Goal: Task Accomplishment & Management: Manage account settings

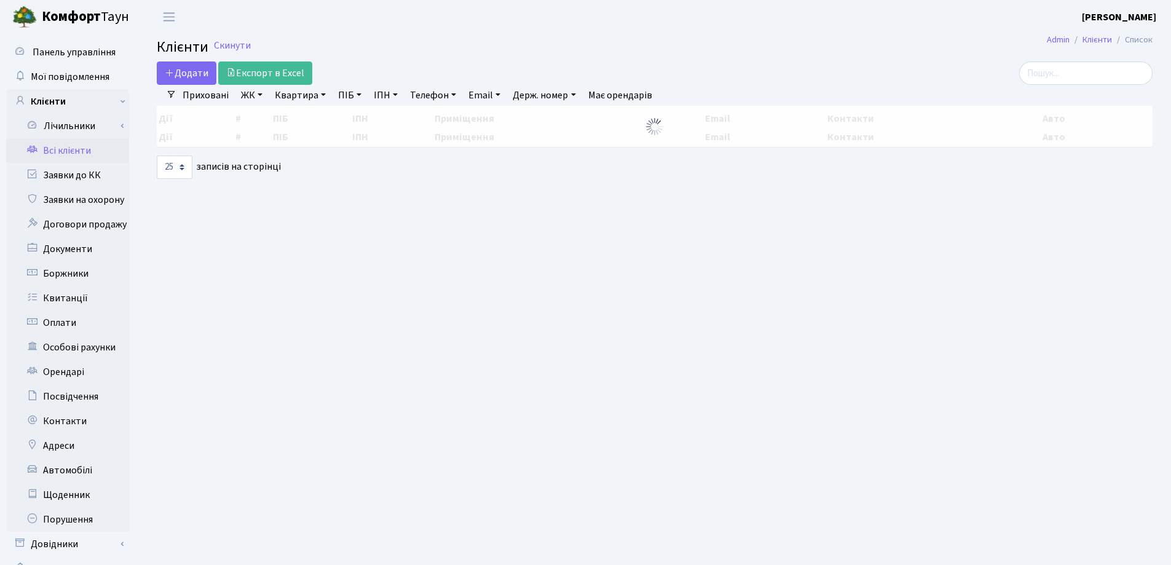
select select "25"
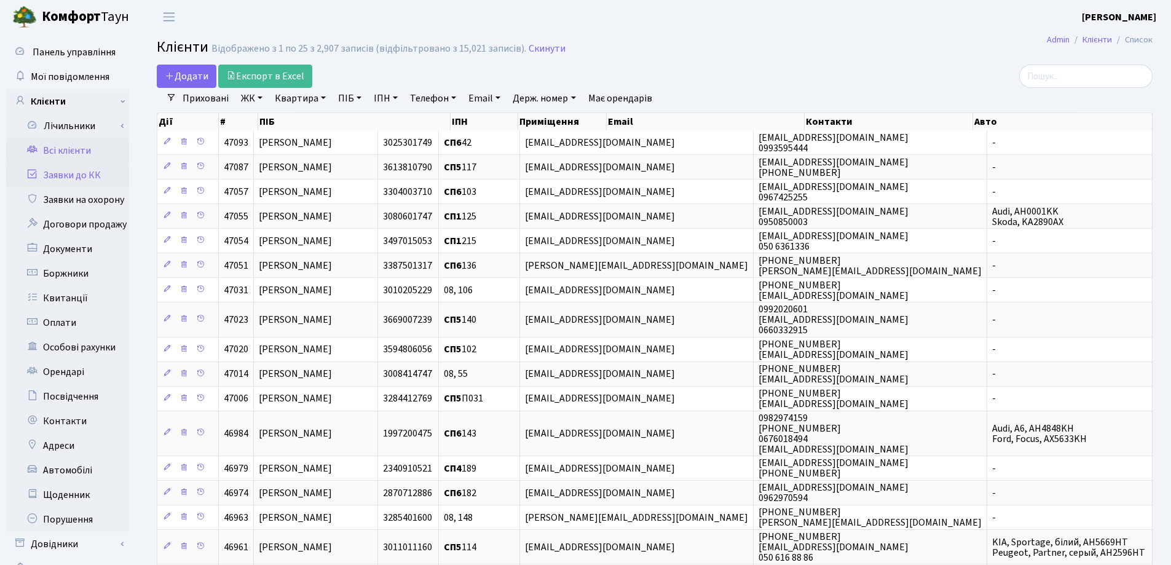
click at [69, 175] on link "Заявки до КК" at bounding box center [67, 175] width 123 height 25
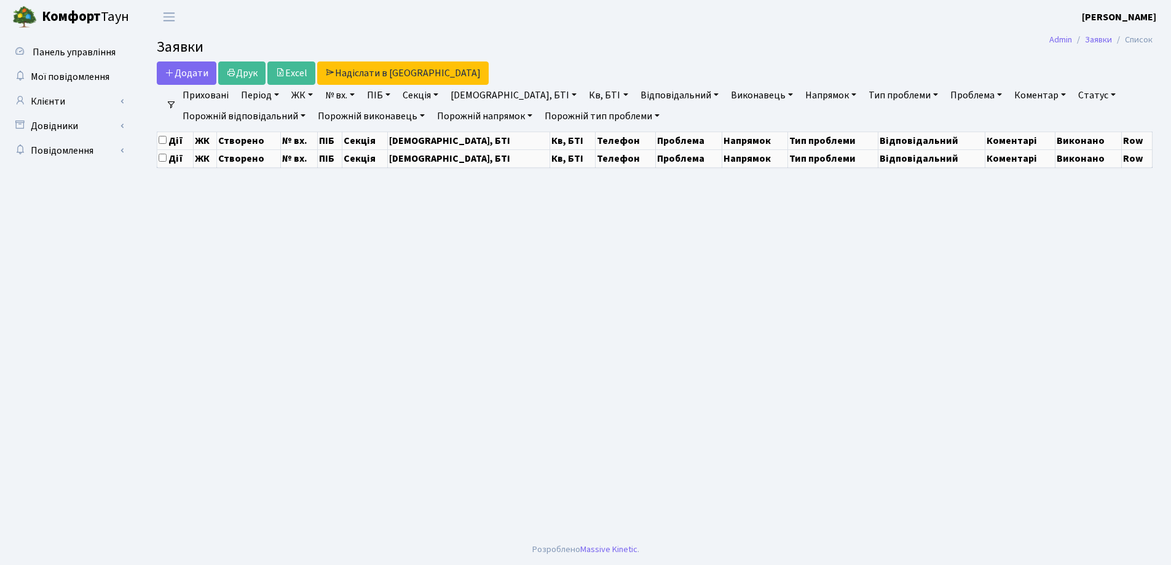
select select "25"
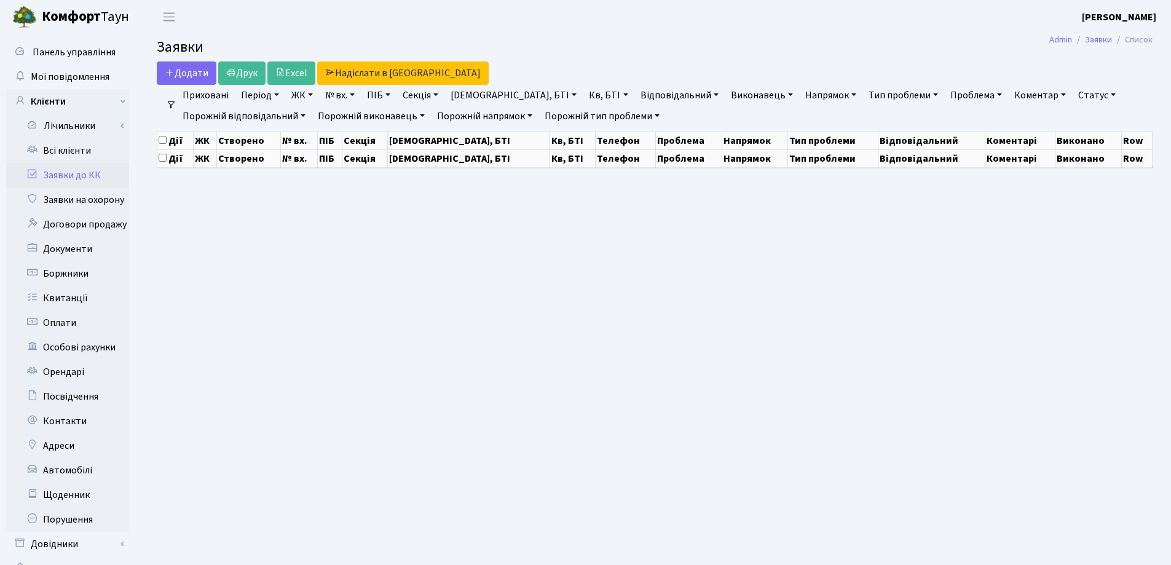
select select "25"
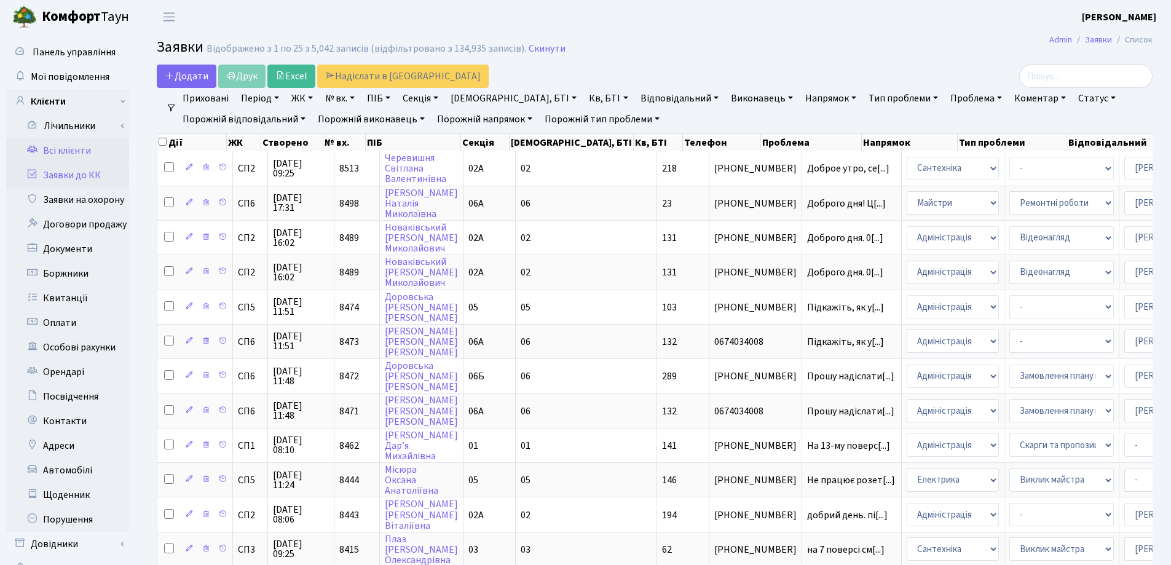
click at [50, 151] on link "Всі клієнти" at bounding box center [67, 150] width 123 height 25
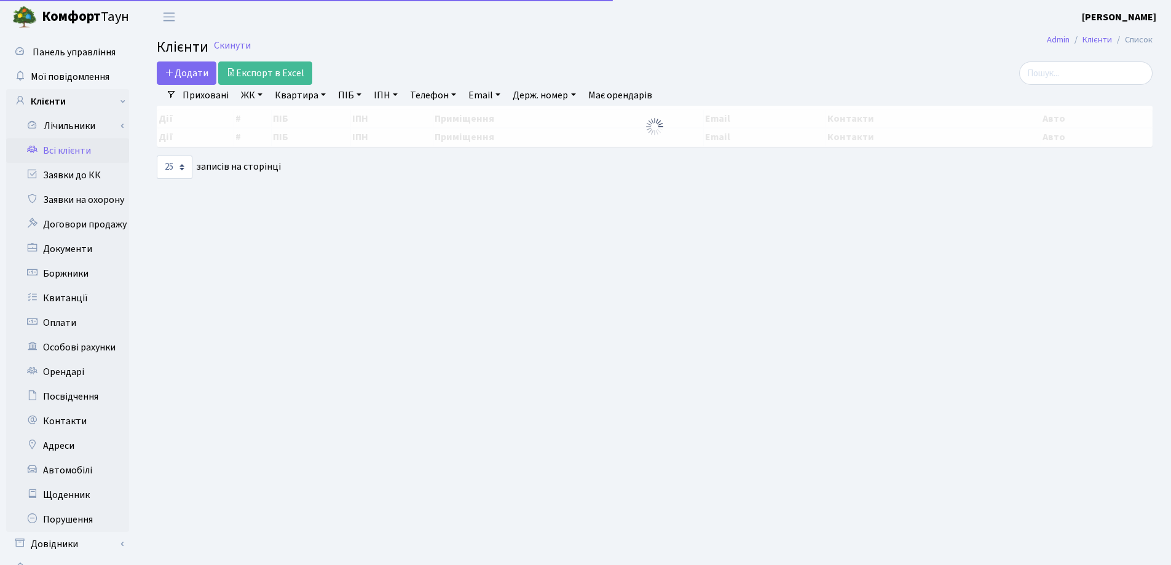
select select "25"
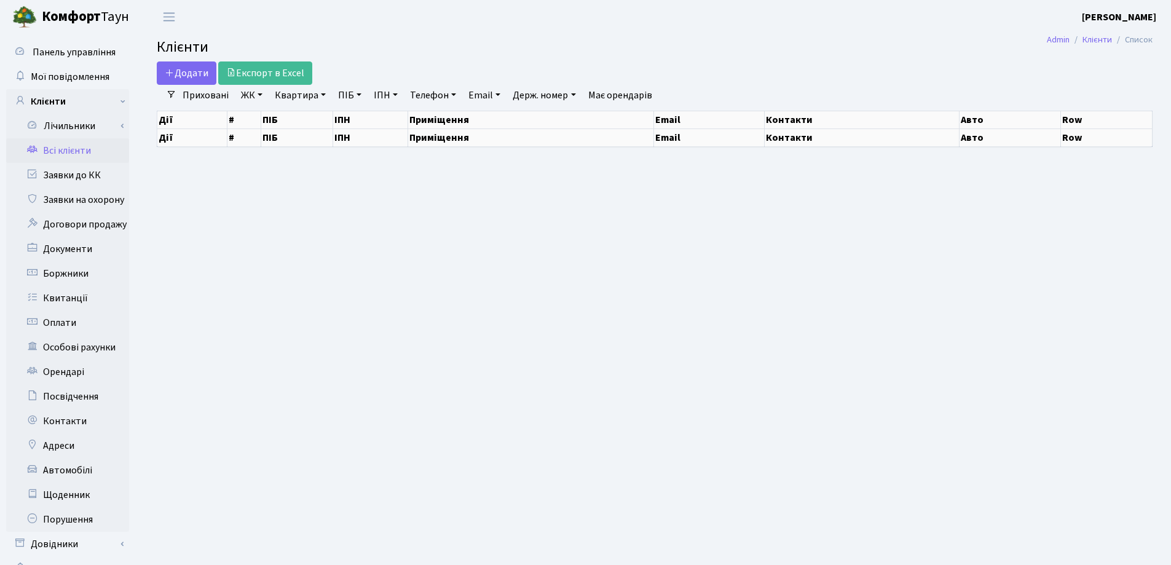
select select "25"
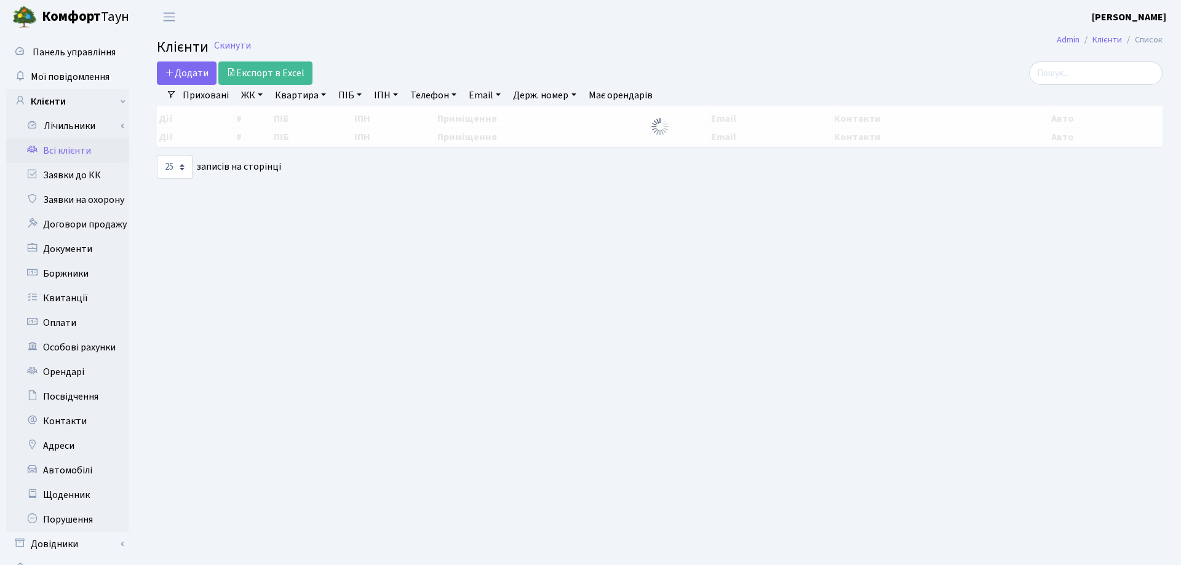
select select "25"
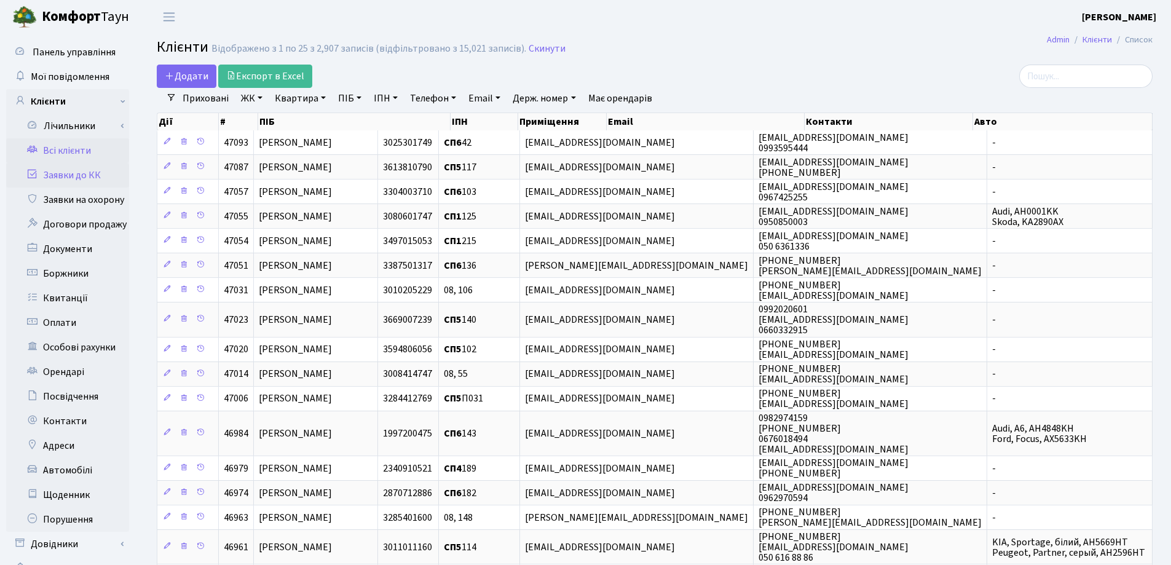
click at [66, 173] on link "Заявки до КК" at bounding box center [67, 175] width 123 height 25
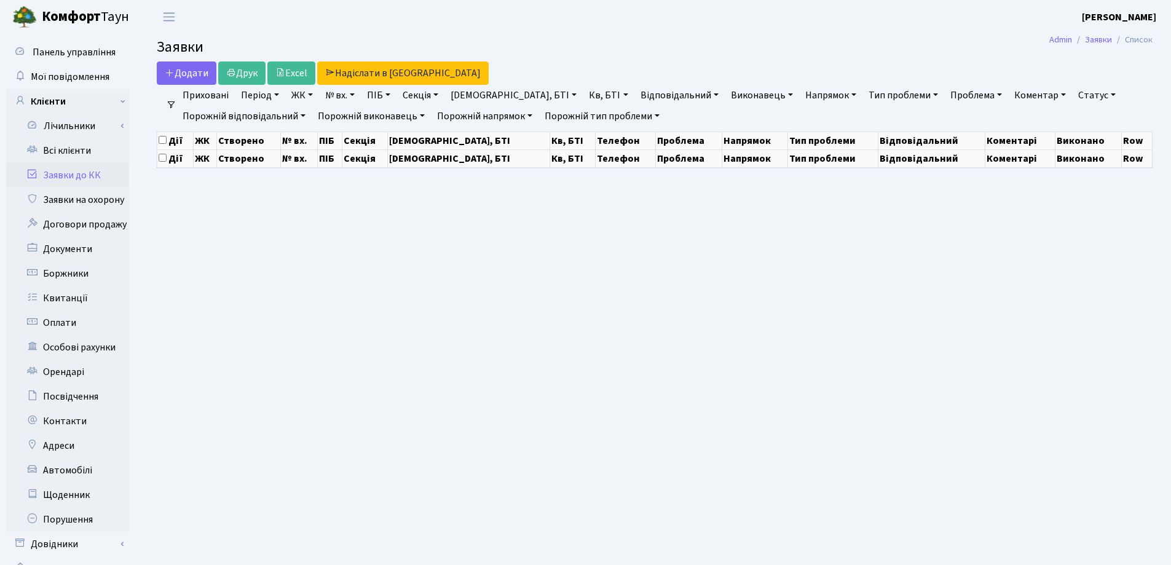
select select "25"
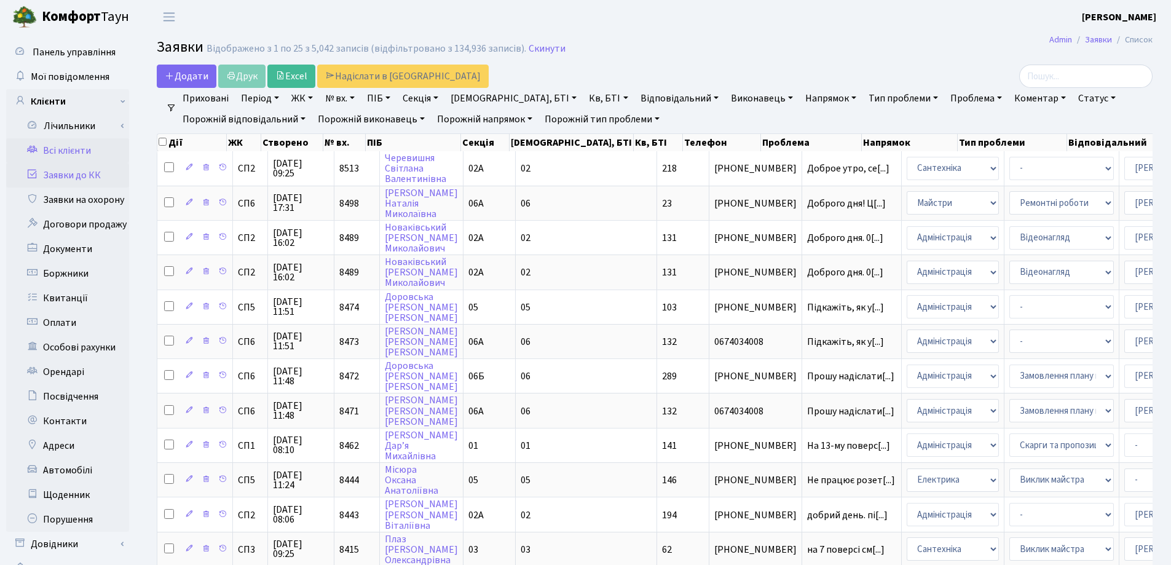
click at [61, 149] on link "Всі клієнти" at bounding box center [67, 150] width 123 height 25
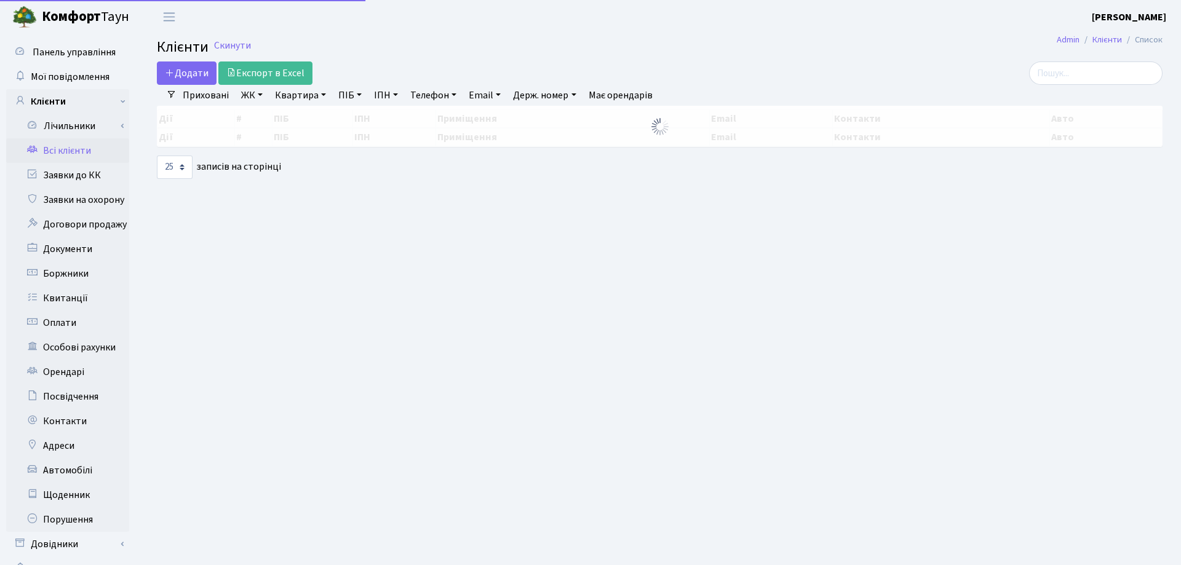
select select "25"
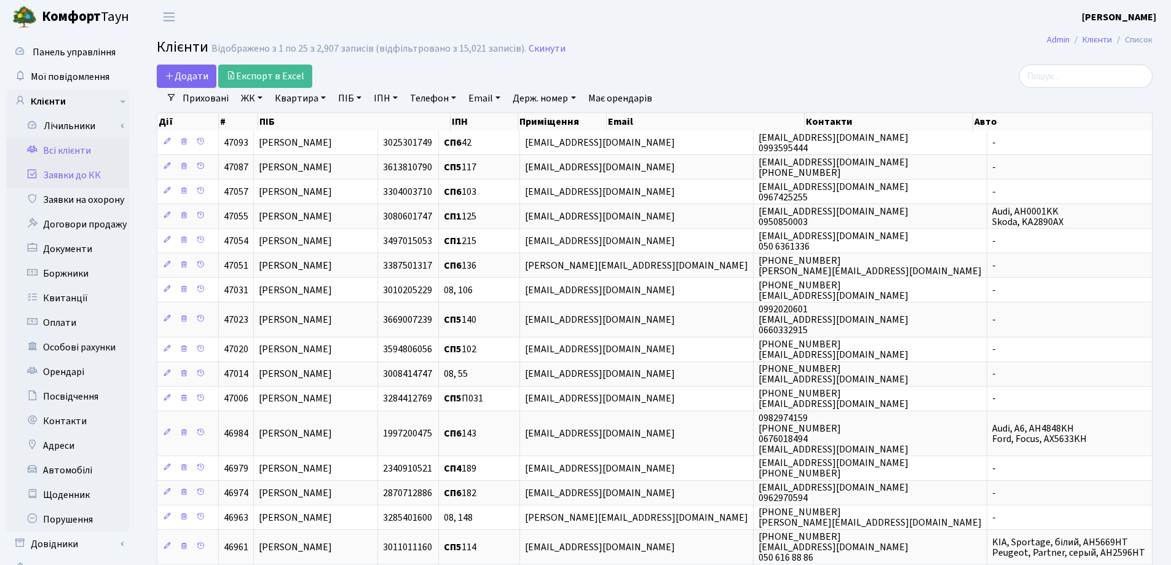
click at [55, 176] on link "Заявки до КК" at bounding box center [67, 175] width 123 height 25
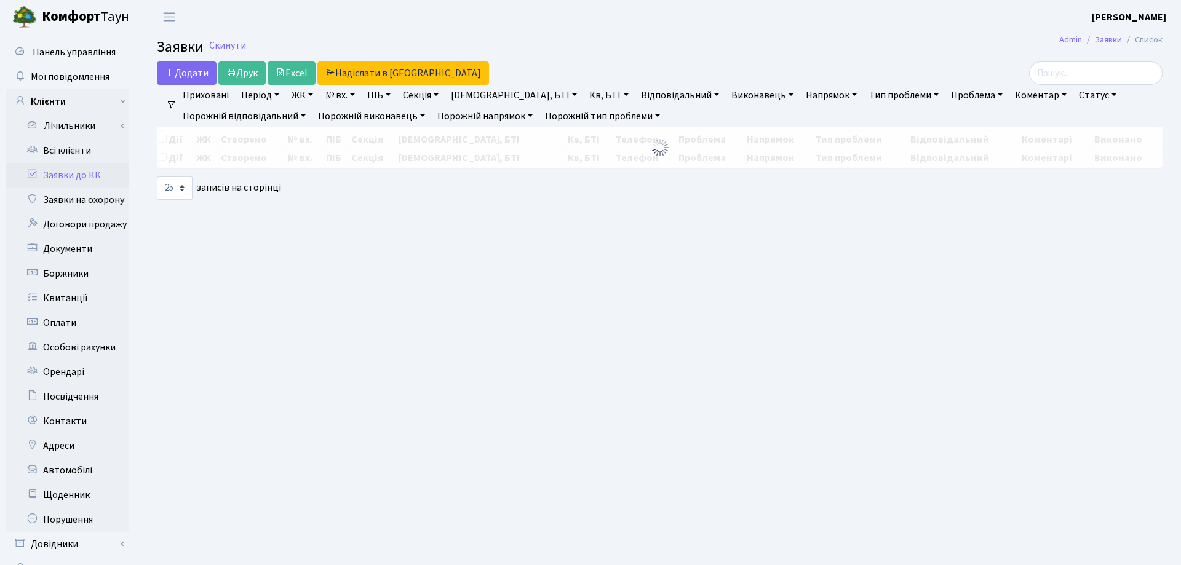
select select "25"
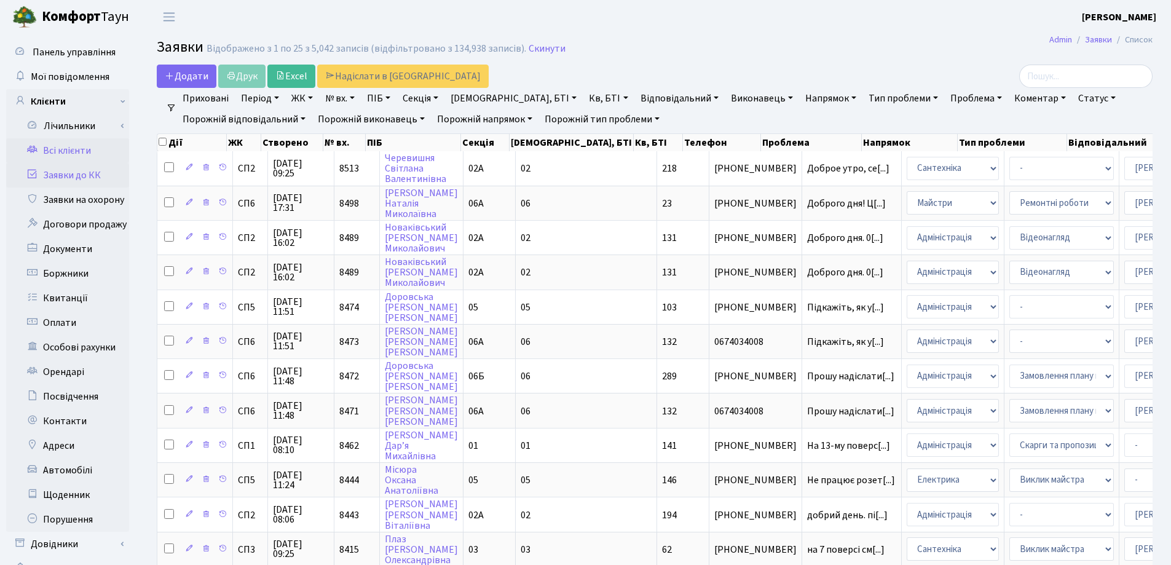
click at [57, 154] on link "Всі клієнти" at bounding box center [67, 150] width 123 height 25
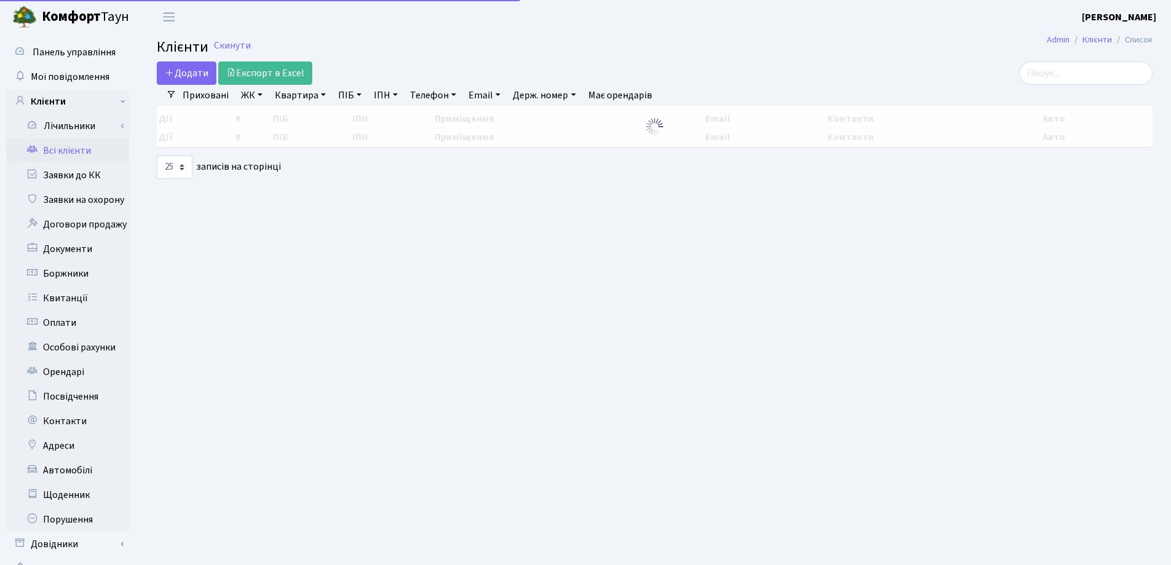
select select "25"
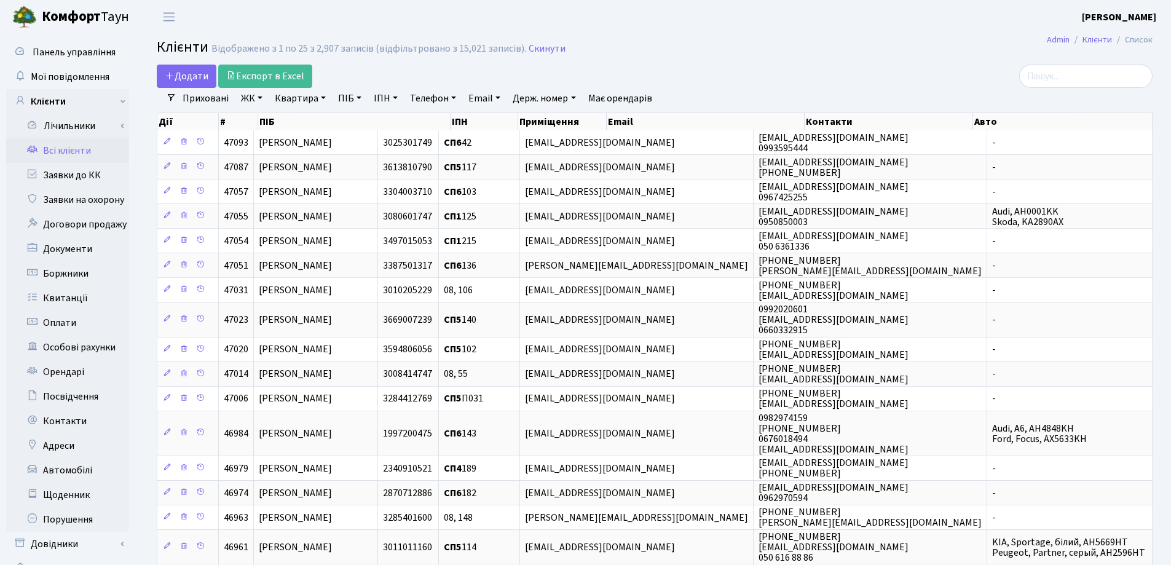
click at [325, 99] on link "Квартира" at bounding box center [300, 98] width 61 height 21
type input "221"
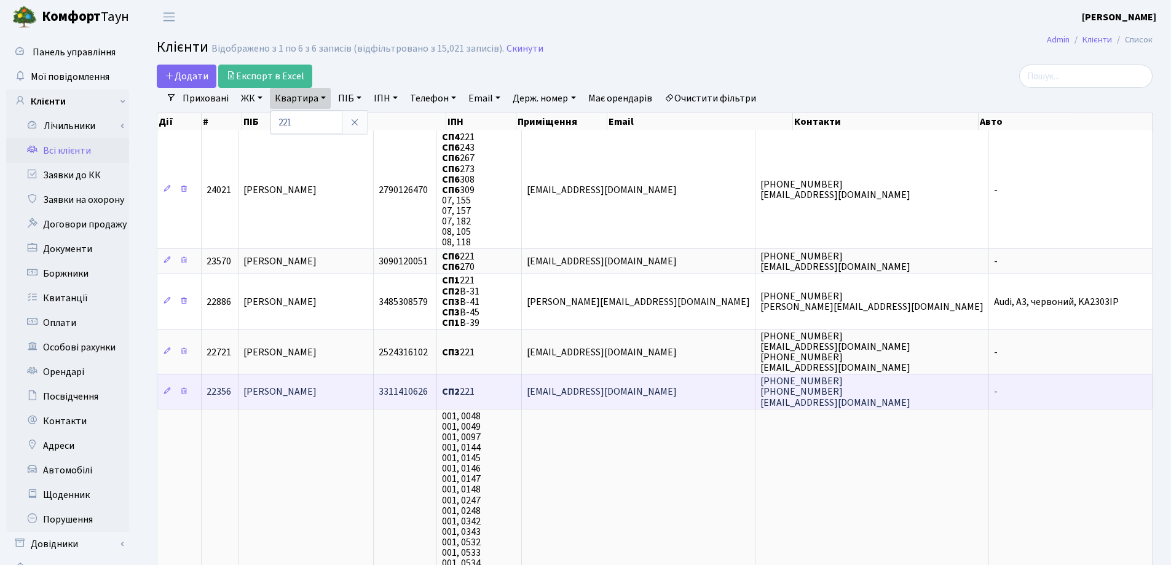
click at [346, 382] on td "Бенда Марія Юріївна" at bounding box center [306, 391] width 135 height 34
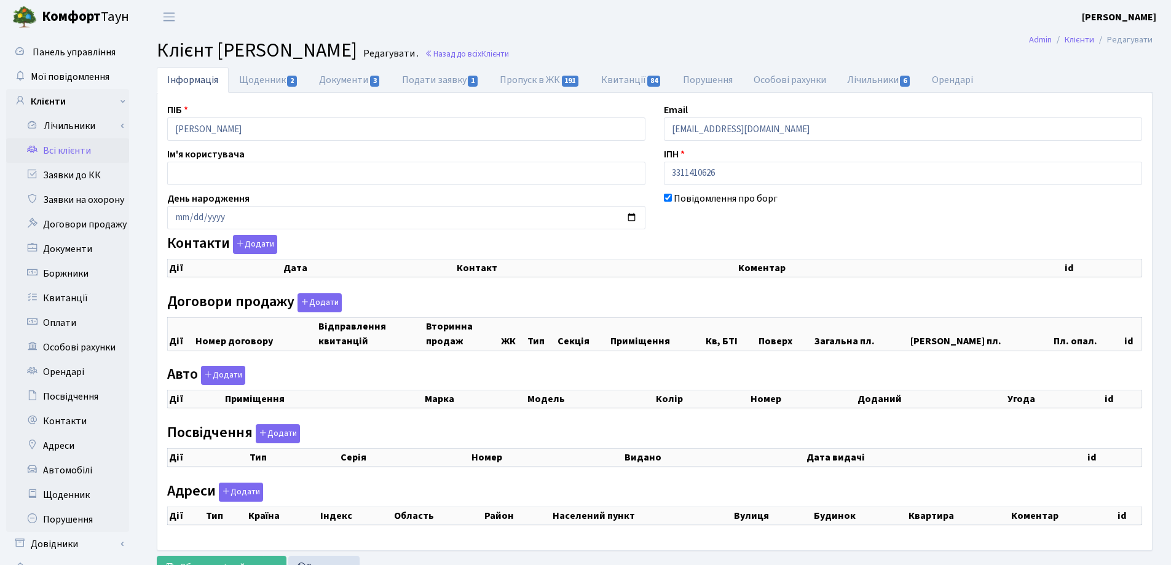
checkbox input "true"
select select "25"
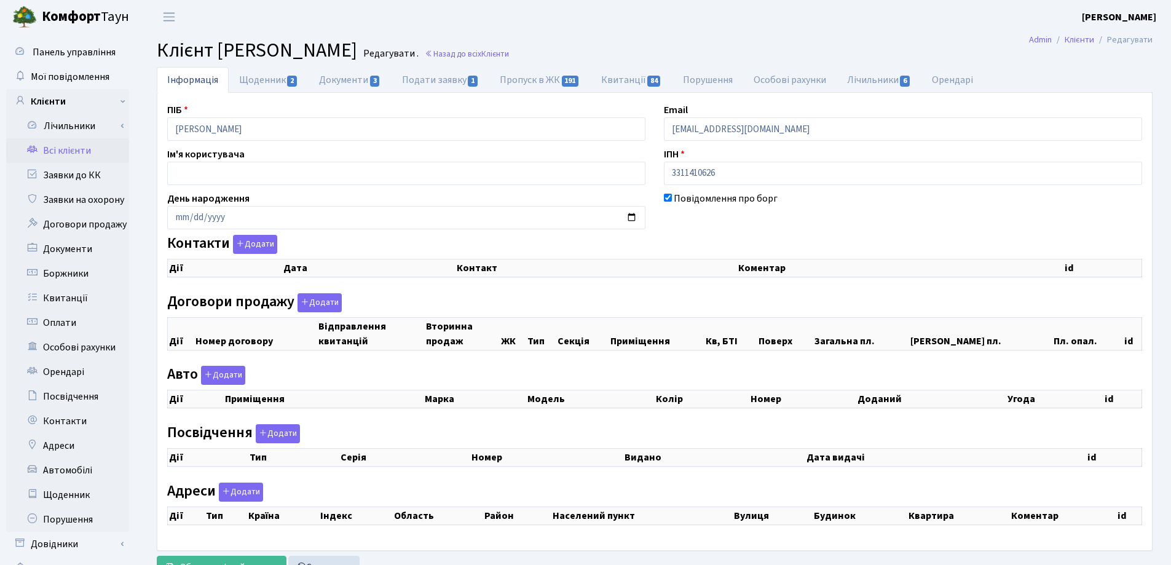
select select "25"
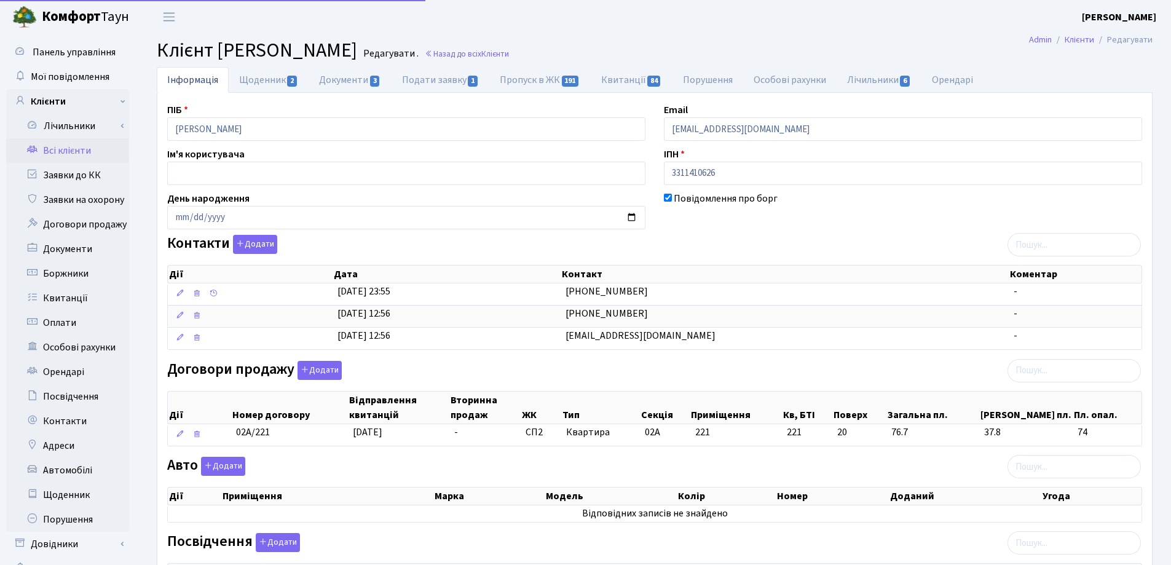
click at [145, 127] on div "Інформація Щоденник 2 Документи 3 Подати заявку 1 Пропуск в ЖК 191 Квитанції 84…" at bounding box center [654, 448] width 1033 height 763
click at [658, 21] on header "[PERSON_NAME] [PERSON_NAME] Мій обліковий запис Вийти" at bounding box center [585, 17] width 1171 height 34
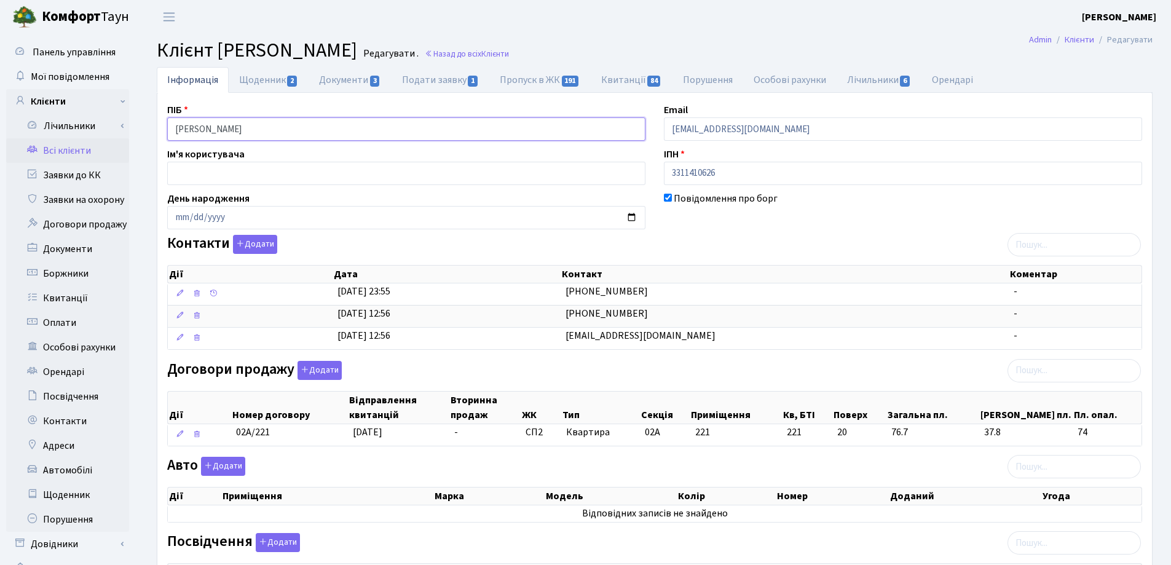
drag, startPoint x: 282, startPoint y: 135, endPoint x: 150, endPoint y: 130, distance: 132.3
click at [150, 130] on div "Інформація Щоденник 2 Документи 3 Подати заявку 1 Пропуск в ЖК 191 Квитанції 84…" at bounding box center [655, 448] width 1015 height 763
click at [530, 18] on header "Комфорт Таун Лоскутова В. С. Мій обліковий запис Вийти" at bounding box center [585, 17] width 1171 height 34
click at [509, 50] on link "Назад до всіх Клієнти" at bounding box center [467, 54] width 84 height 12
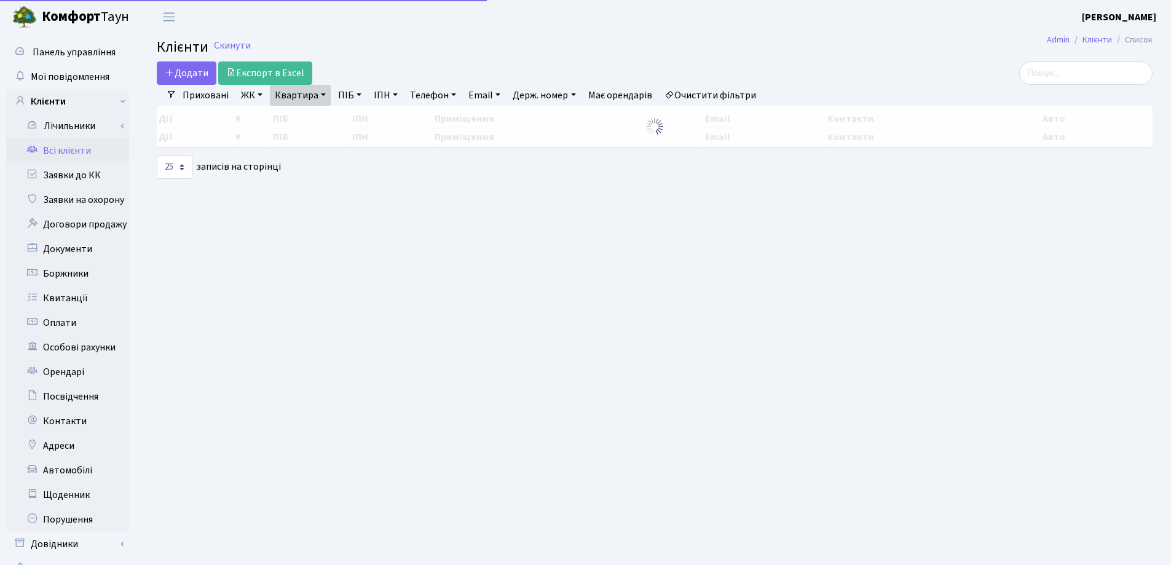
select select "25"
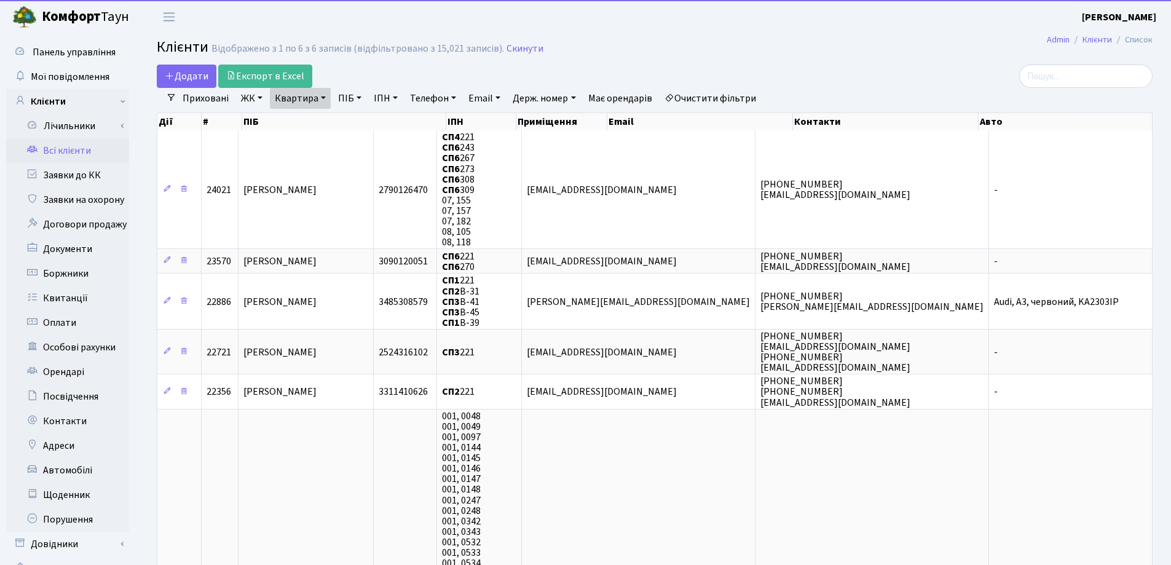
click at [323, 94] on link "Квартира" at bounding box center [300, 98] width 61 height 21
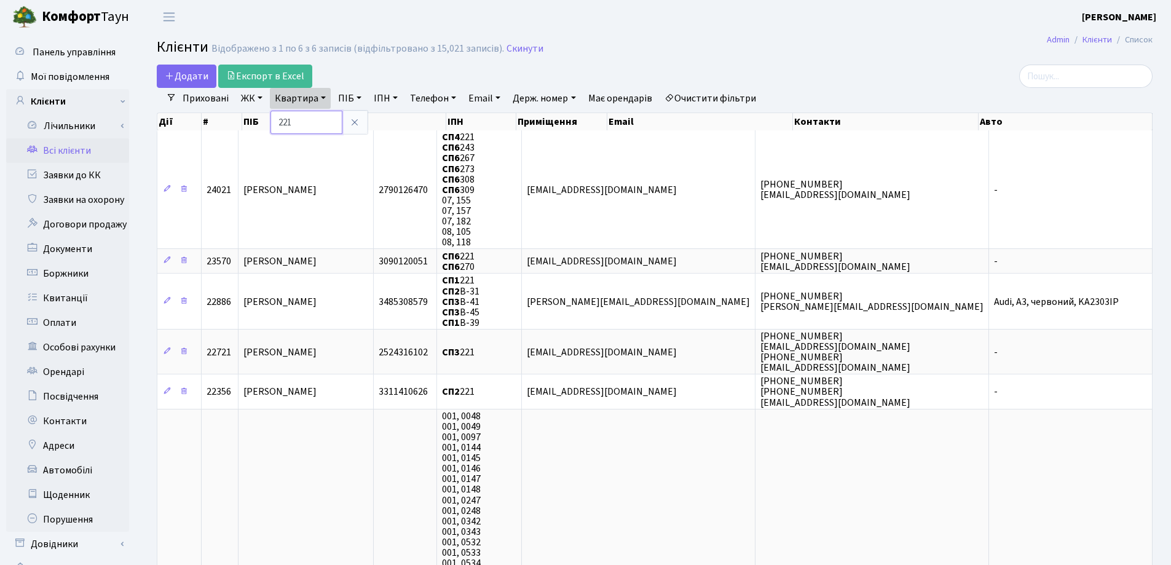
click at [323, 119] on input "221" at bounding box center [307, 122] width 72 height 23
type input "2"
type input "189"
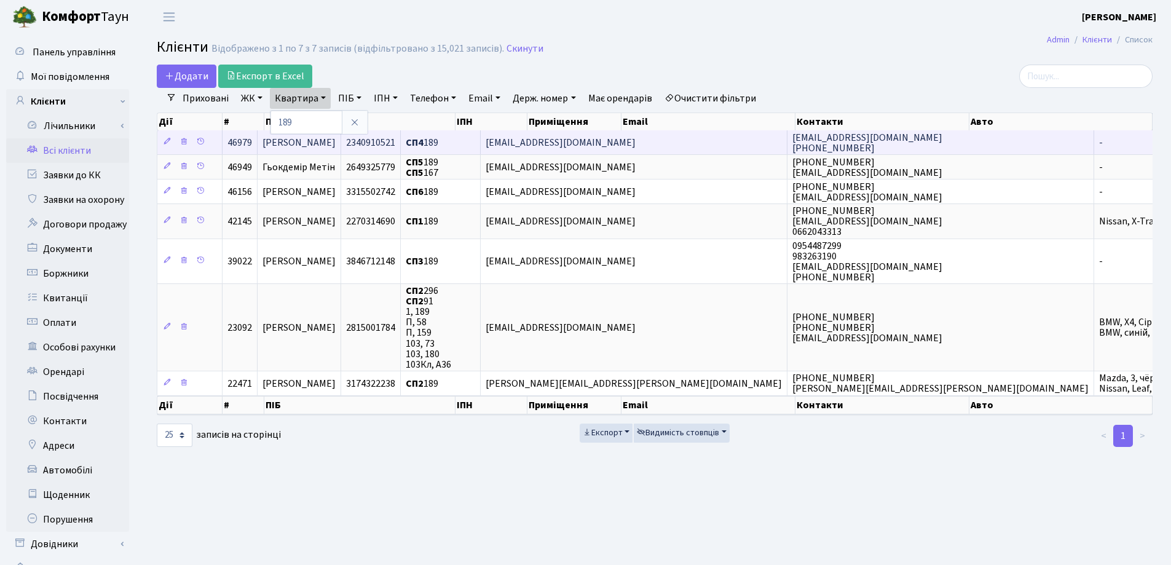
click at [336, 144] on span "[PERSON_NAME]" at bounding box center [299, 143] width 73 height 14
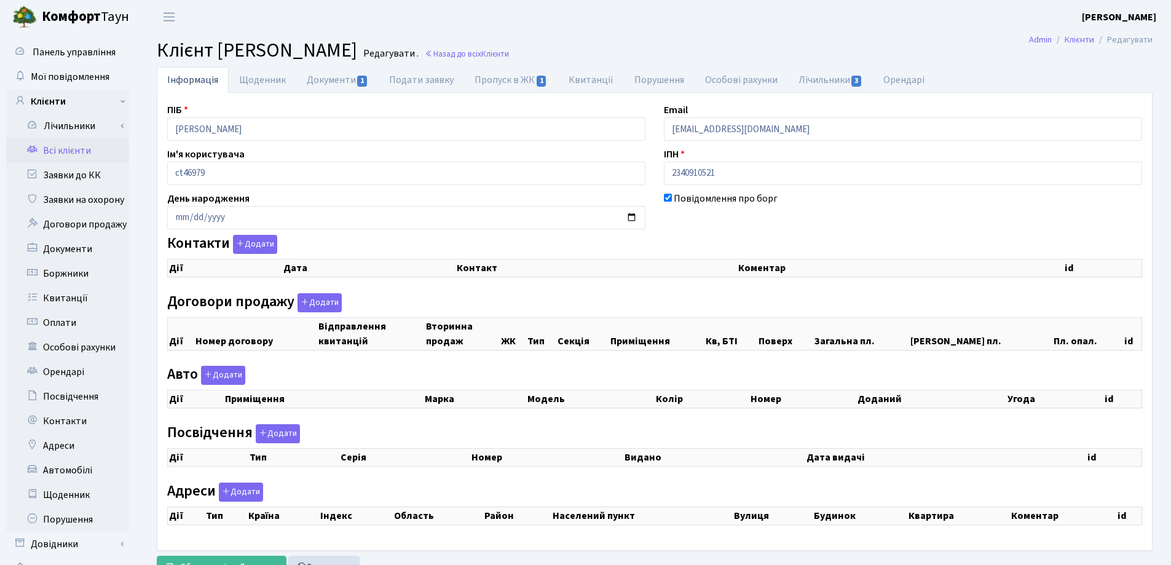
checkbox input "true"
select select "25"
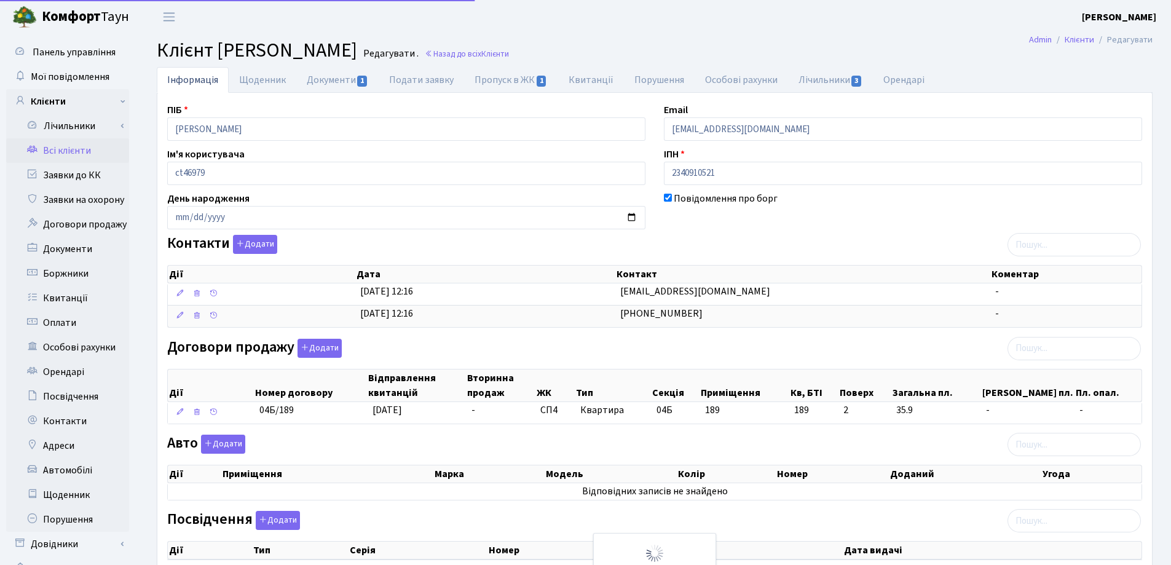
click at [155, 142] on div "Інформація Щоденник Документи 1 Подати заявку Пропуск в ЖК 1 Квитанції Порушенн…" at bounding box center [655, 416] width 1015 height 698
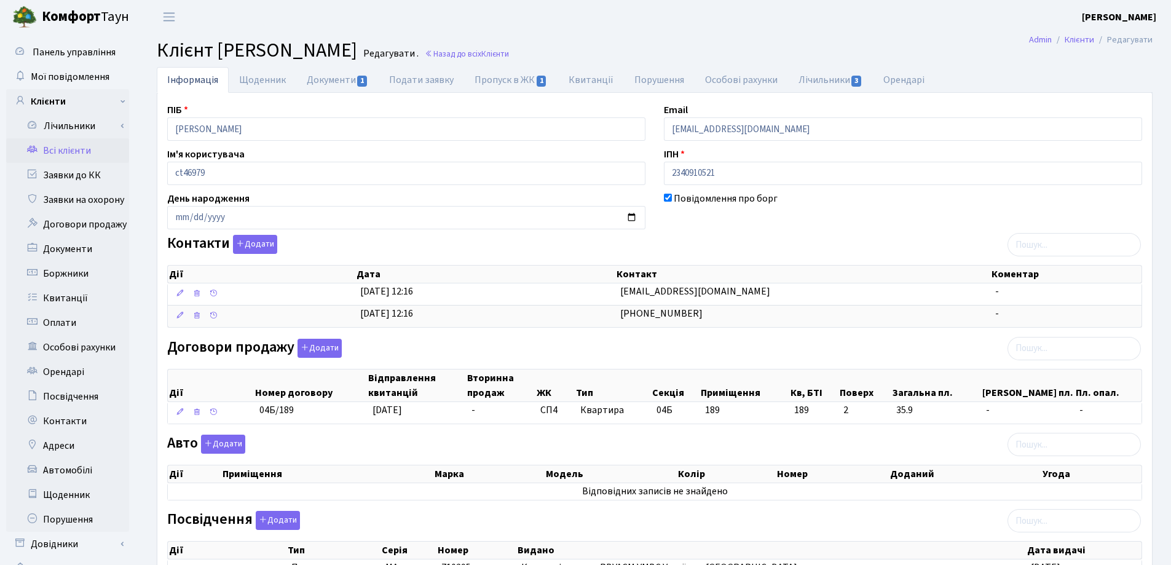
click at [608, 40] on h2 "Клієнт Скрипка Валентина Михайлівна Редагувати . Назад до всіх Клієнти" at bounding box center [655, 50] width 996 height 23
click at [509, 52] on link "Назад до всіх Клієнти" at bounding box center [467, 54] width 84 height 12
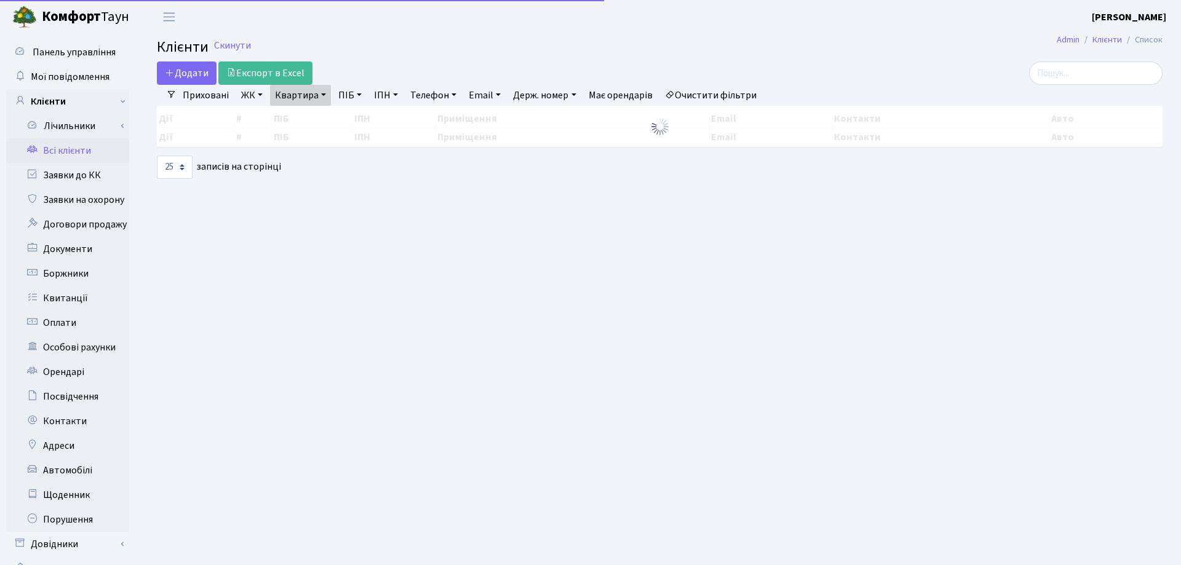
select select "25"
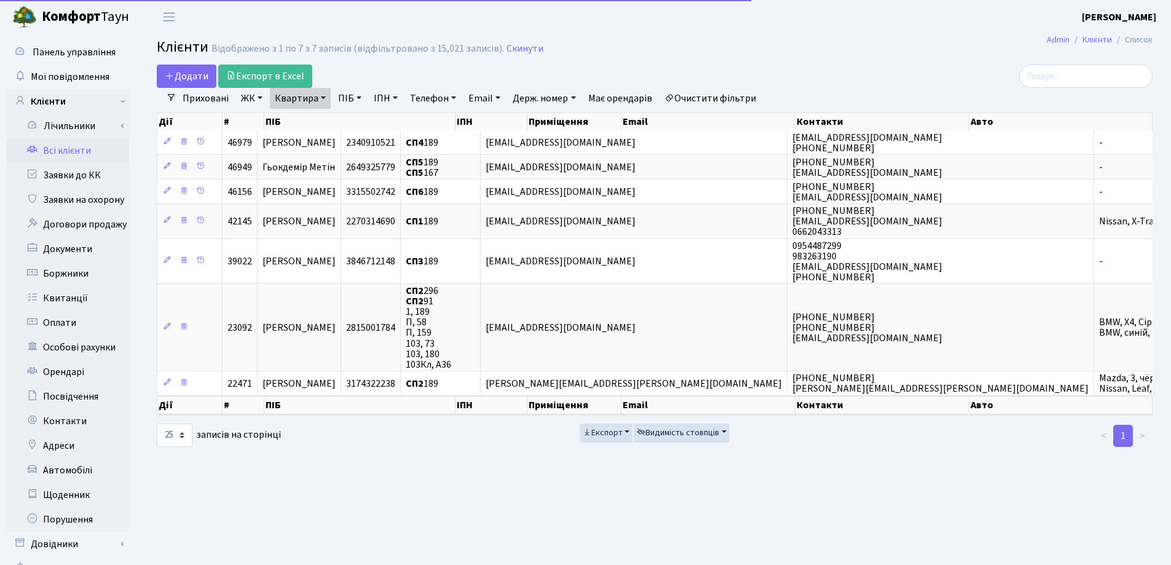
click at [322, 95] on link "Квартира" at bounding box center [300, 98] width 61 height 21
click at [327, 117] on input "189" at bounding box center [307, 122] width 72 height 23
type input "1"
type input "9"
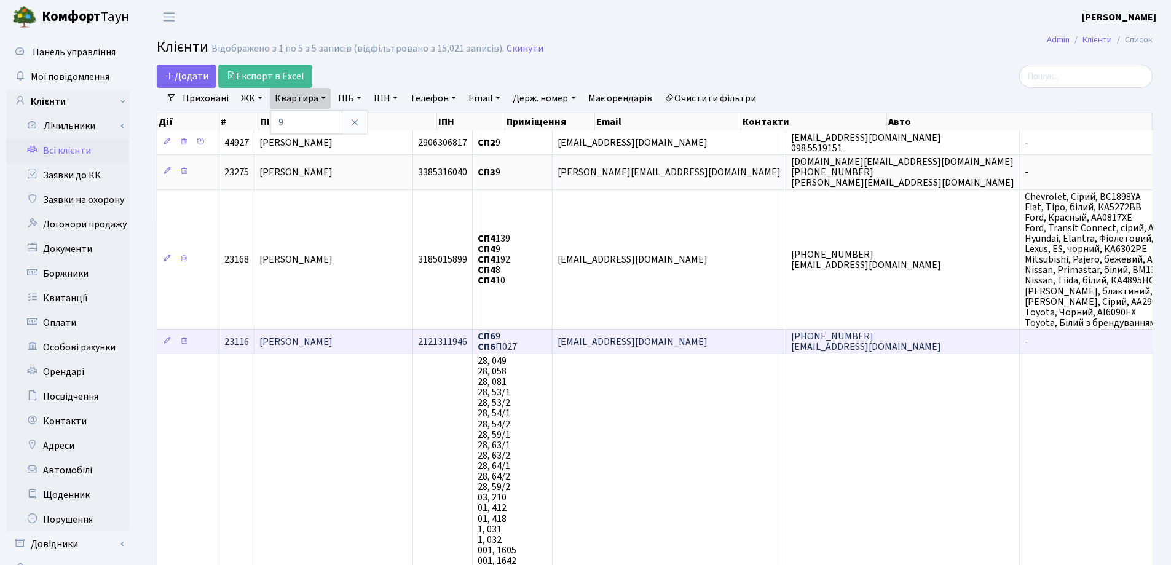
click at [333, 338] on span "[PERSON_NAME]" at bounding box center [296, 342] width 73 height 14
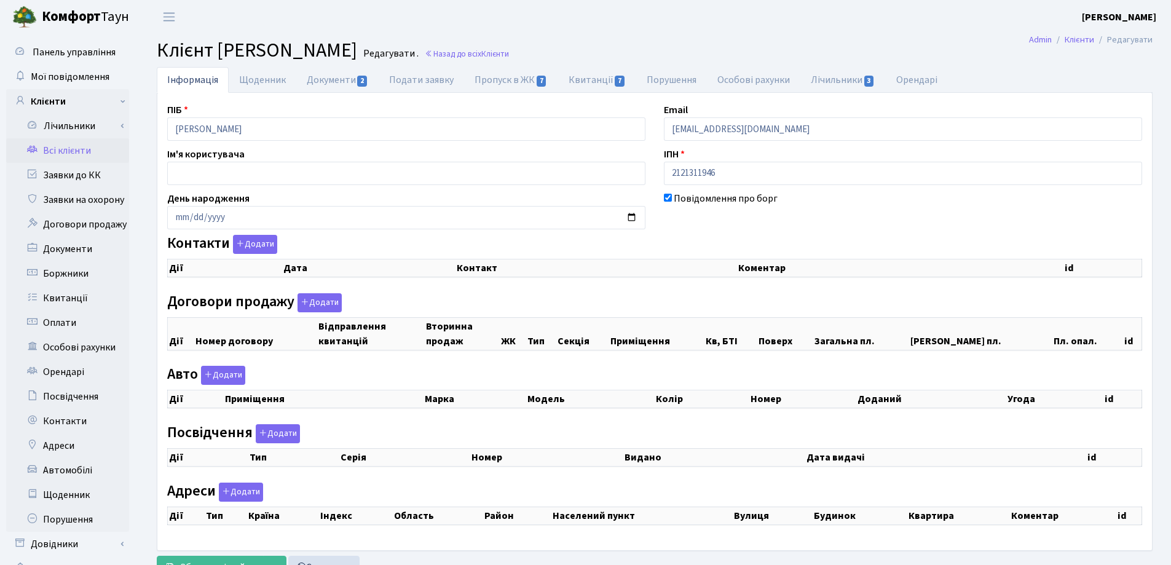
checkbox input "true"
select select "25"
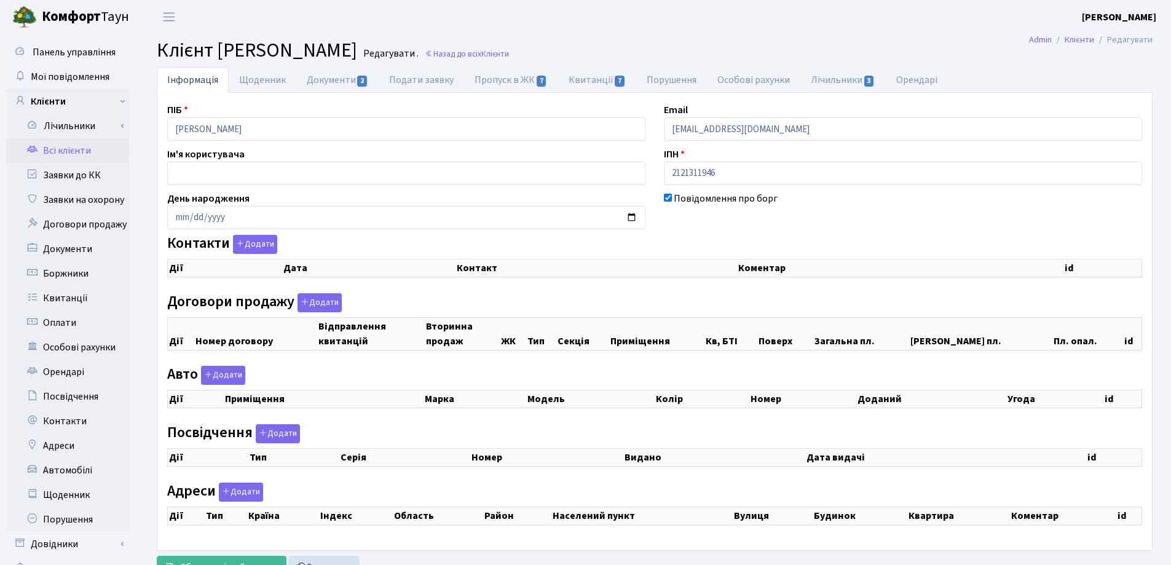
select select "25"
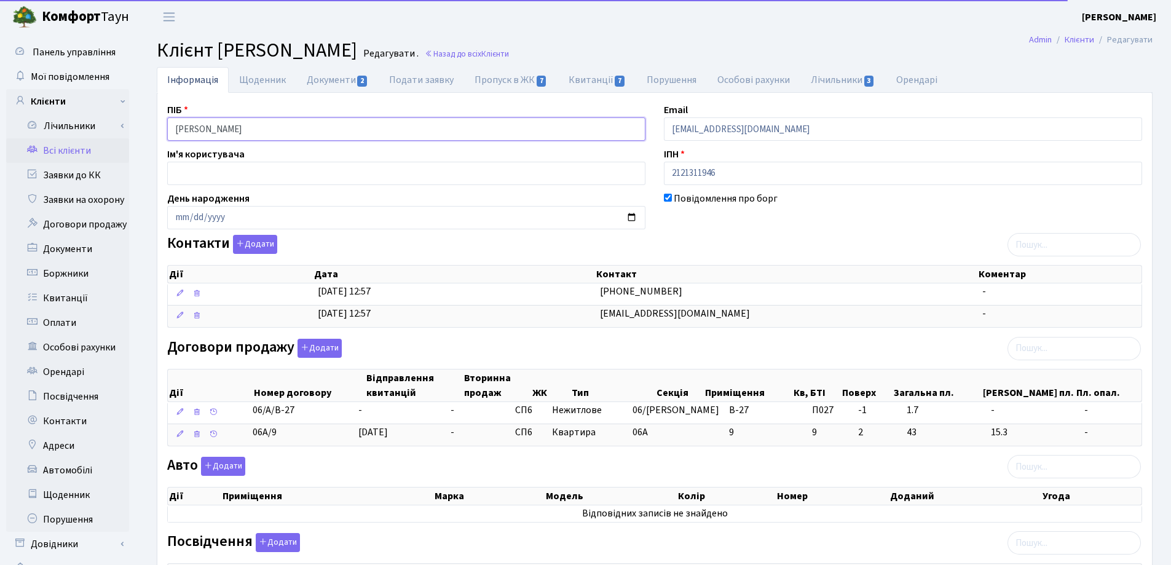
drag, startPoint x: 338, startPoint y: 130, endPoint x: 145, endPoint y: 129, distance: 193.1
click at [146, 129] on div "Інформація Щоденник Документи 2 Подати заявку Пропуск в ЖК 7 Квитанції 7 Поруше…" at bounding box center [654, 459] width 1033 height 785
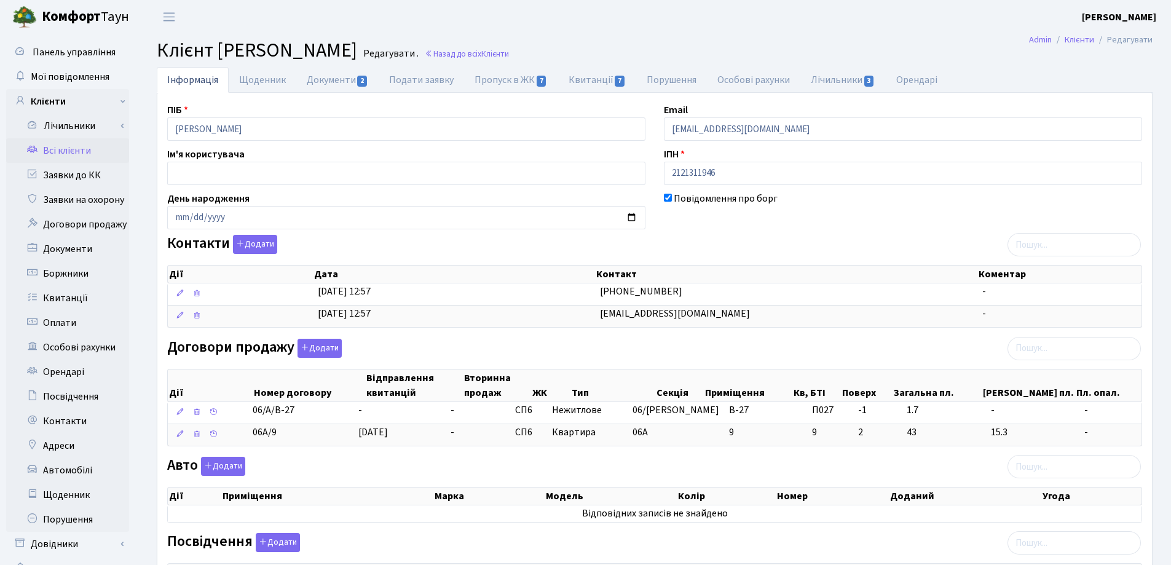
click at [553, 33] on header "Комфорт Таун Лоскутова В. С. Мій обліковий запис Вийти" at bounding box center [585, 17] width 1171 height 34
click at [509, 53] on link "Назад до всіх Клієнти" at bounding box center [467, 54] width 84 height 12
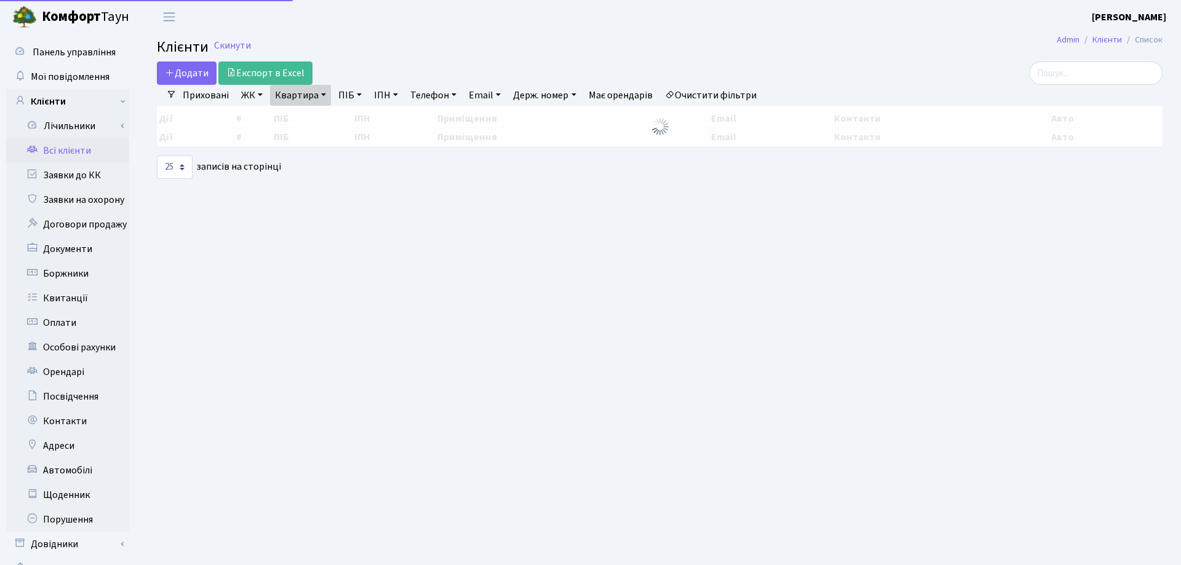
select select "25"
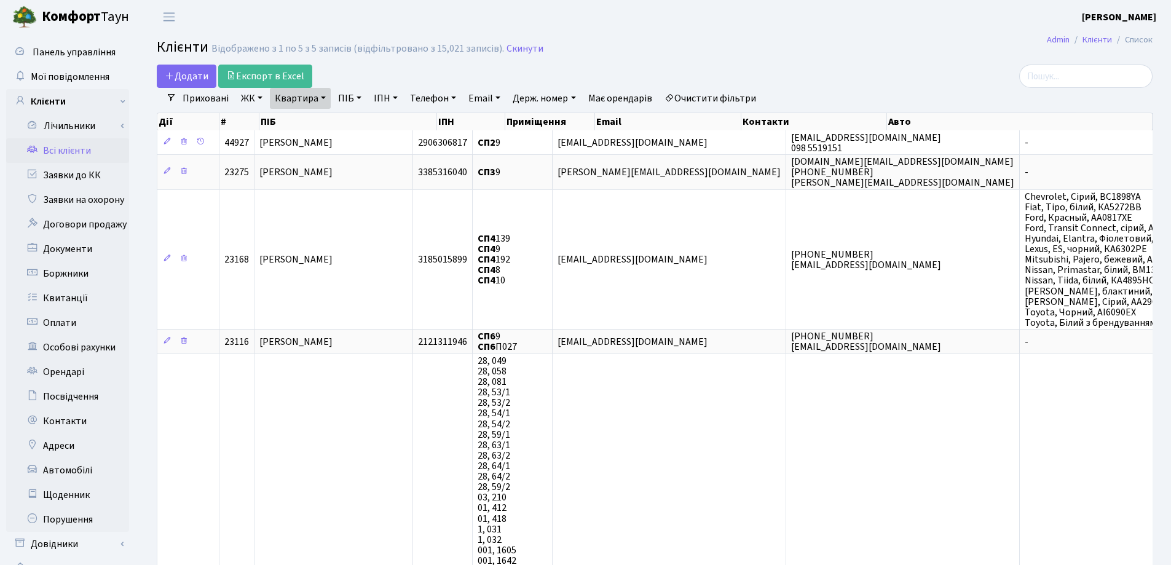
click at [323, 101] on link "Квартира" at bounding box center [300, 98] width 61 height 21
click at [322, 121] on input "9" at bounding box center [307, 122] width 72 height 23
type input "49"
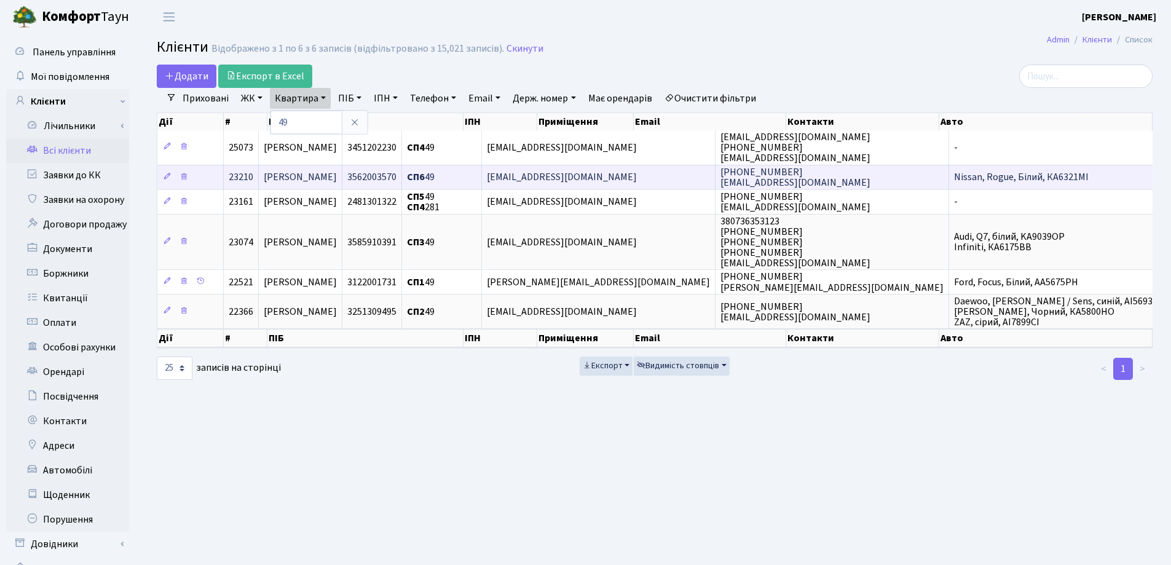
click at [343, 176] on td "Тесенчук Антон Олександрович" at bounding box center [301, 177] width 84 height 25
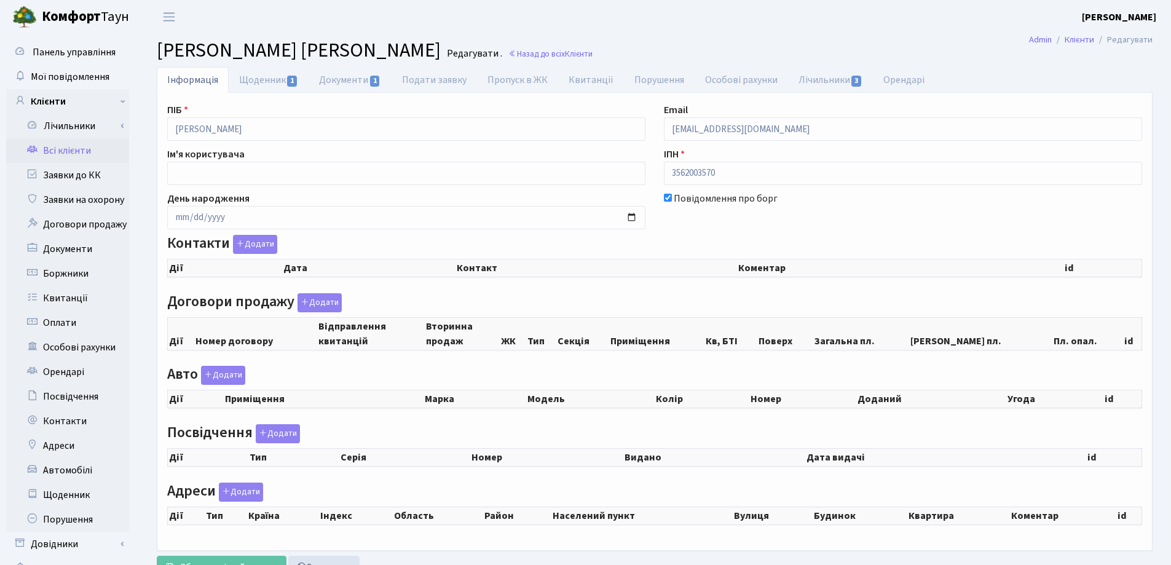
checkbox input "true"
select select "25"
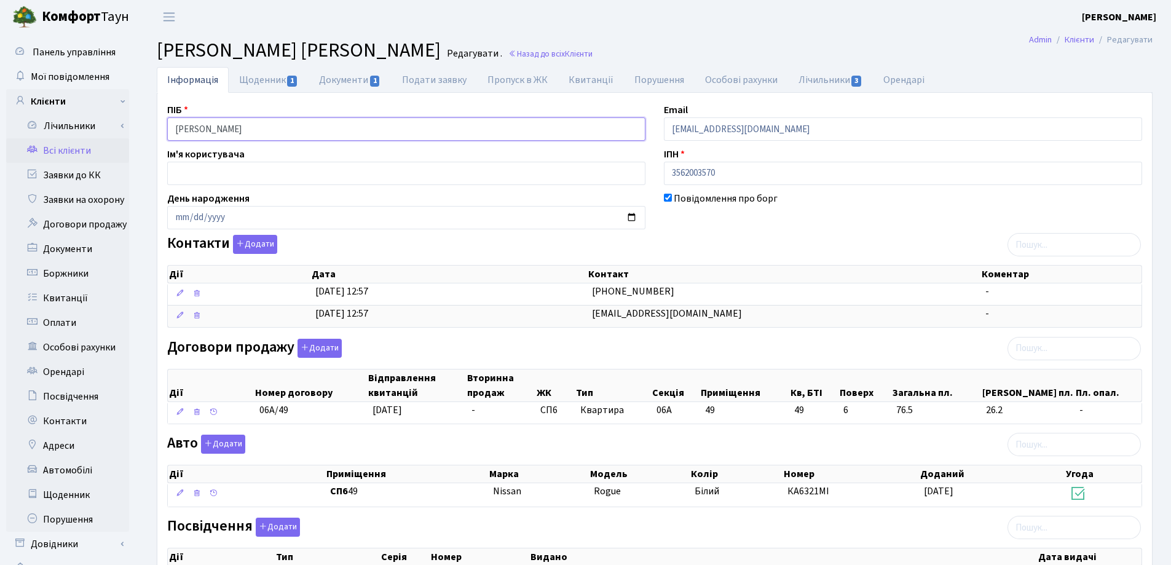
drag, startPoint x: 349, startPoint y: 126, endPoint x: 143, endPoint y: 126, distance: 206.0
click at [143, 126] on div "Інформація Щоденник 1 Документи 1 Подати заявку Пропуск в ЖК Квитанції Порушенн…" at bounding box center [654, 462] width 1033 height 791
click at [652, 51] on h2 "Клієнт Тесенчук Антон Олександрович Редагувати . Назад до всіх Клієнти" at bounding box center [655, 50] width 996 height 23
click at [593, 56] on link "Назад до всіх Клієнти" at bounding box center [551, 54] width 84 height 12
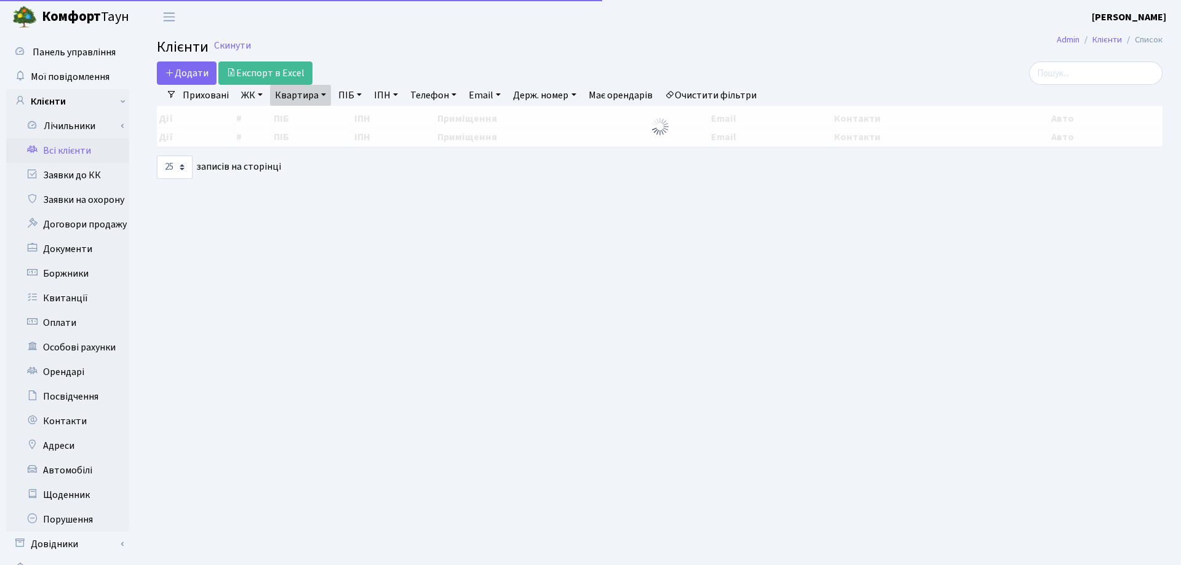
select select "25"
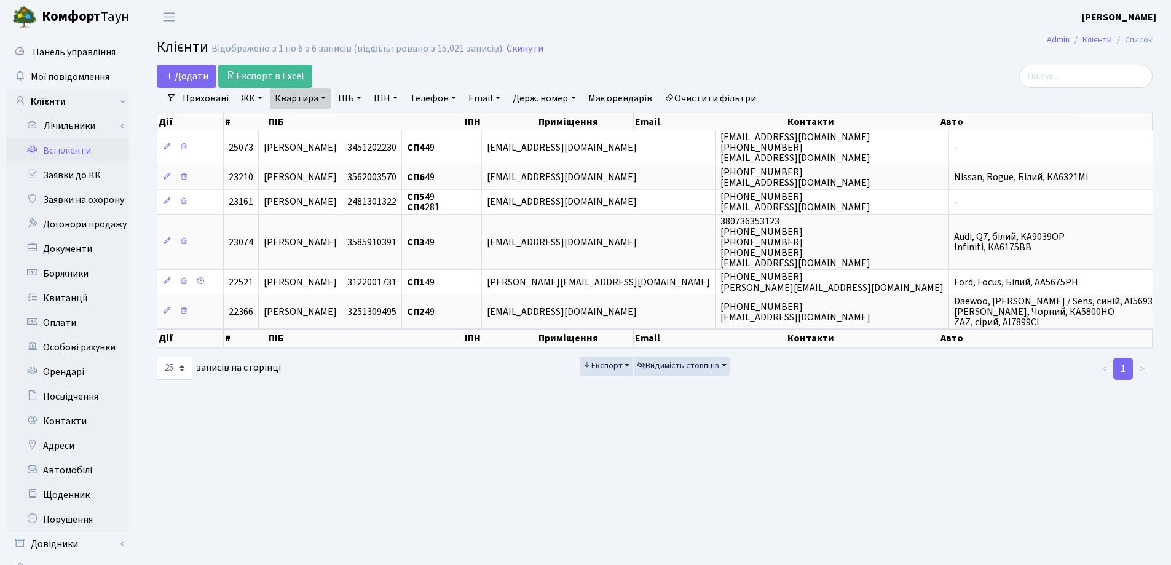
click at [325, 98] on link "Квартира" at bounding box center [300, 98] width 61 height 21
click at [356, 121] on icon at bounding box center [355, 122] width 10 height 10
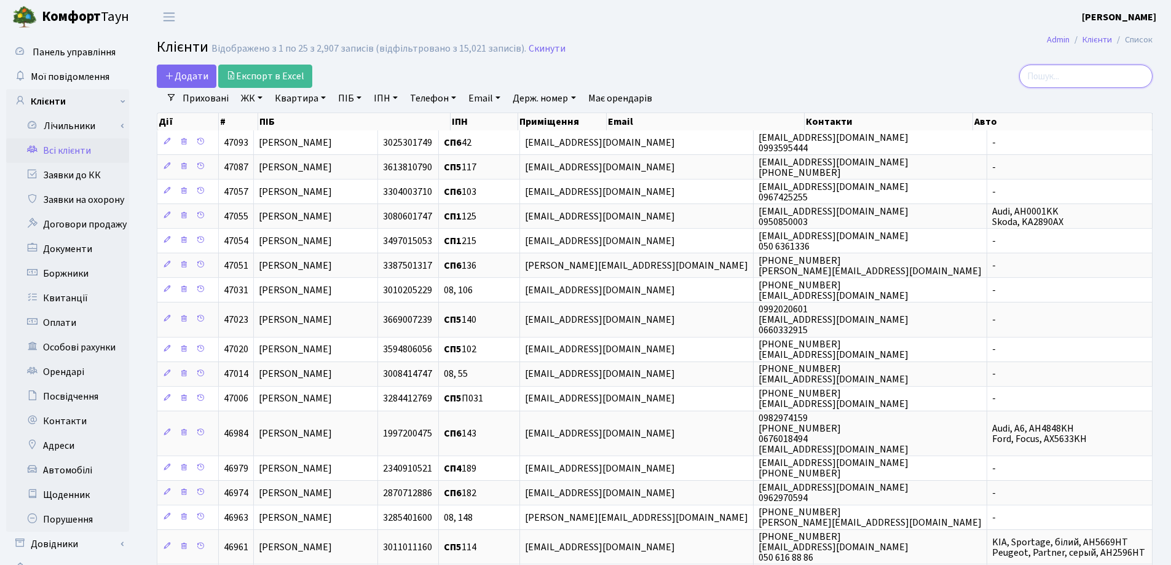
click at [1092, 82] on input "search" at bounding box center [1086, 76] width 133 height 23
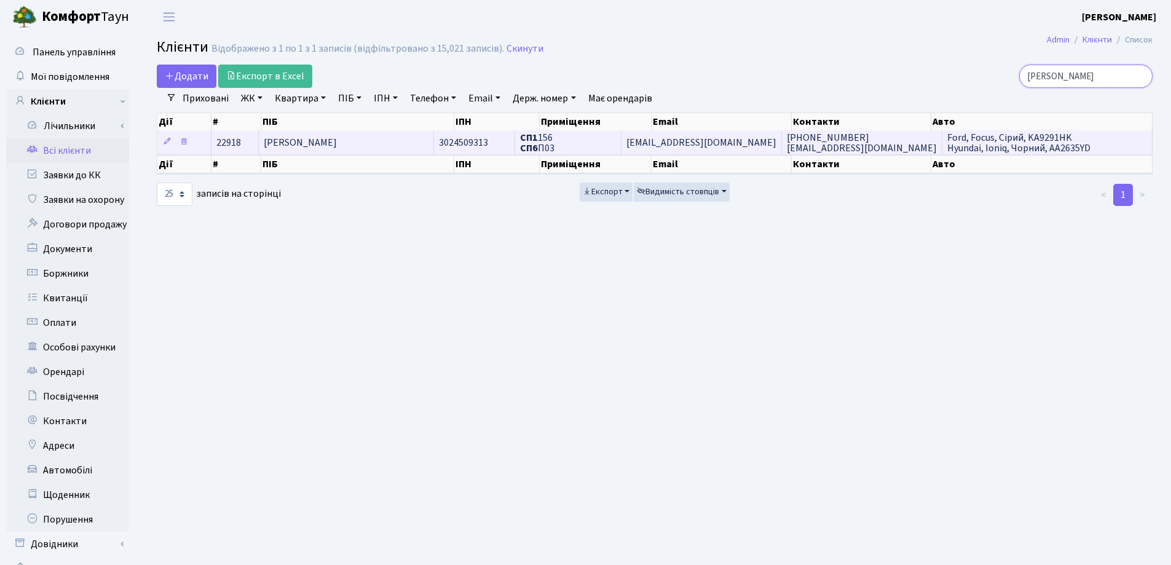
type input "Хара"
click at [410, 143] on td "[PERSON_NAME]" at bounding box center [346, 142] width 175 height 24
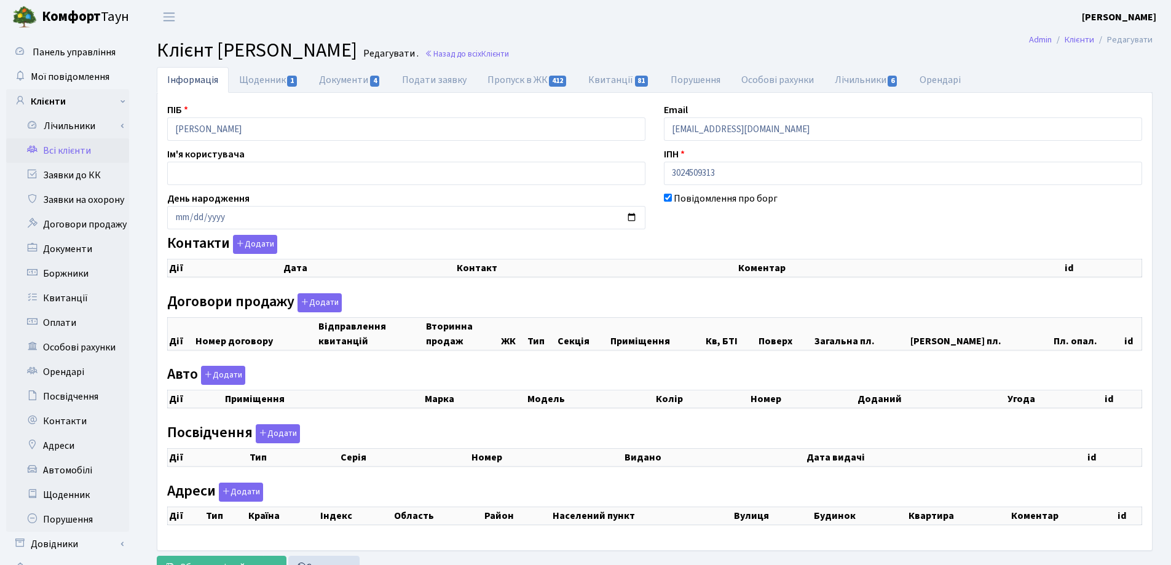
click at [152, 130] on div "Інформація Щоденник 1 Документи 4 Подати заявку Пропуск в ЖК 412 Квитанції 81 П…" at bounding box center [655, 326] width 1015 height 518
checkbox input "true"
select select "25"
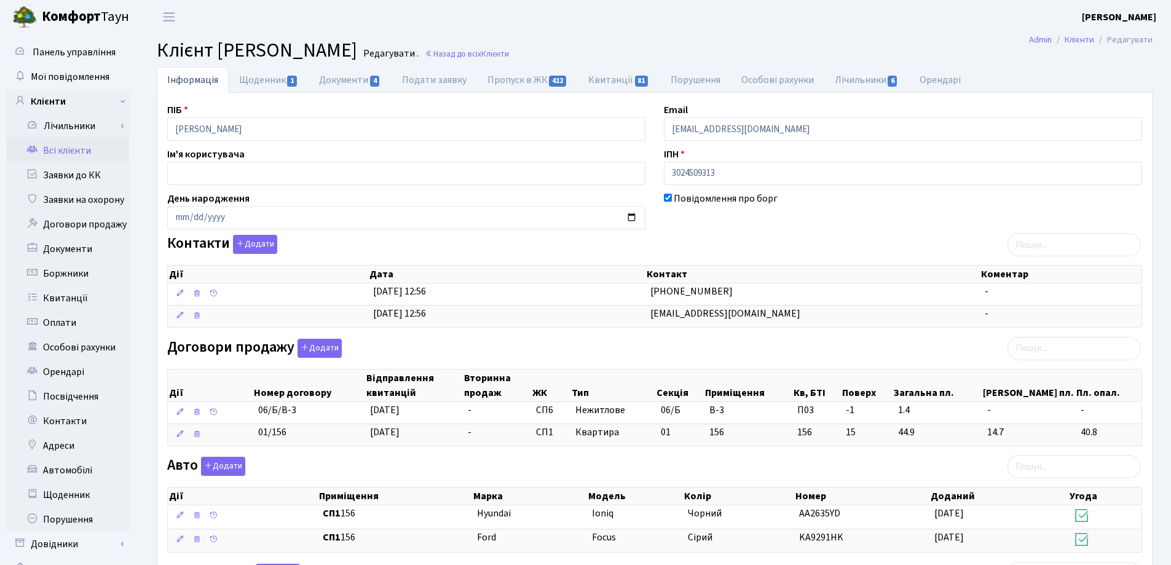
click at [807, 26] on header "[PERSON_NAME] [PERSON_NAME] Мій обліковий запис Вийти" at bounding box center [585, 17] width 1171 height 34
click at [509, 52] on link "Назад до всіх Клієнти" at bounding box center [467, 54] width 84 height 12
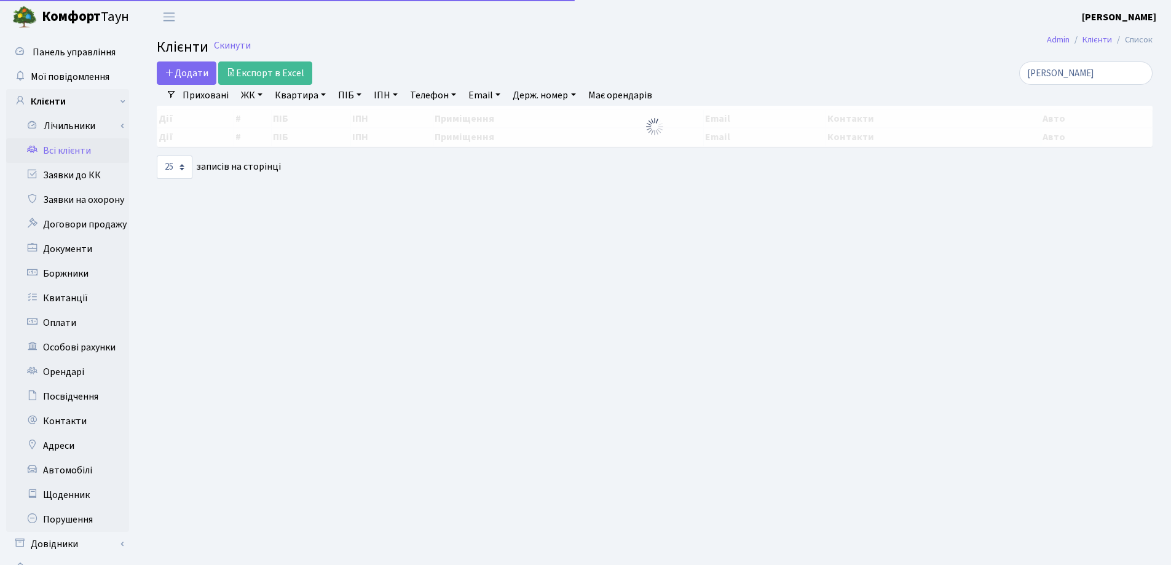
select select "25"
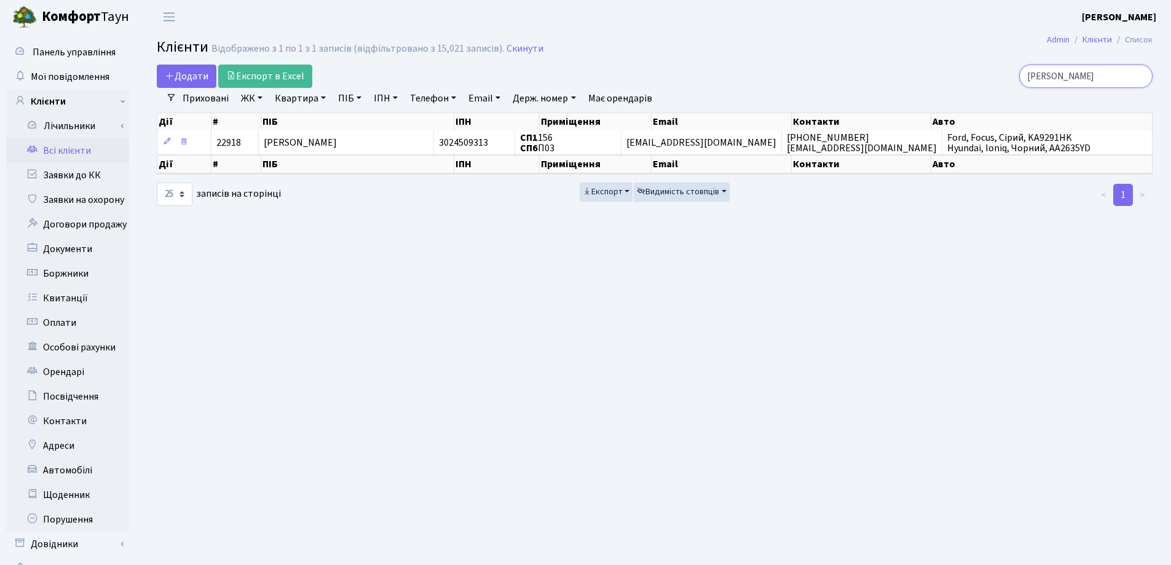
click at [1138, 79] on input "Хара" at bounding box center [1086, 76] width 133 height 23
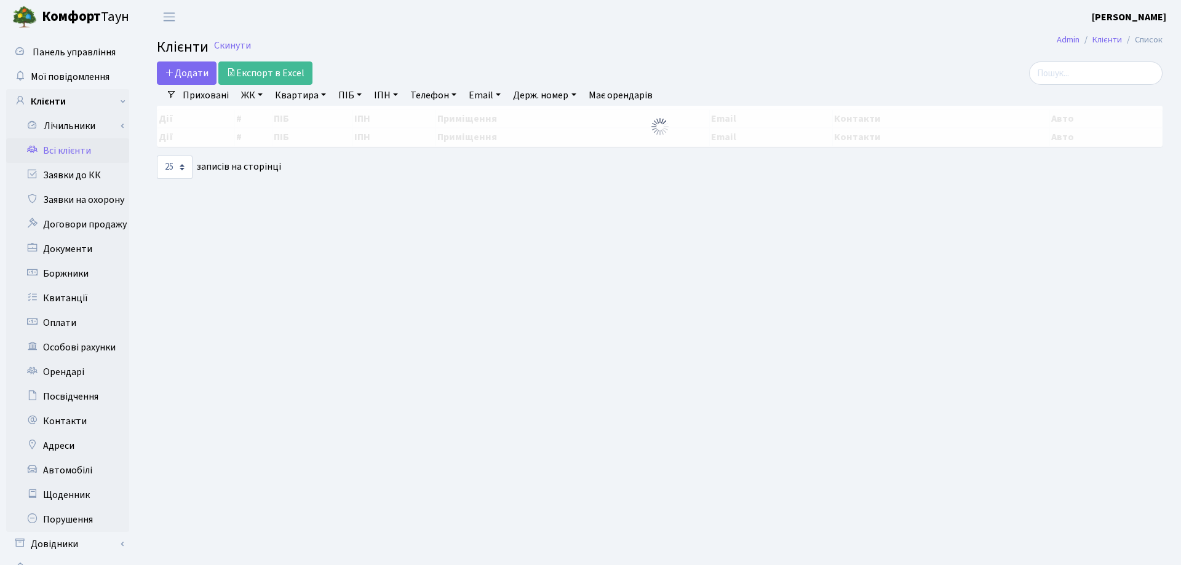
select select "25"
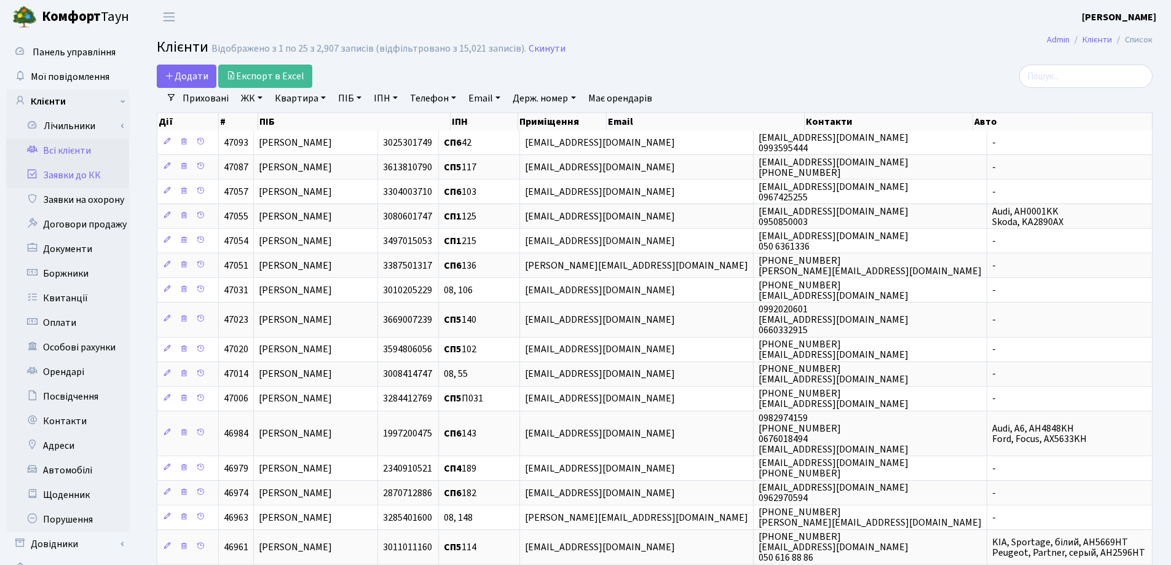
click at [76, 175] on link "Заявки до КК" at bounding box center [67, 175] width 123 height 25
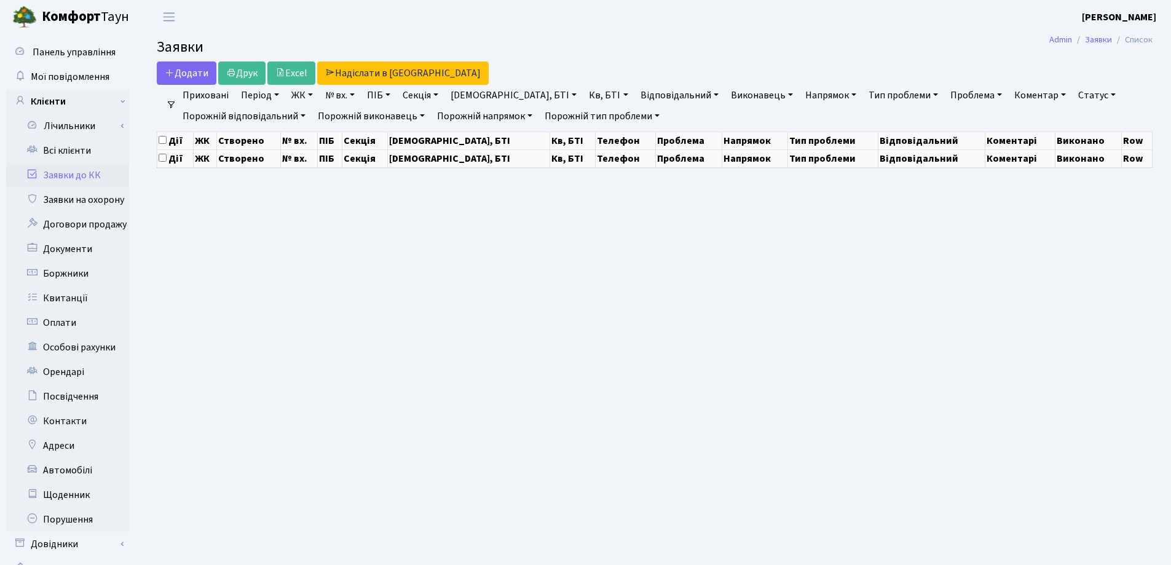
select select "25"
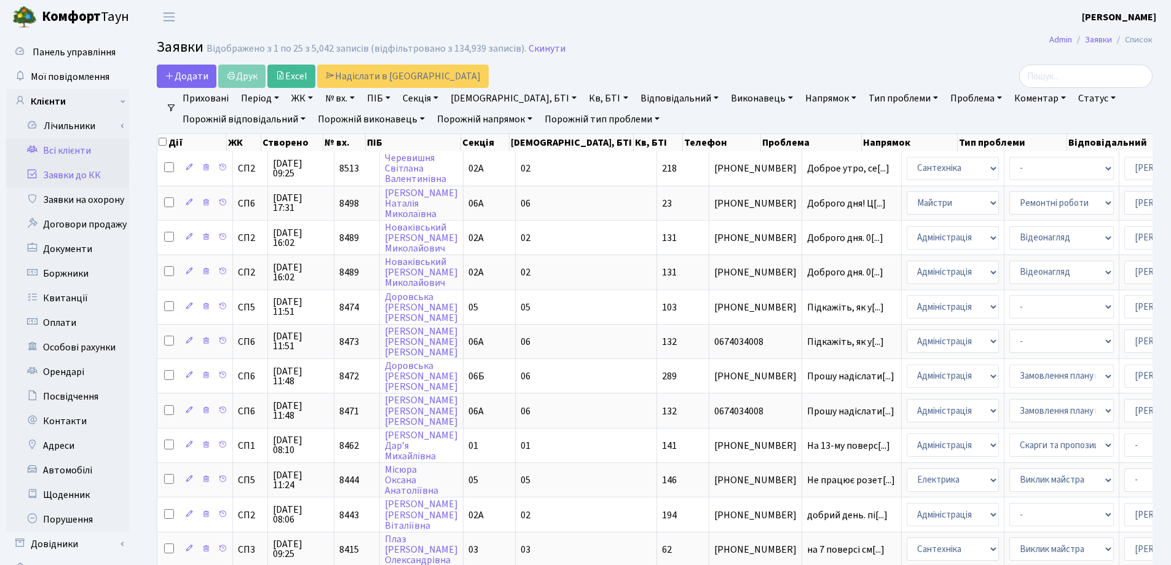
click at [82, 152] on link "Всі клієнти" at bounding box center [67, 150] width 123 height 25
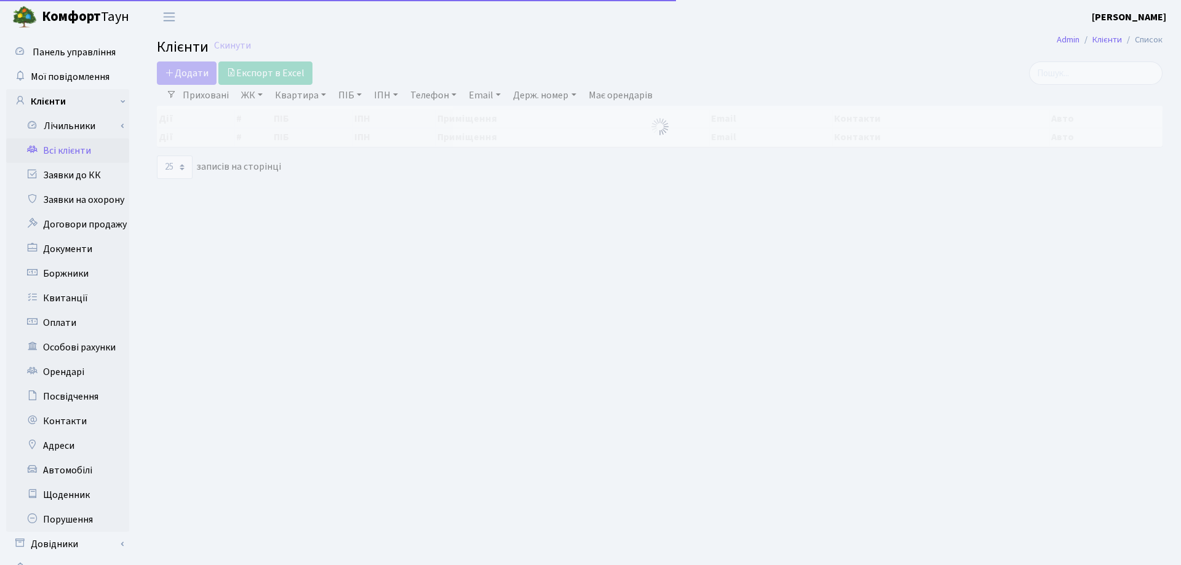
select select "25"
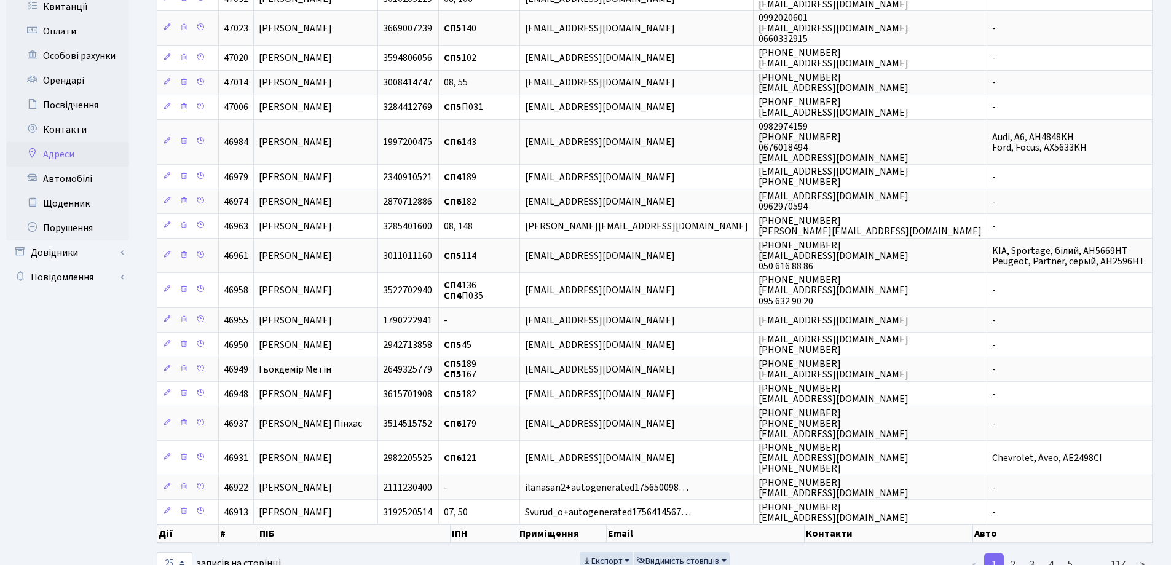
scroll to position [307, 0]
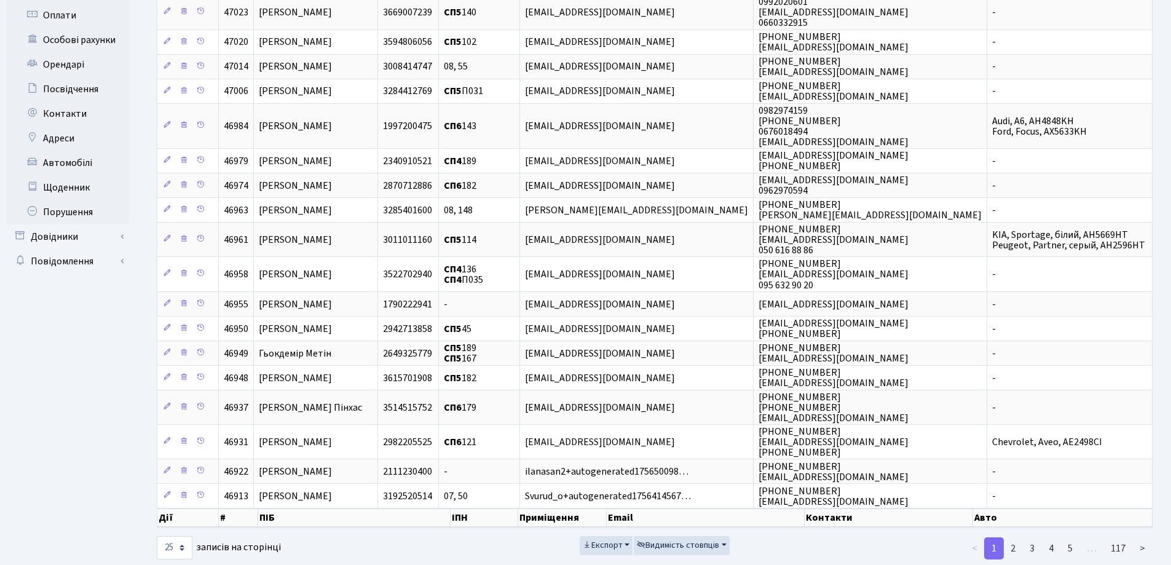
click at [77, 388] on ul "Панель управління Мої повідомлення Клієнти Лічильники Показання" at bounding box center [67, 144] width 123 height 822
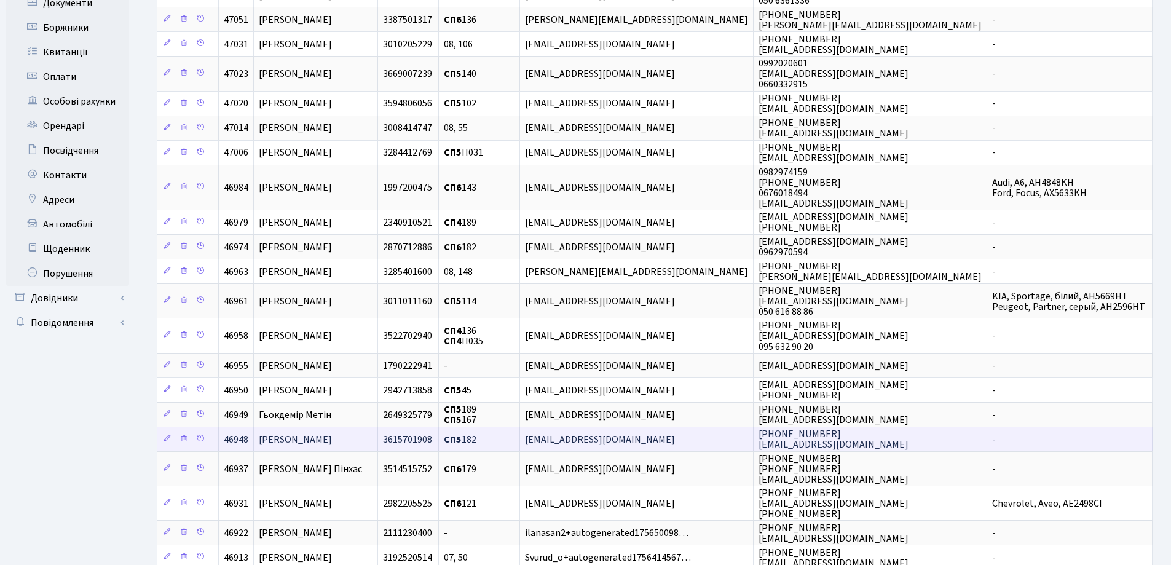
scroll to position [0, 0]
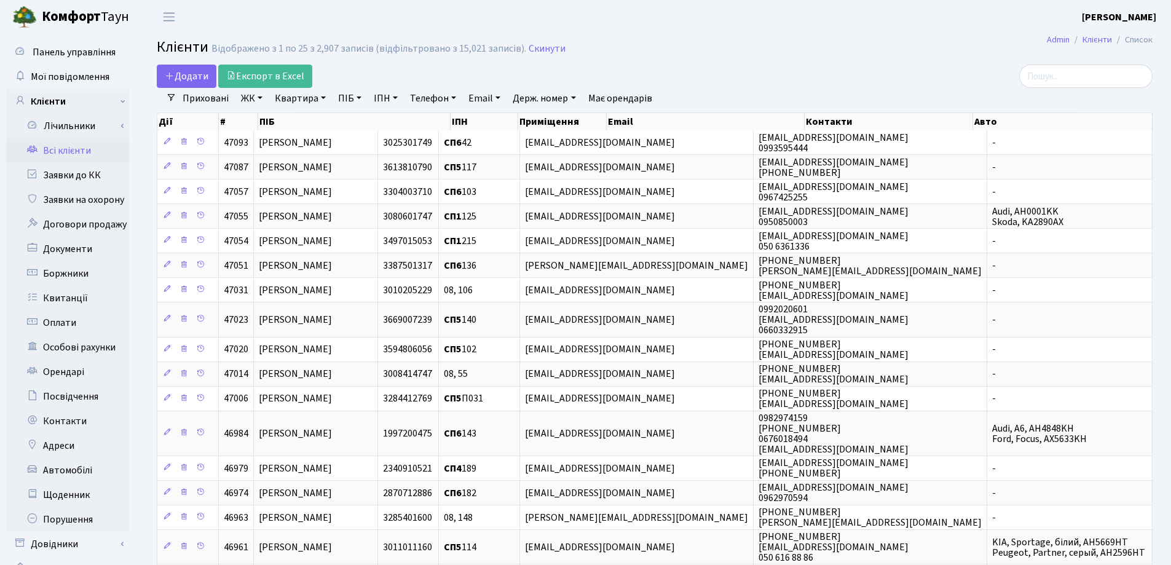
click at [323, 96] on link "Квартира" at bounding box center [300, 98] width 61 height 21
type input "189"
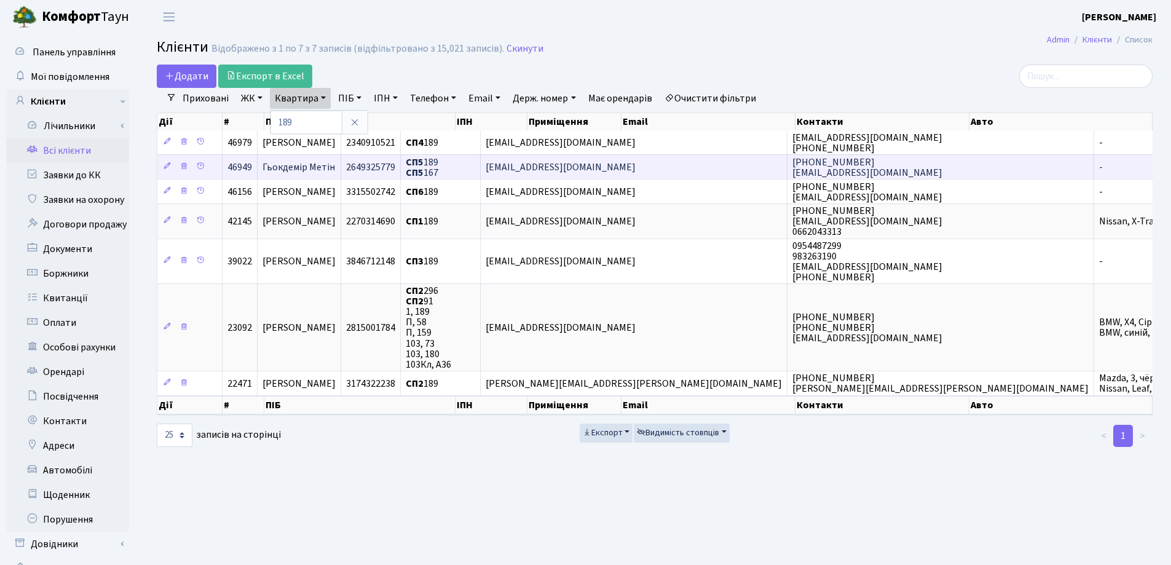
click at [341, 166] on td "Гьокдемір Метін" at bounding box center [300, 166] width 84 height 25
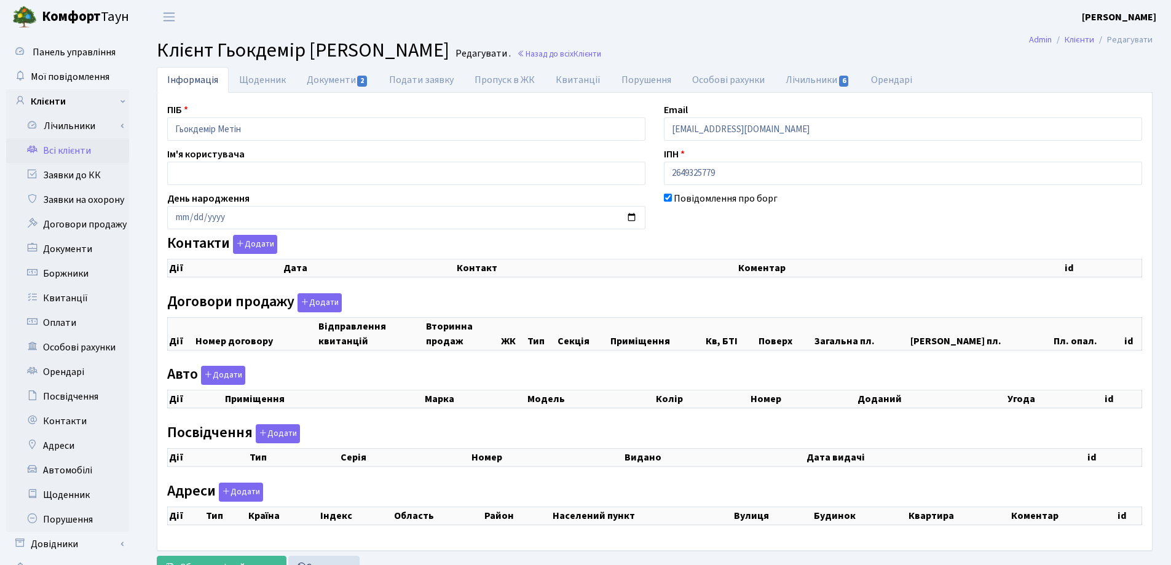
checkbox input "true"
select select "25"
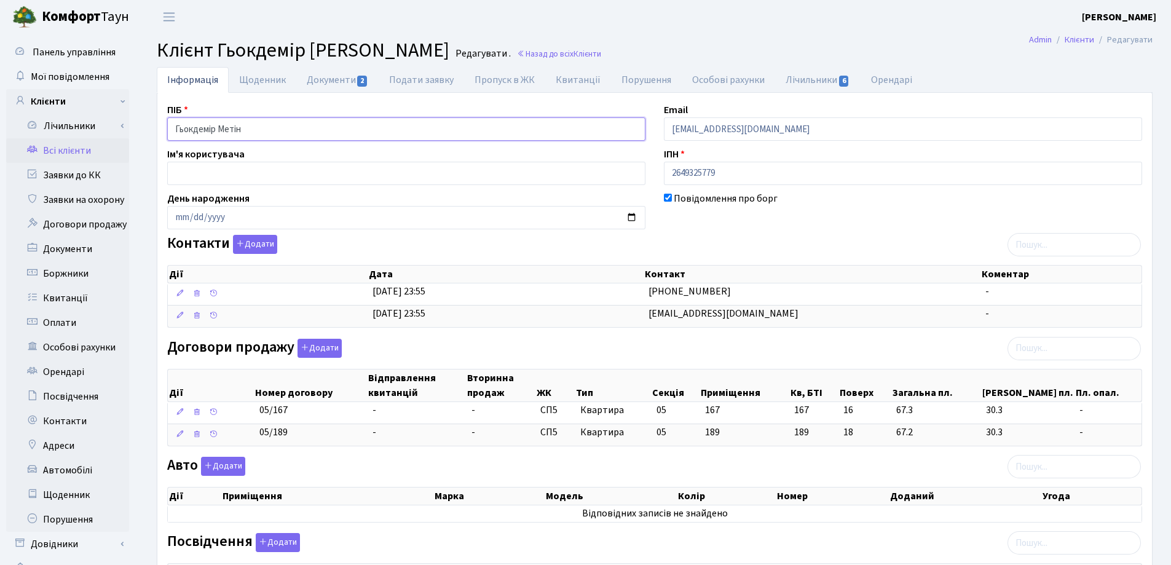
drag, startPoint x: 296, startPoint y: 127, endPoint x: 134, endPoint y: 137, distance: 162.6
click at [134, 137] on div "Панель управління Мої повідомлення Клієнти Лічильники Показання" at bounding box center [585, 398] width 1171 height 729
click at [723, 28] on header "Комфорт Таун Лоскутова В. С. Мій обліковий запис Вийти" at bounding box center [585, 17] width 1171 height 34
click at [496, 33] on header "Комфорт Таун Лоскутова В. С. Мій обліковий запис Вийти" at bounding box center [585, 17] width 1171 height 34
click at [574, 52] on span "Клієнти" at bounding box center [588, 54] width 28 height 12
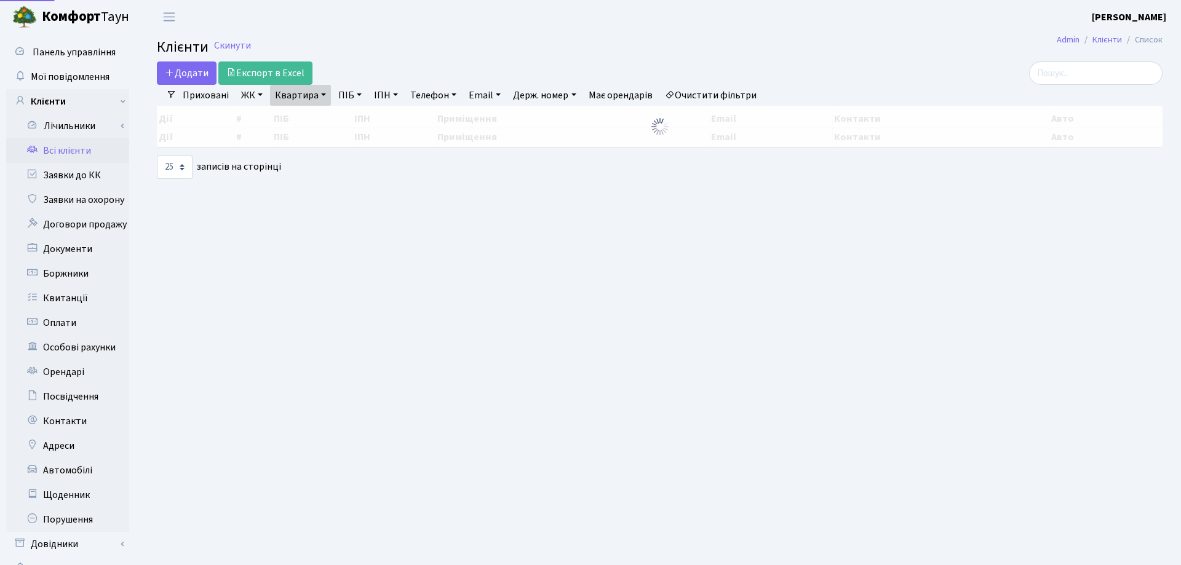
select select "25"
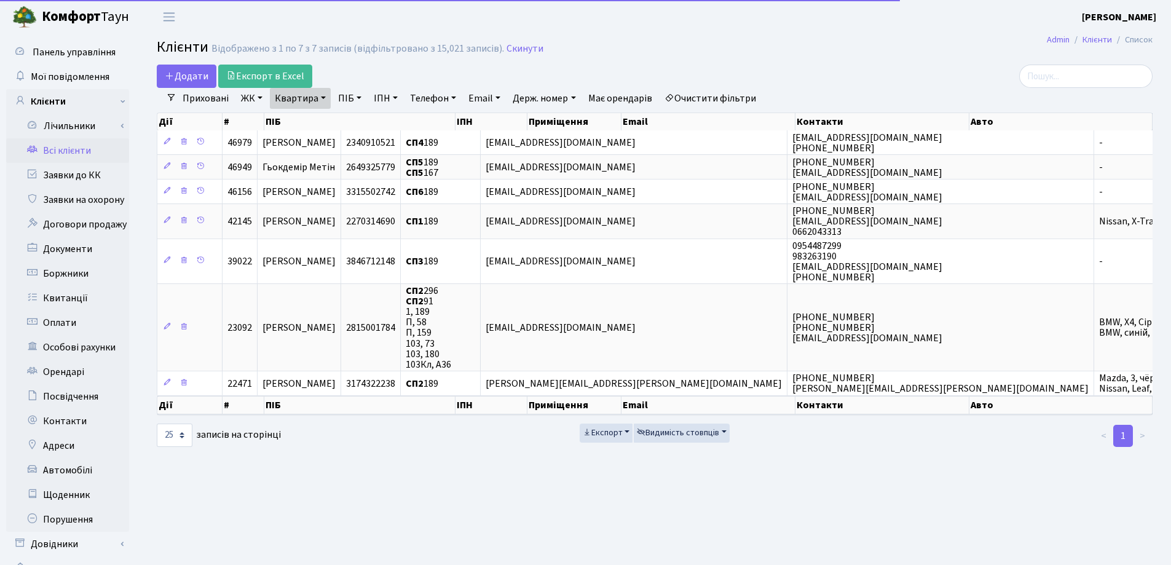
click at [324, 97] on link "Квартира" at bounding box center [300, 98] width 61 height 21
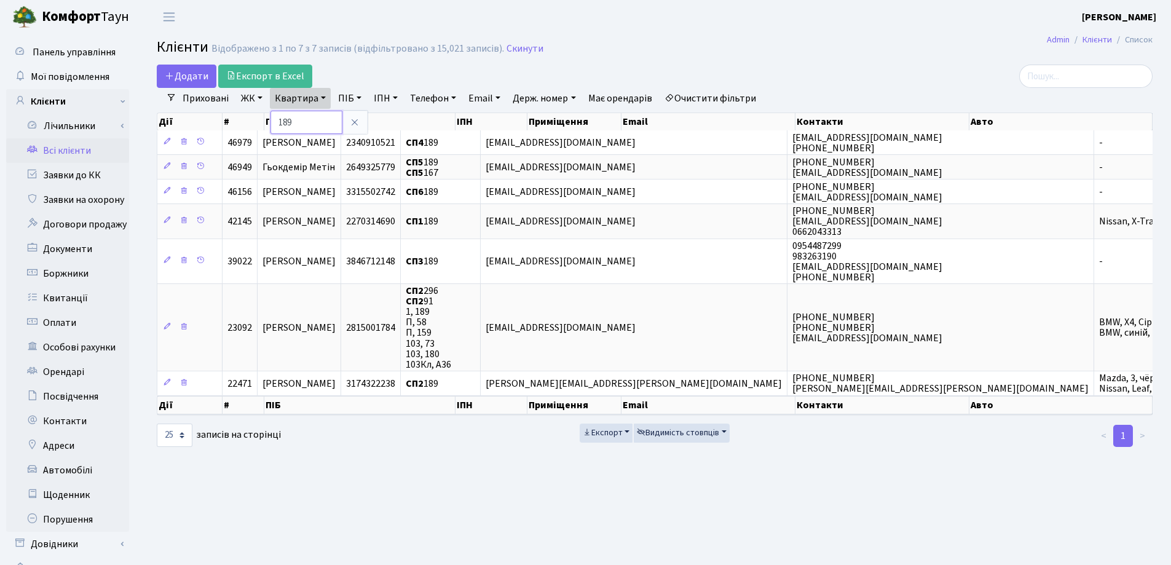
click at [327, 119] on input "189" at bounding box center [307, 122] width 72 height 23
type input "1"
type input "51"
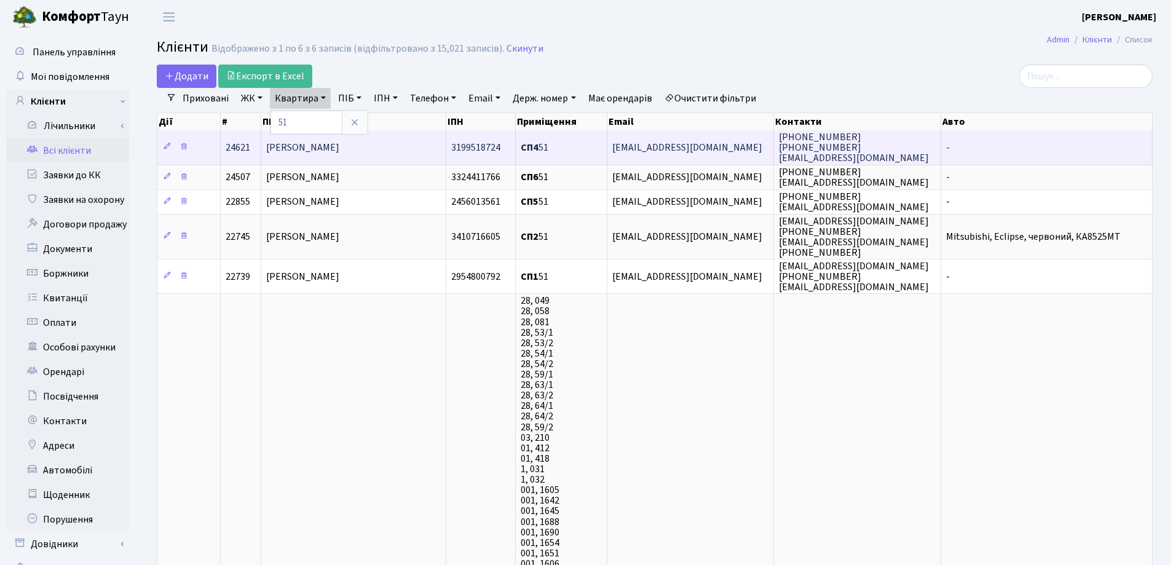
click at [339, 148] on span "[PERSON_NAME]" at bounding box center [302, 148] width 73 height 14
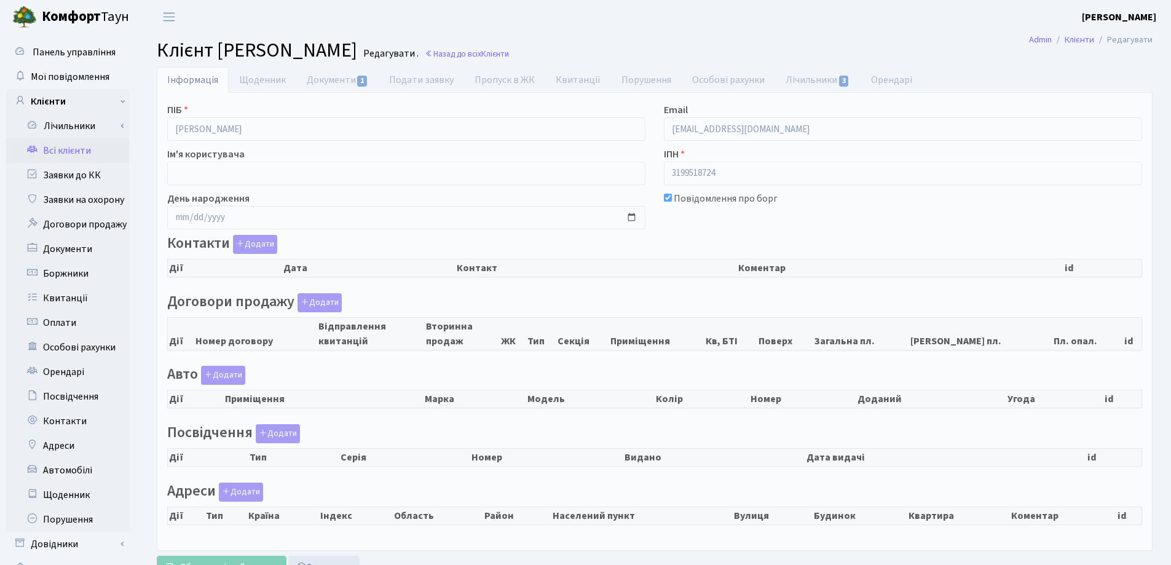
checkbox input "true"
select select "25"
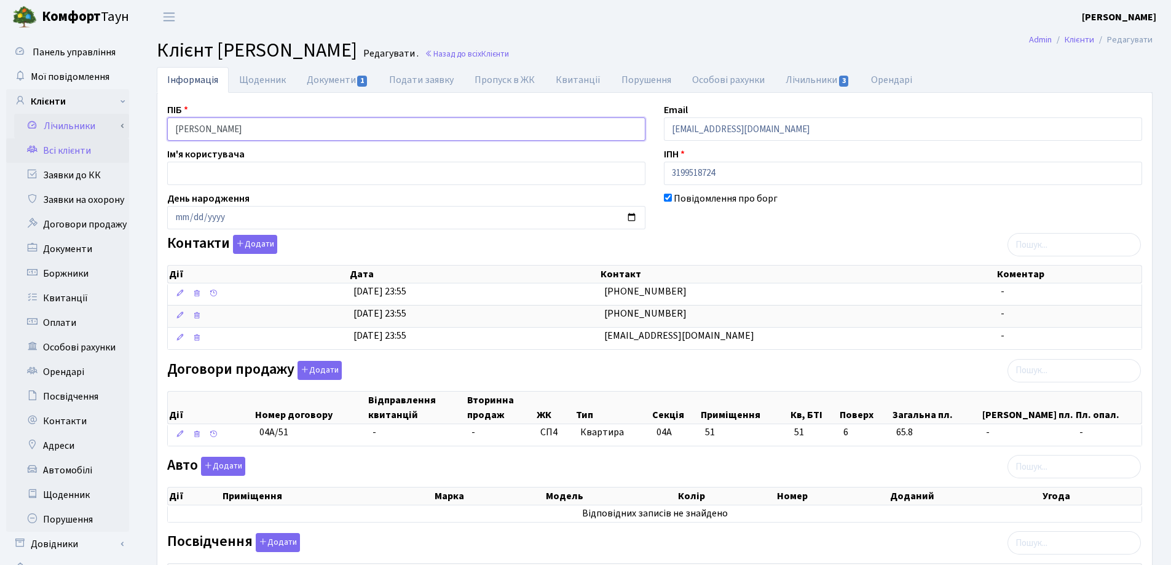
drag, startPoint x: 312, startPoint y: 121, endPoint x: 118, endPoint y: 127, distance: 194.4
click at [118, 127] on div "Панель управління Мої повідомлення Клієнти Лічильники Показання" at bounding box center [585, 432] width 1171 height 796
click at [686, 28] on header "[PERSON_NAME] [PERSON_NAME] Мій обліковий запис Вийти" at bounding box center [585, 17] width 1171 height 34
click at [509, 53] on link "Назад до всіх Клієнти" at bounding box center [467, 54] width 84 height 12
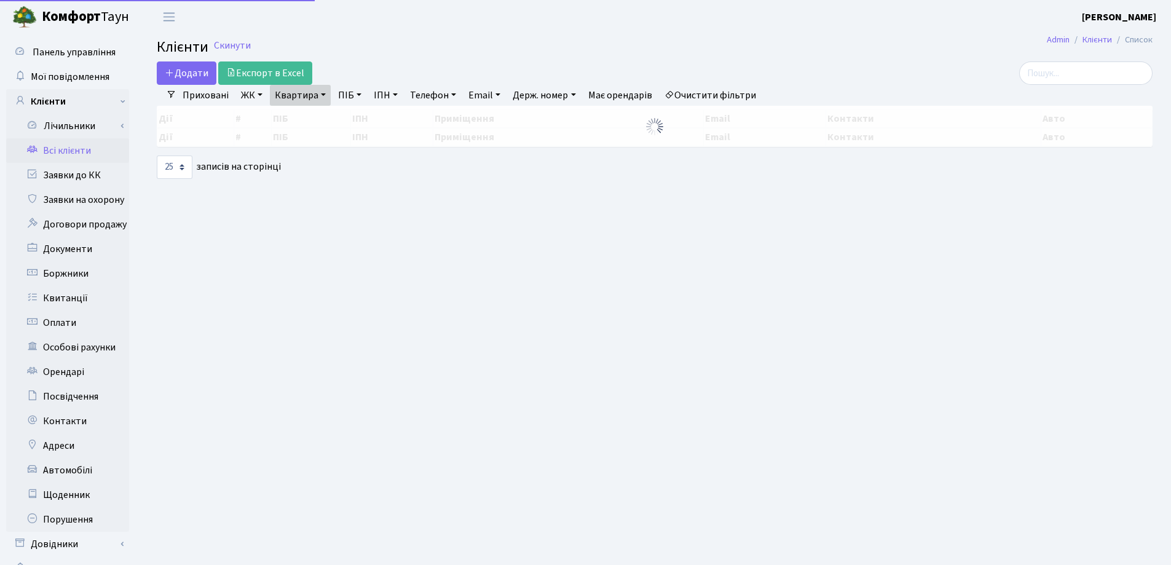
select select "25"
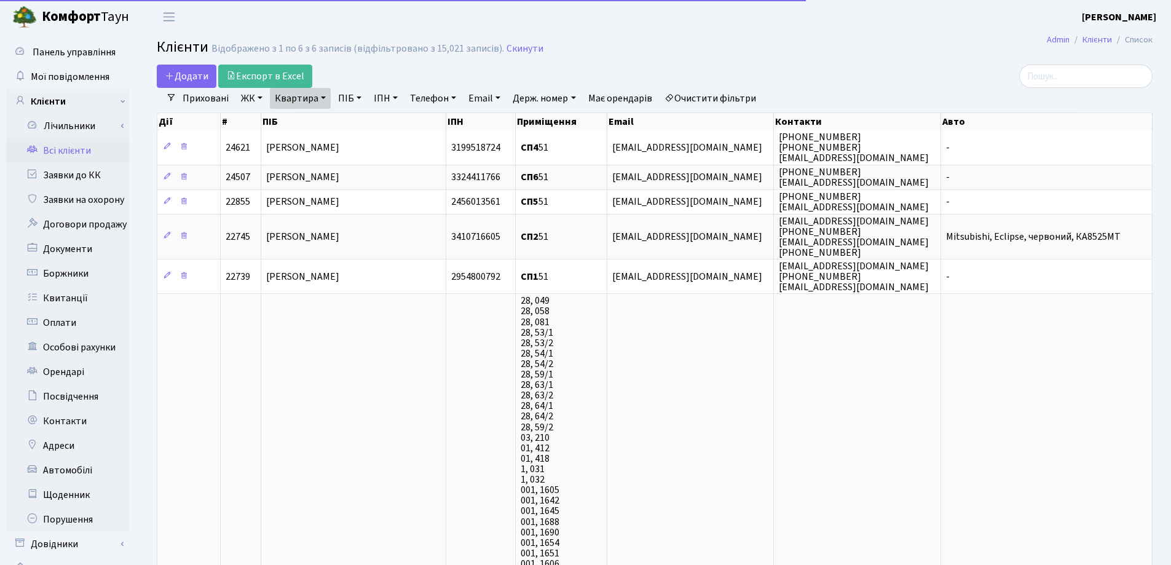
click at [323, 98] on link "Квартира" at bounding box center [300, 98] width 61 height 21
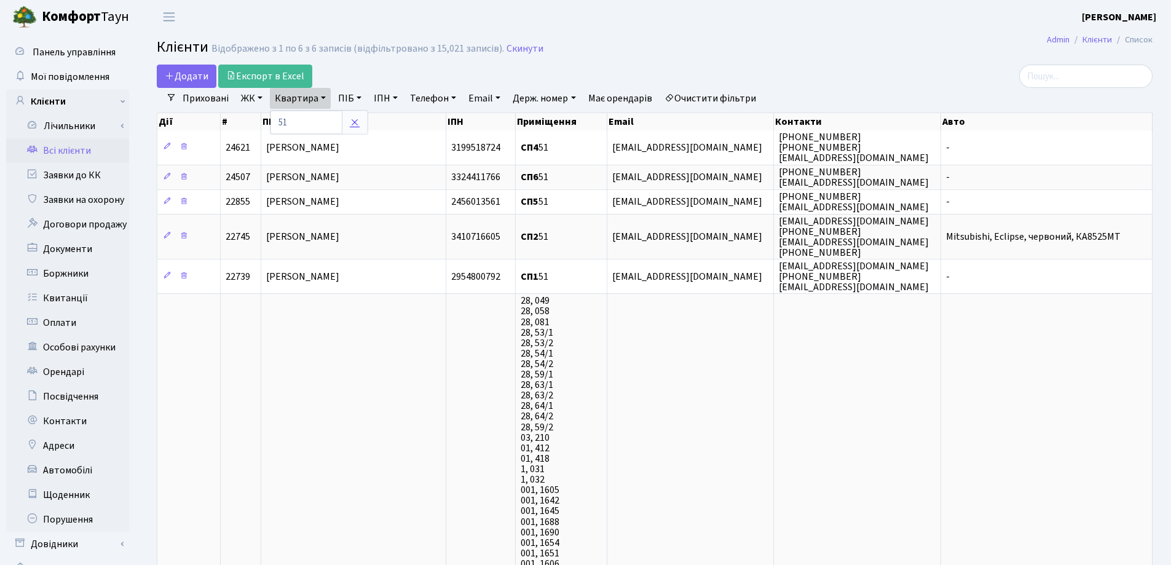
click at [360, 126] on link at bounding box center [355, 122] width 26 height 23
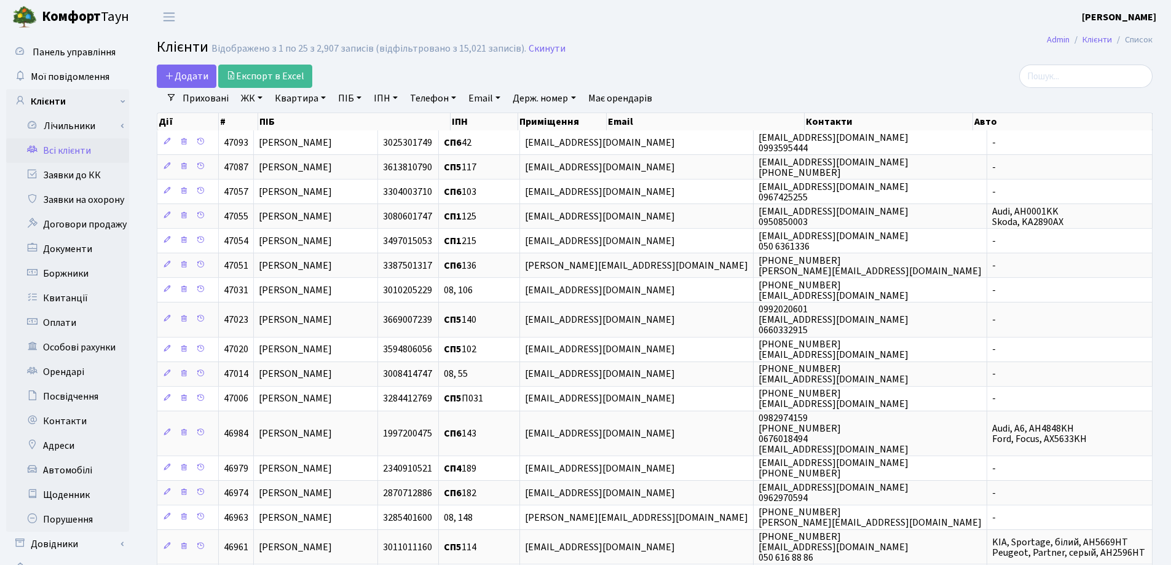
click at [322, 97] on link "Квартира" at bounding box center [300, 98] width 61 height 21
click at [317, 116] on input "text" at bounding box center [307, 122] width 72 height 23
type input "135"
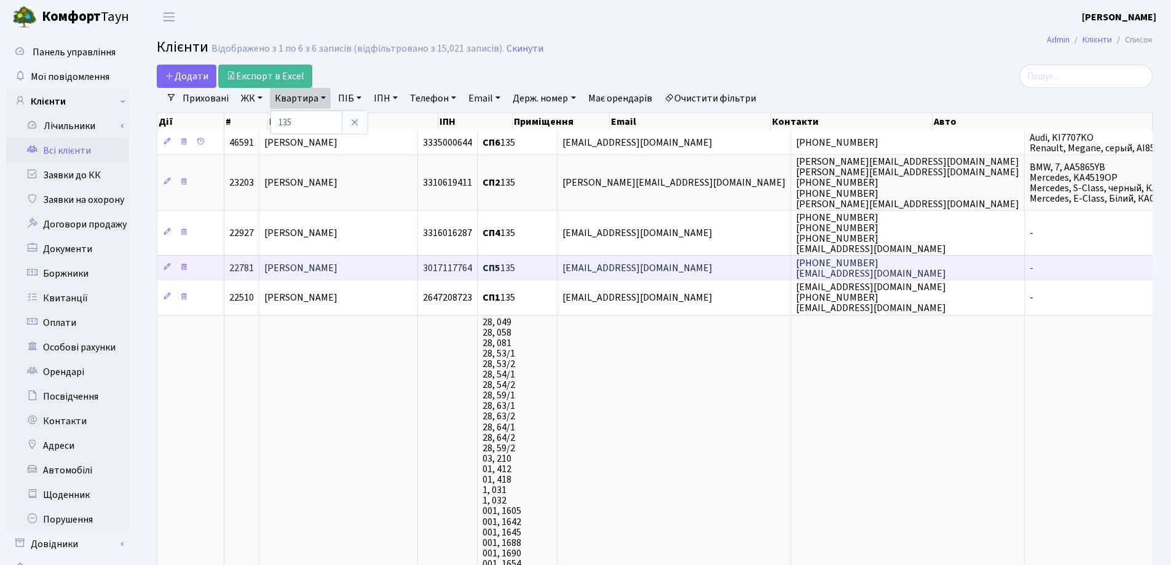
click at [338, 263] on span "Тешу Наталя Вікторівна" at bounding box center [300, 268] width 73 height 14
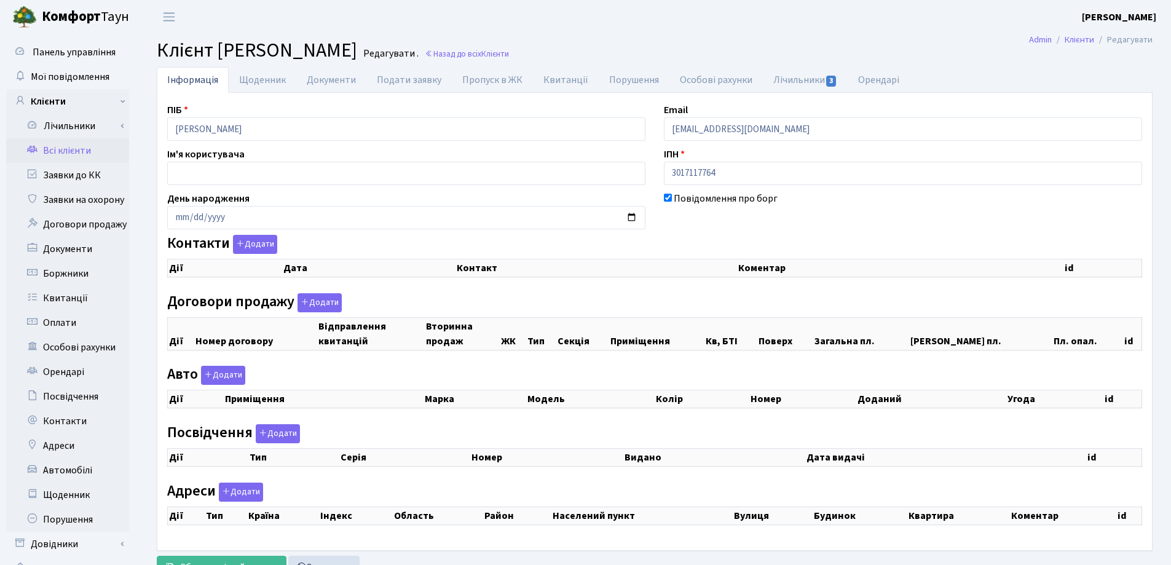
checkbox input "true"
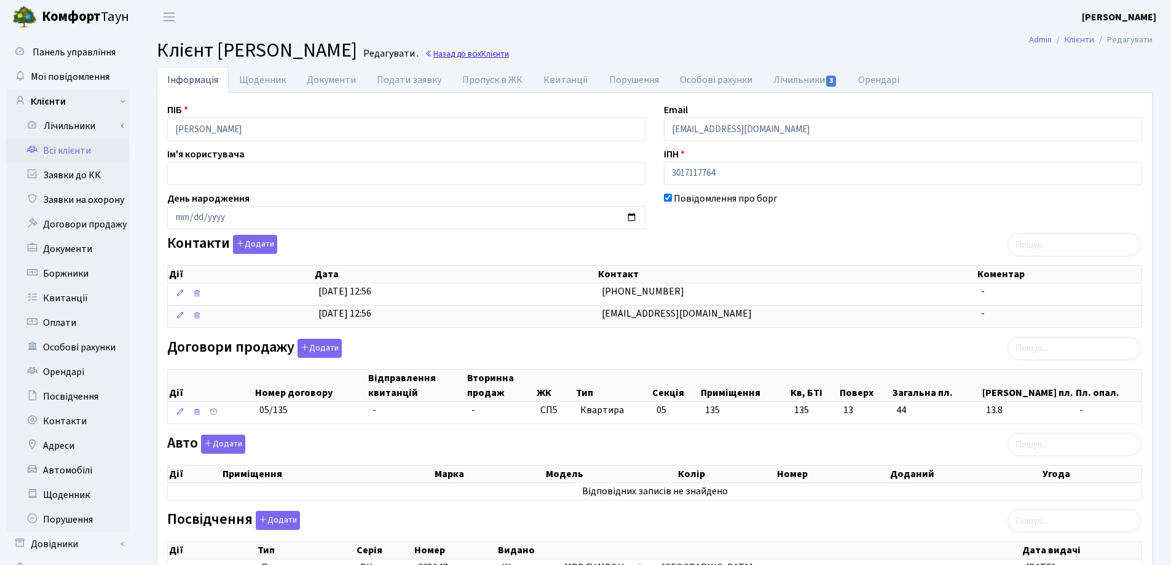
click at [509, 57] on span "Клієнти" at bounding box center [495, 54] width 28 height 12
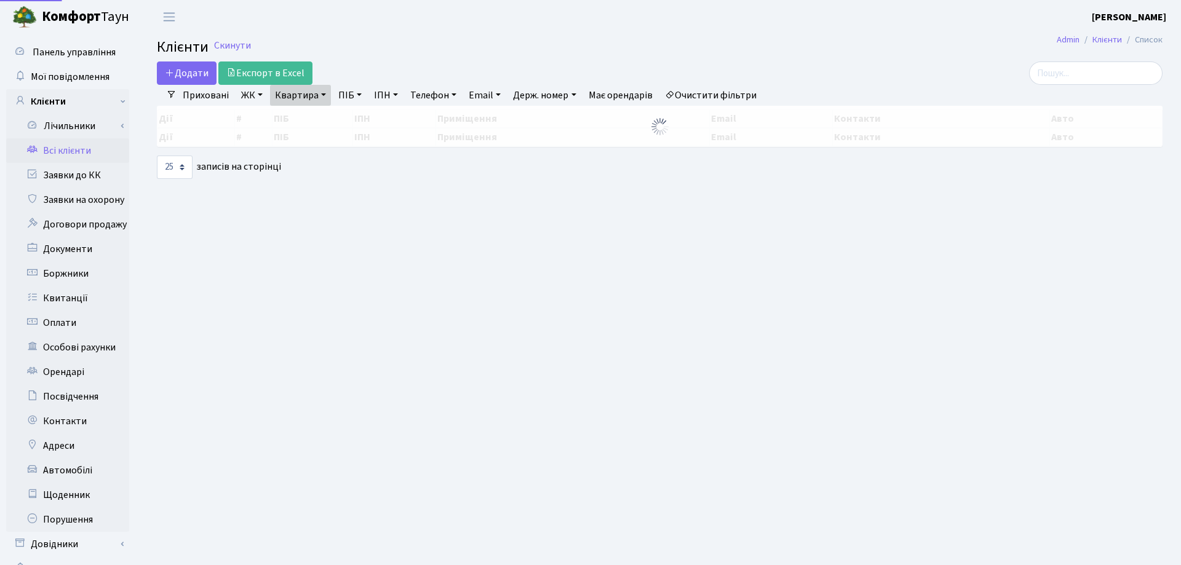
select select "25"
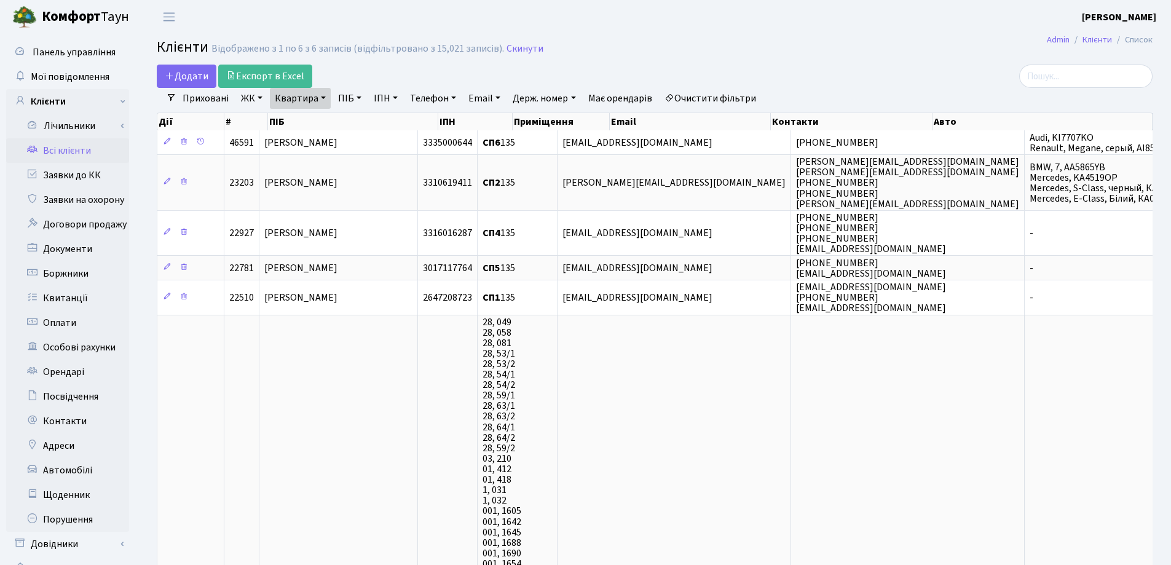
click at [322, 97] on link "Квартира" at bounding box center [300, 98] width 61 height 21
click at [323, 120] on input "135" at bounding box center [307, 122] width 72 height 23
type input "1"
type input "282"
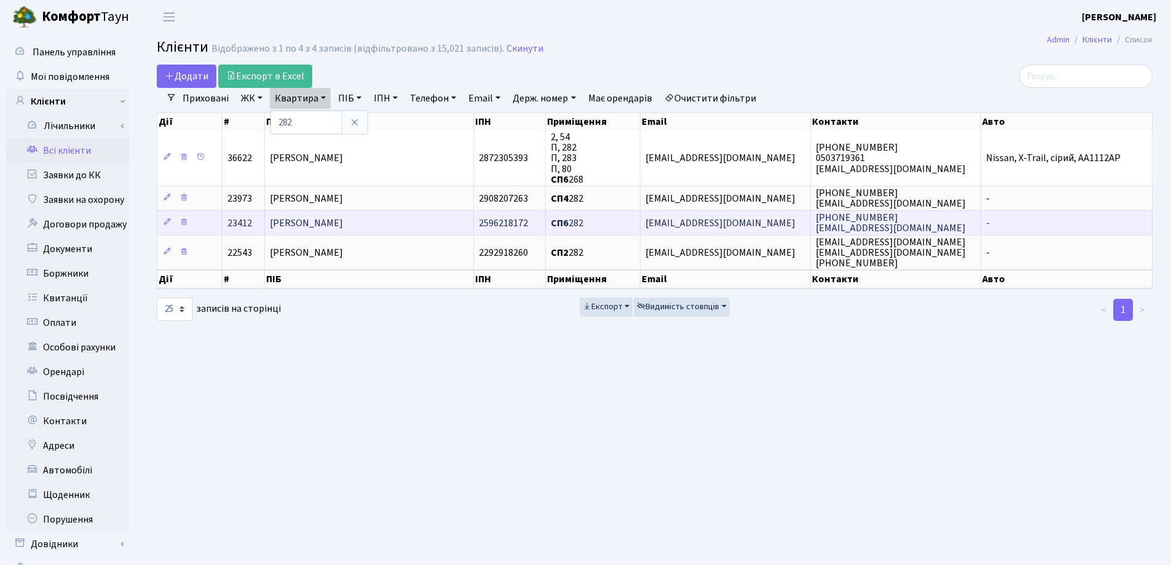
click at [343, 221] on span "[PERSON_NAME]" at bounding box center [306, 223] width 73 height 14
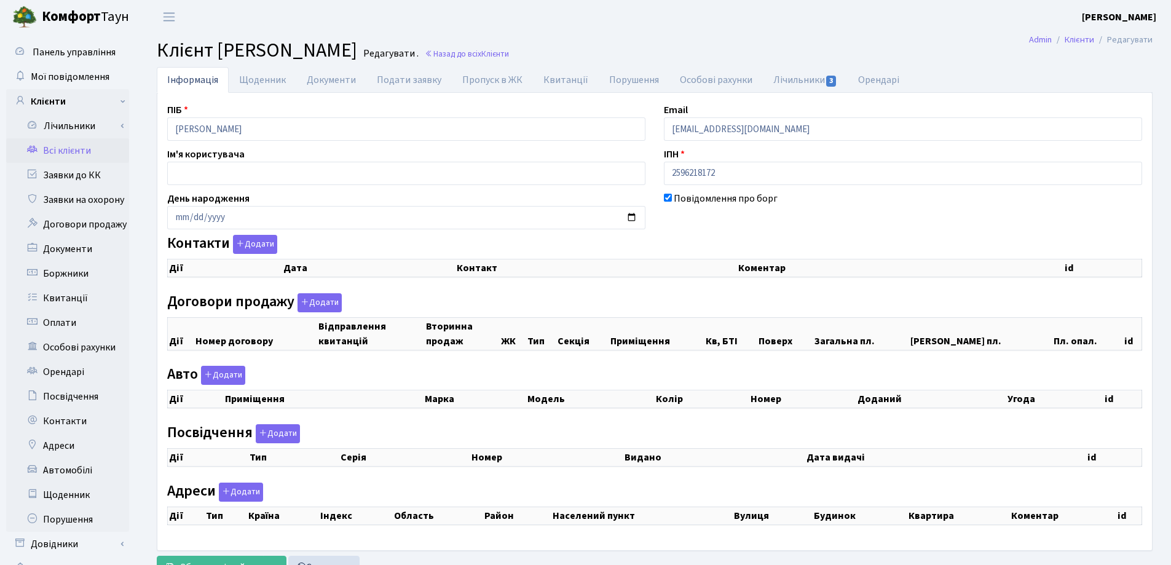
checkbox input "true"
select select "25"
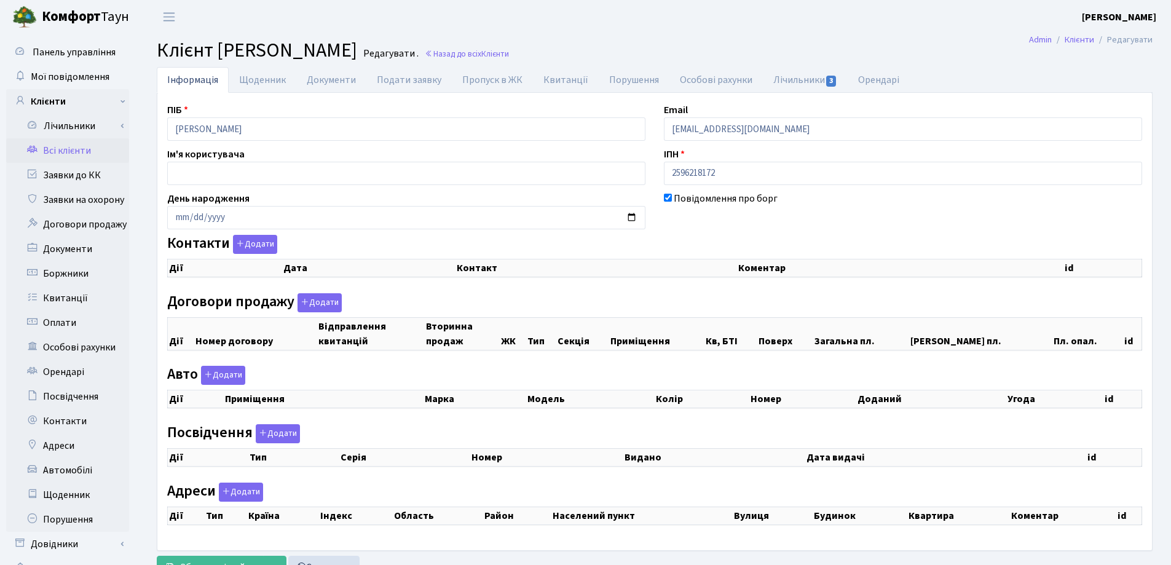
select select "25"
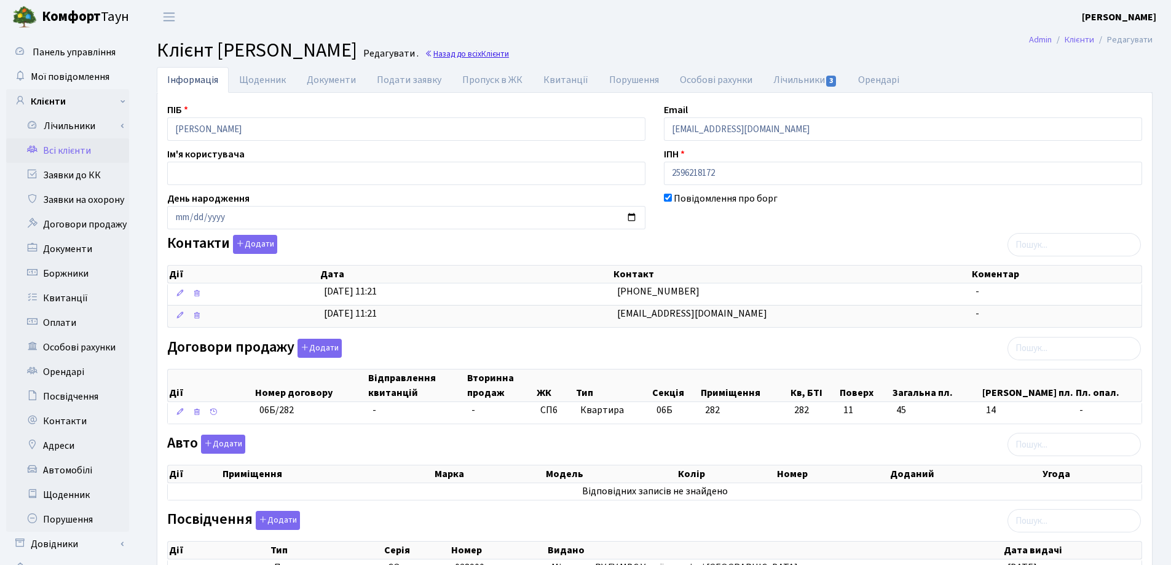
click at [509, 53] on link "Назад до всіх Клієнти" at bounding box center [467, 54] width 84 height 12
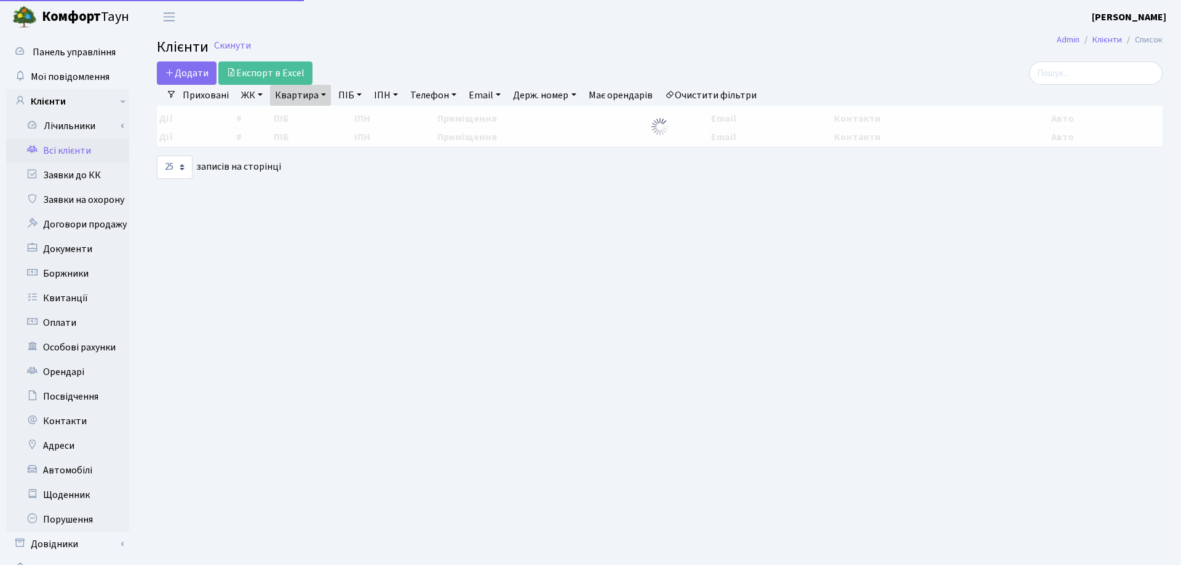
select select "25"
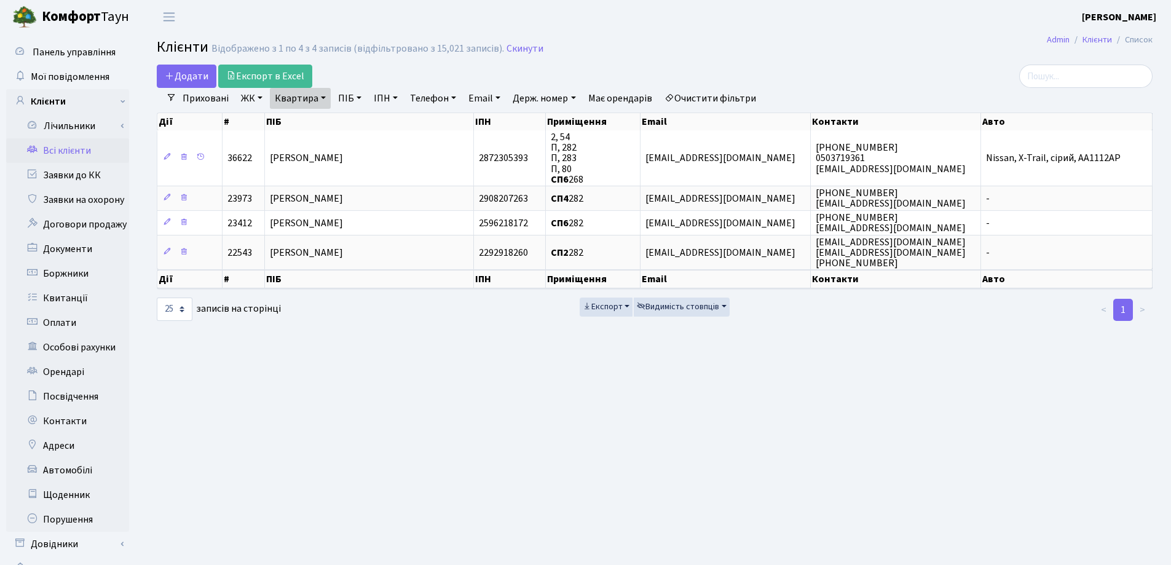
click at [325, 99] on link "Квартира" at bounding box center [300, 98] width 61 height 21
click at [357, 123] on icon at bounding box center [355, 122] width 10 height 10
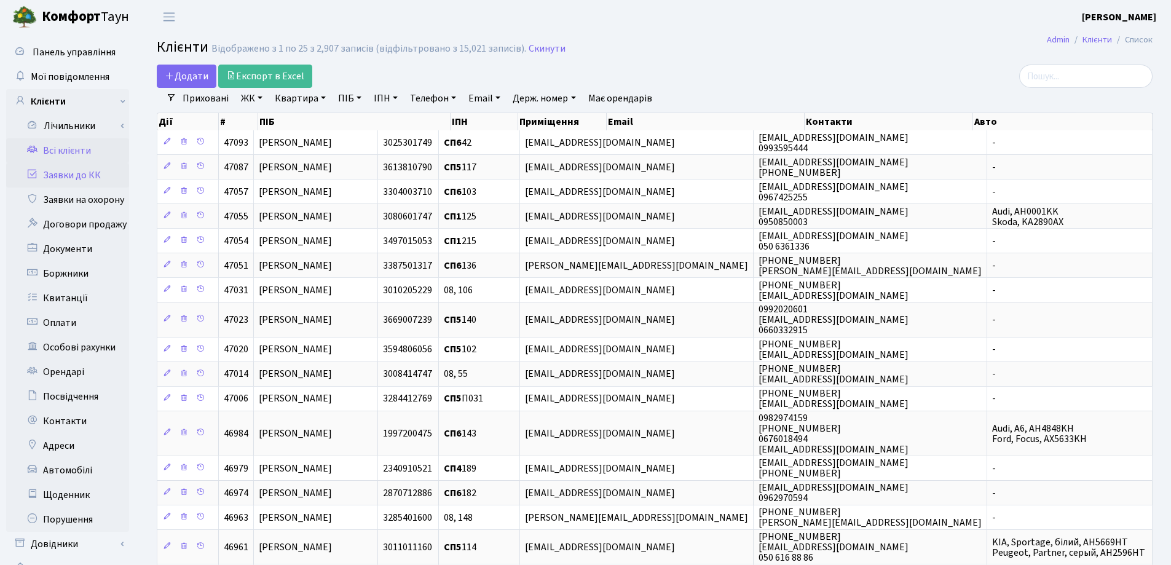
click at [80, 176] on link "Заявки до КК" at bounding box center [67, 175] width 123 height 25
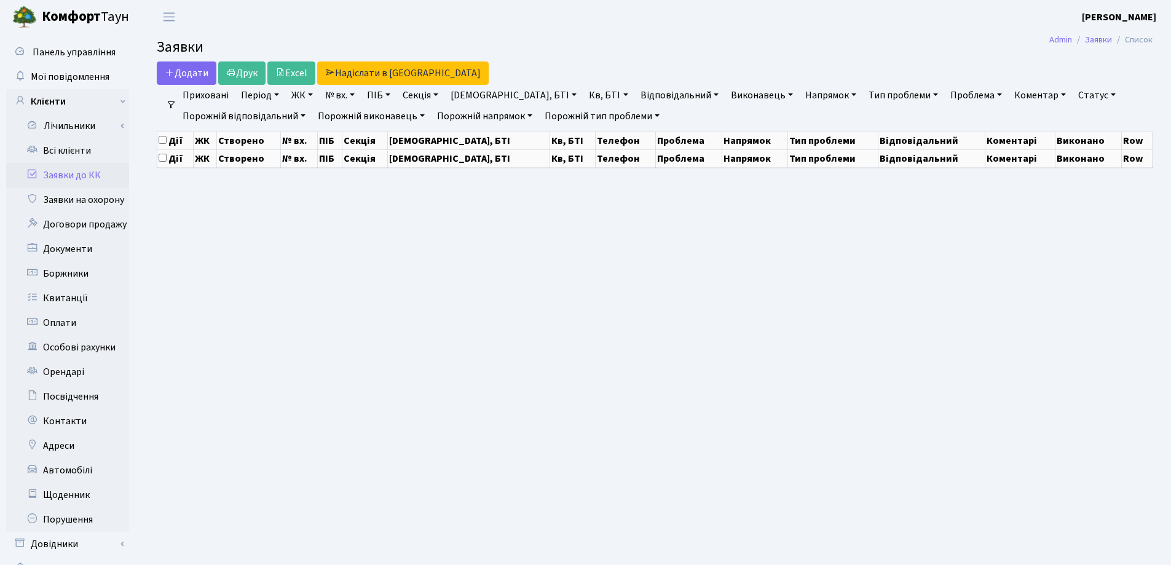
select select "25"
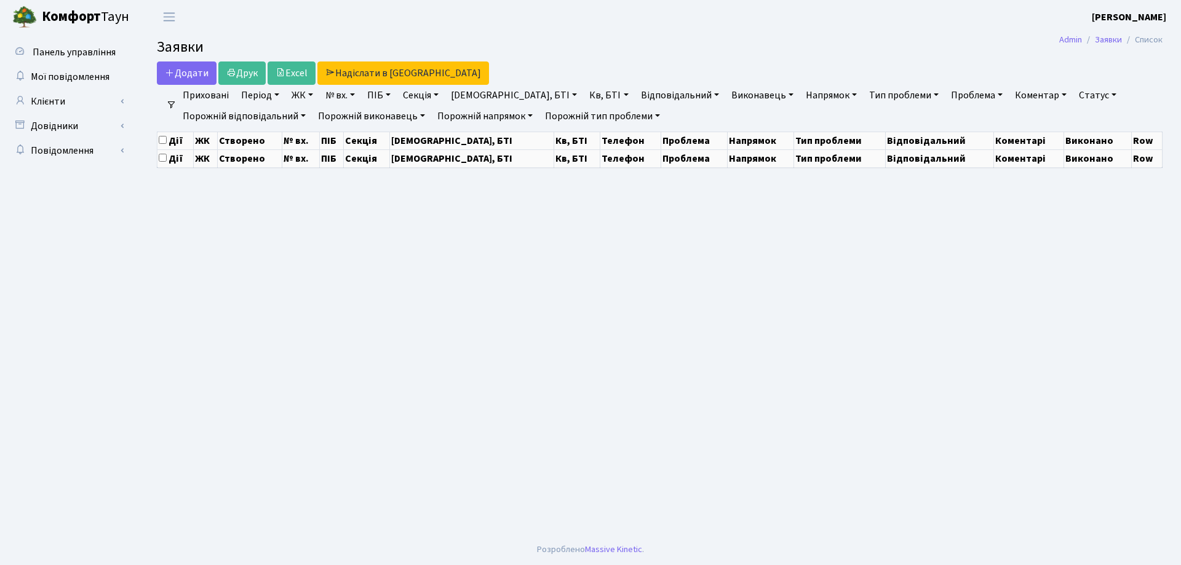
select select "25"
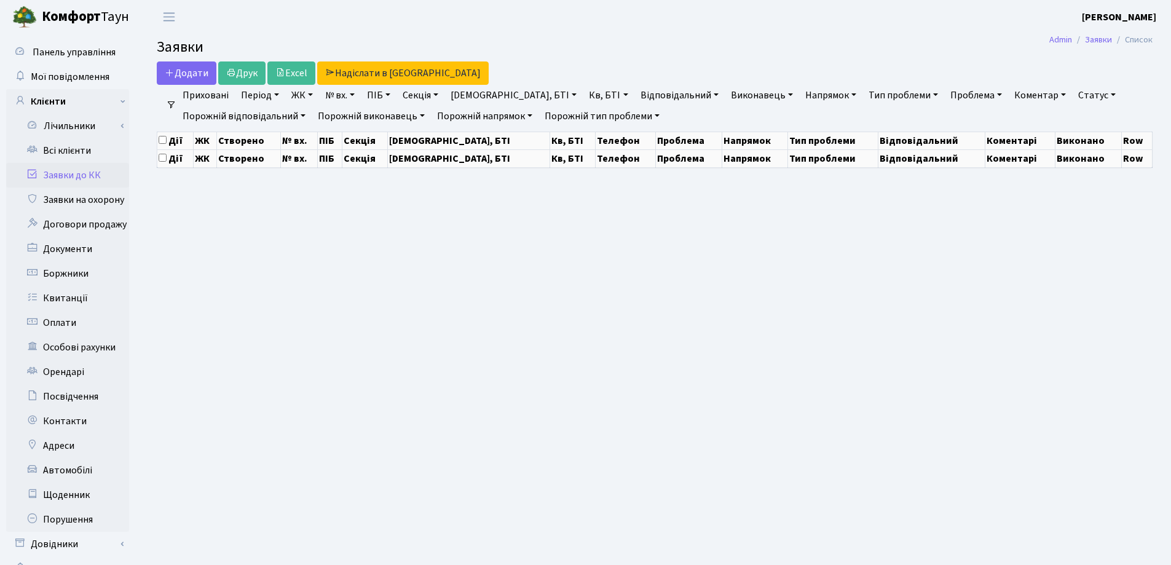
select select "25"
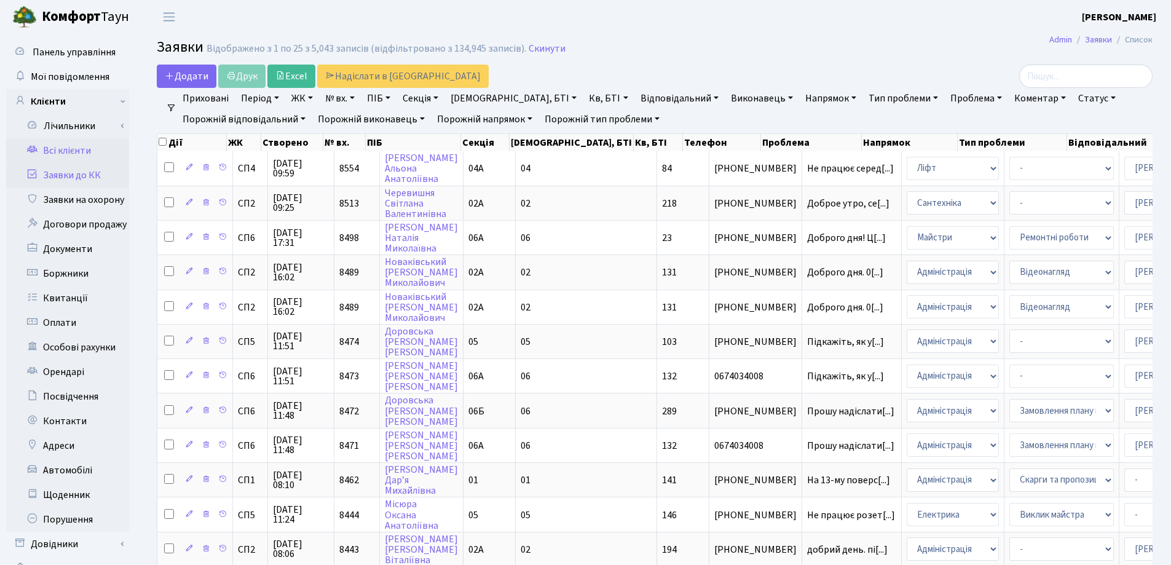
click at [60, 149] on link "Всі клієнти" at bounding box center [67, 150] width 123 height 25
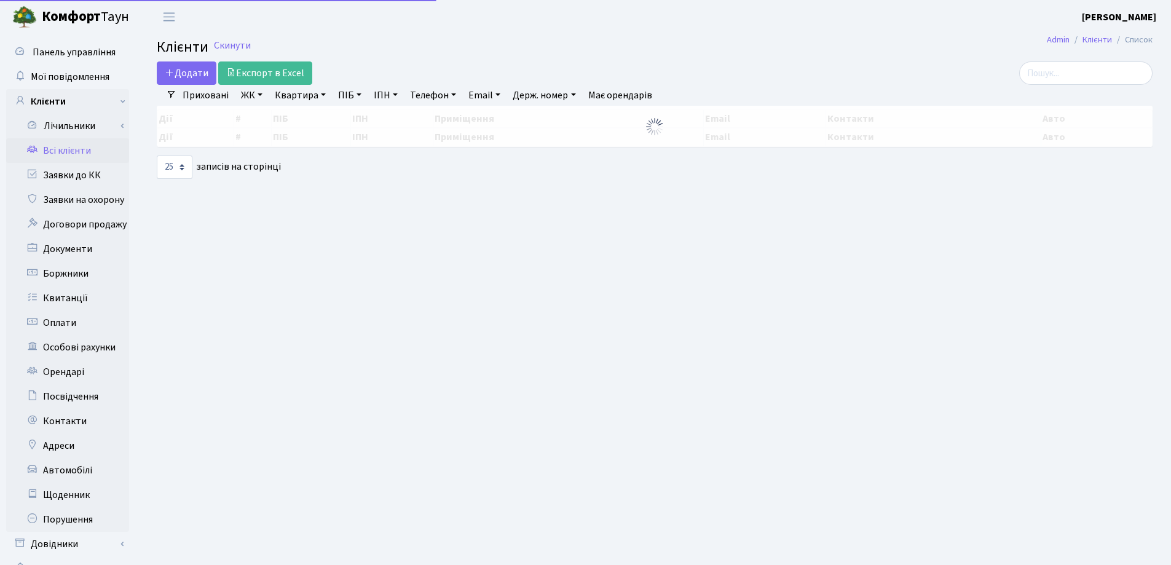
select select "25"
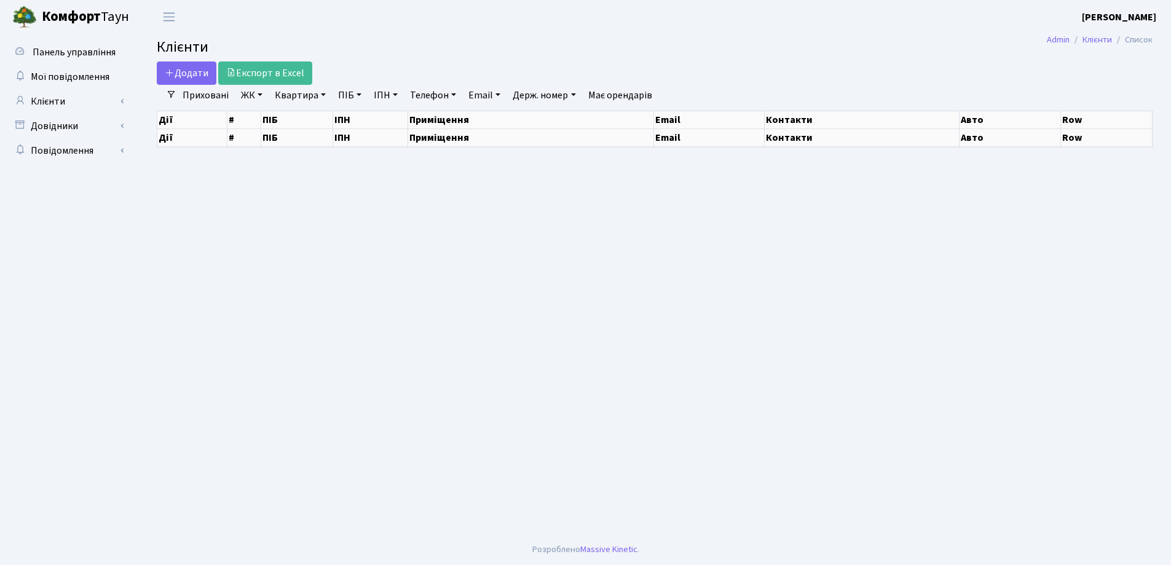
select select "25"
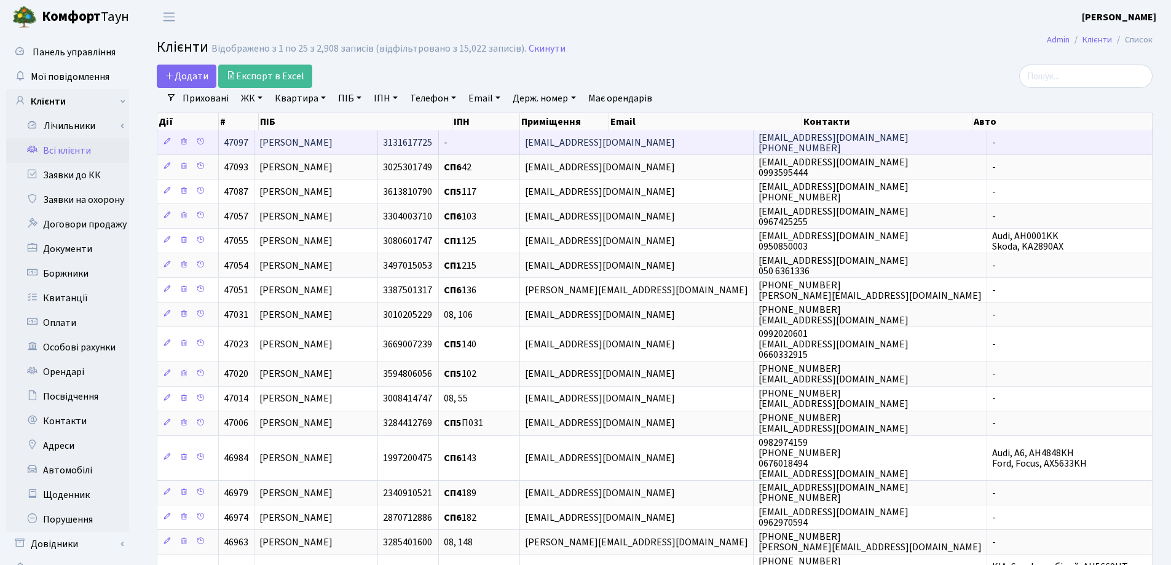
click at [378, 150] on td "[PERSON_NAME]" at bounding box center [317, 142] width 124 height 24
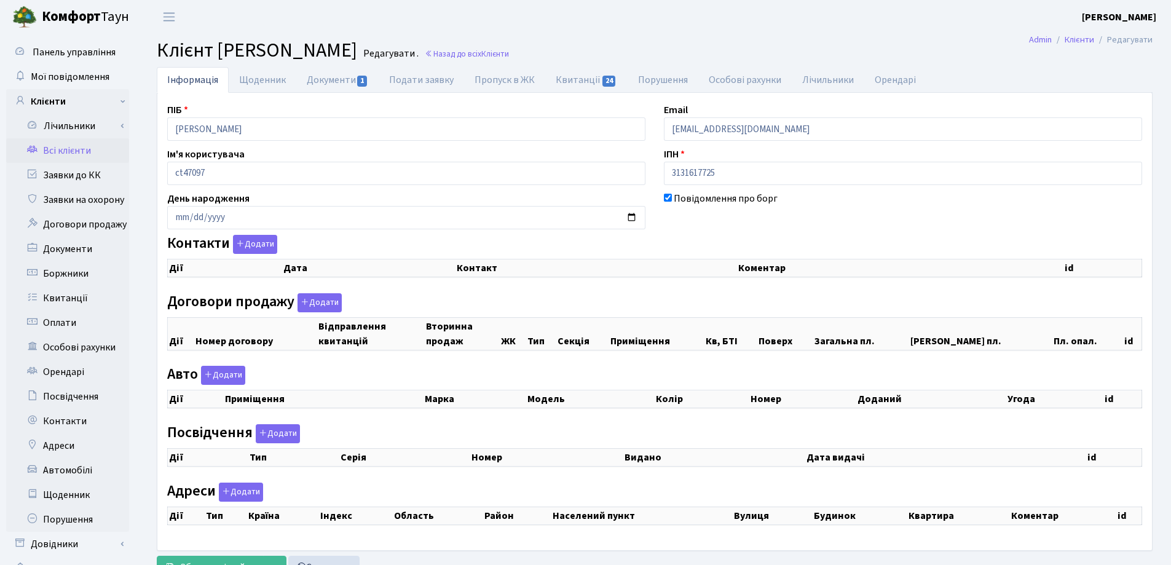
checkbox input "true"
select select "25"
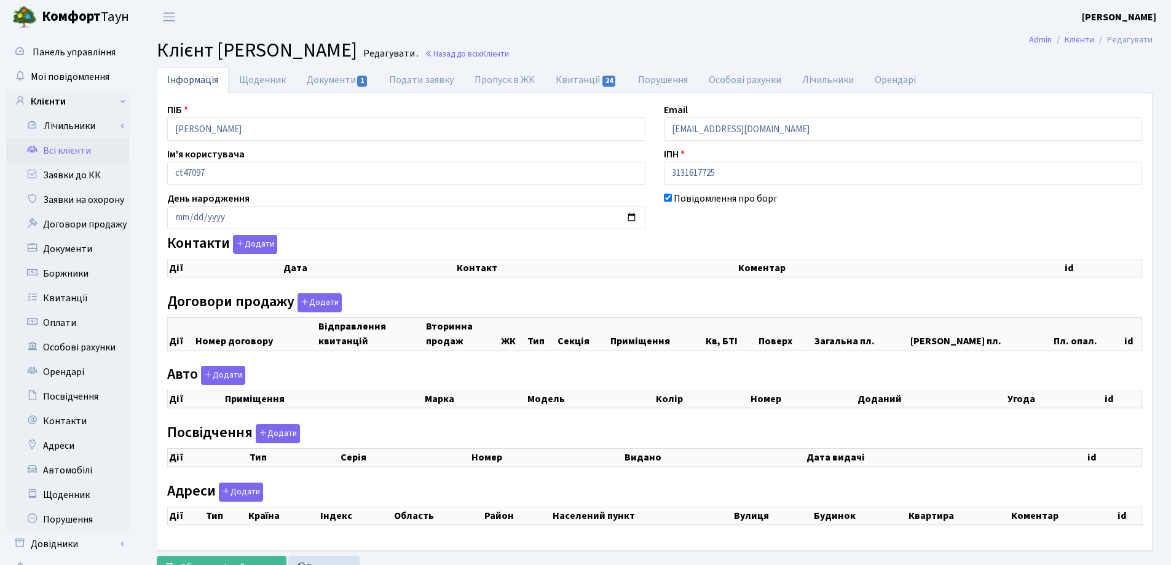
select select "25"
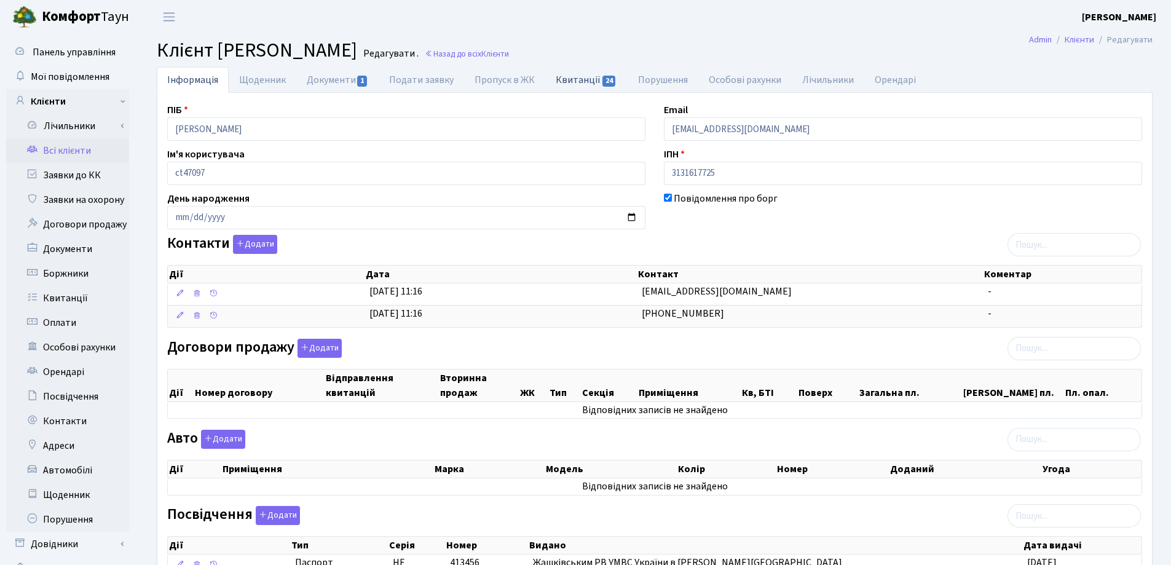
click at [561, 85] on link "Квитанції 24" at bounding box center [586, 79] width 82 height 25
select select "25"
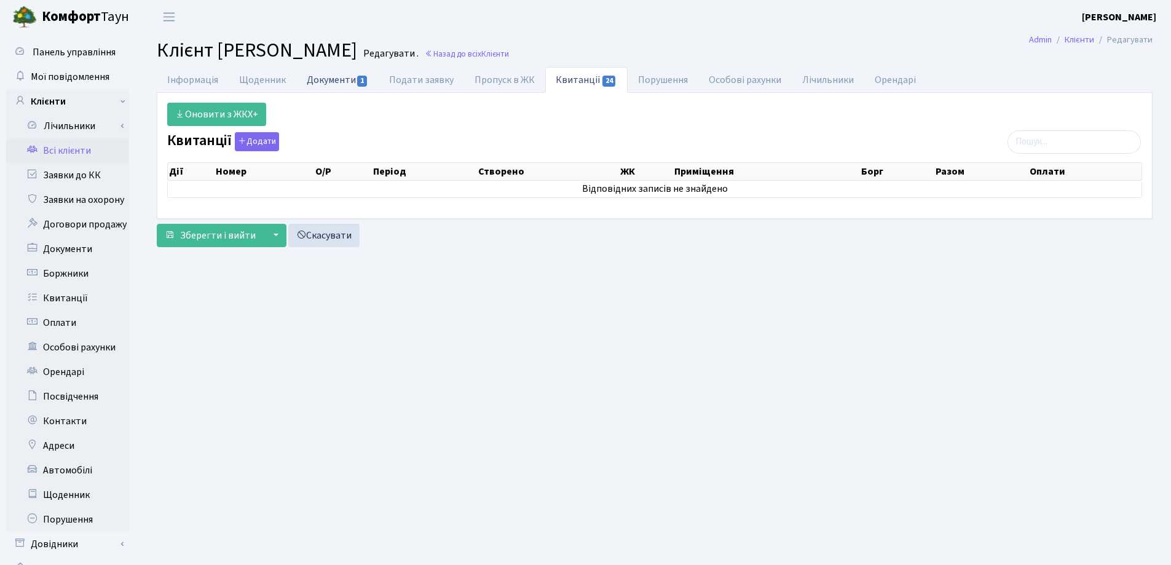
click at [338, 80] on link "Документи 1" at bounding box center [337, 79] width 82 height 25
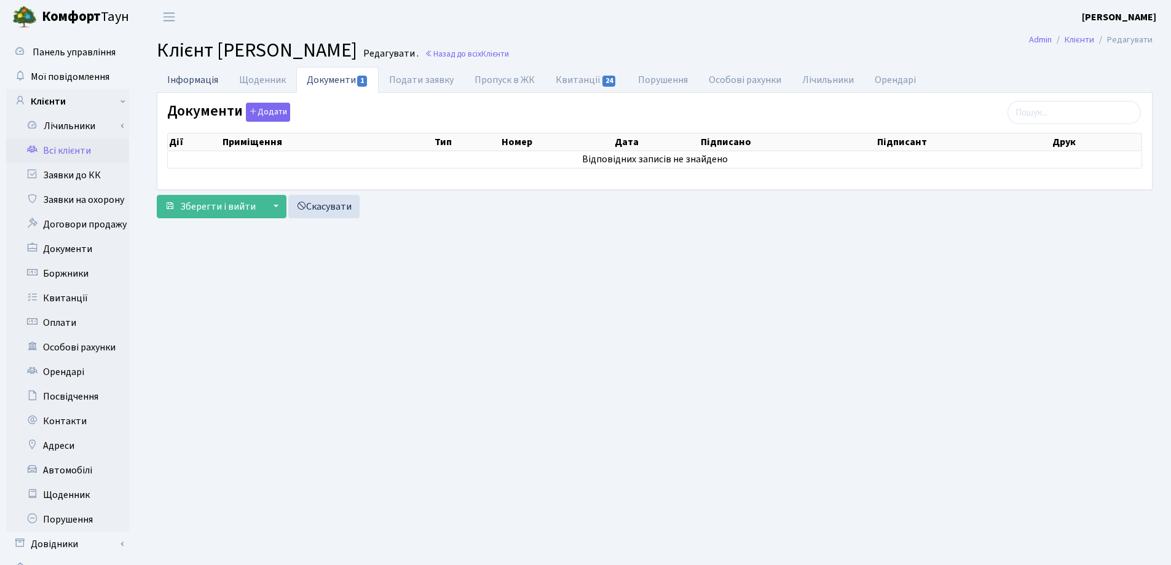
click at [192, 86] on link "Інформація" at bounding box center [193, 79] width 72 height 25
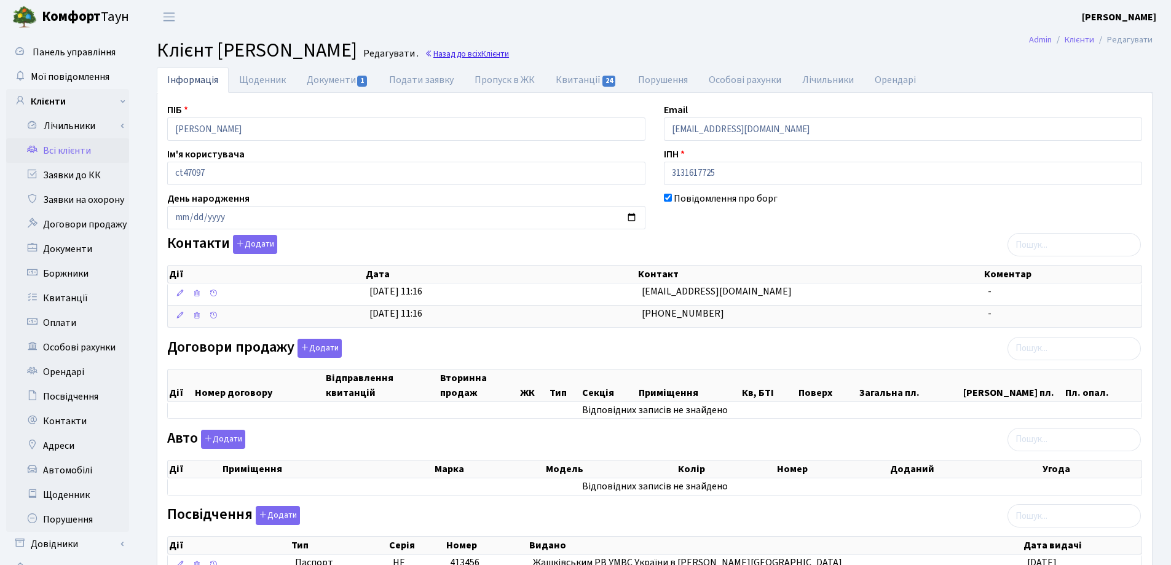
click at [509, 57] on link "Назад до всіх Клієнти" at bounding box center [467, 54] width 84 height 12
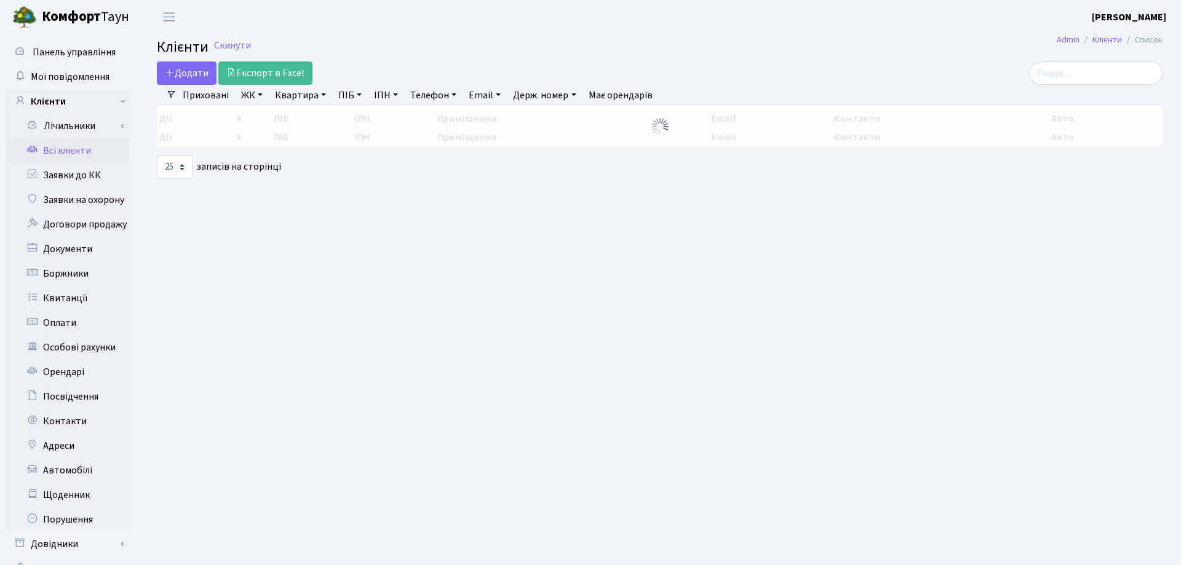
select select "25"
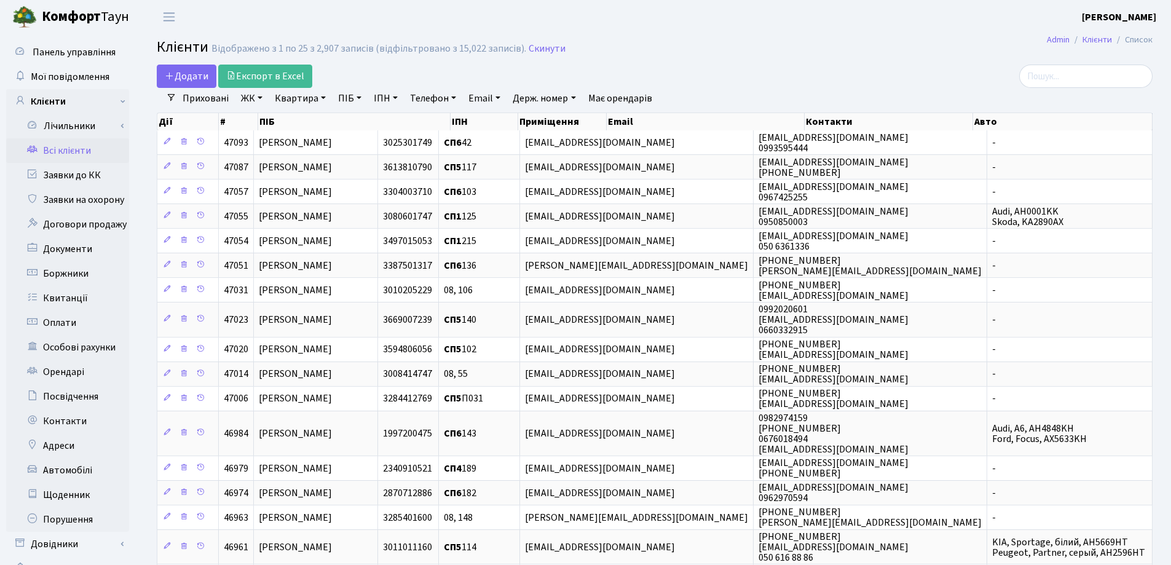
click at [322, 98] on link "Квартира" at bounding box center [300, 98] width 61 height 21
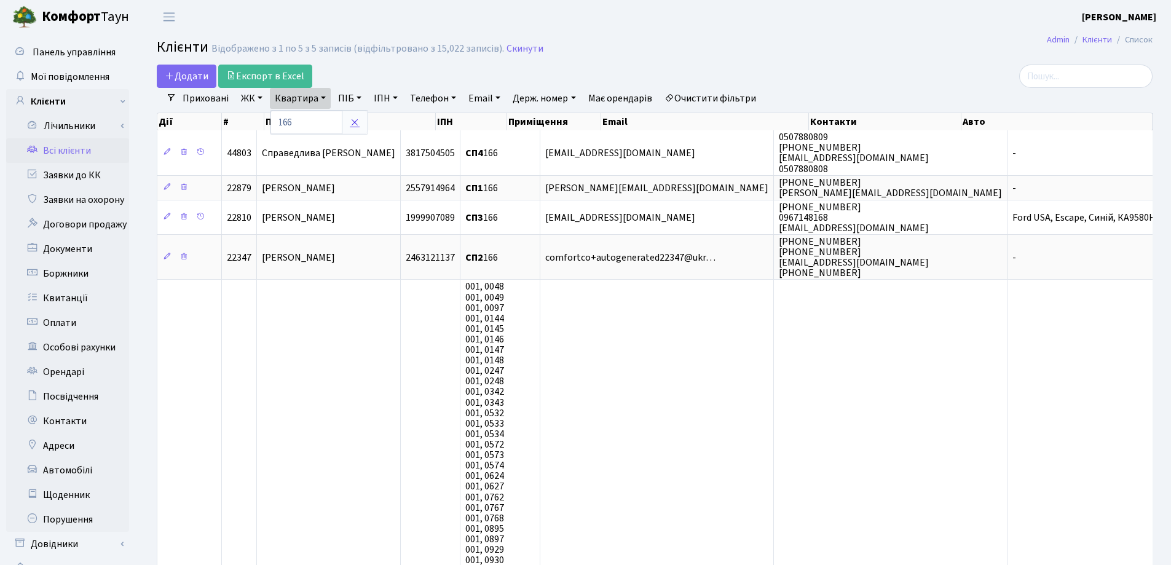
click at [353, 125] on icon at bounding box center [355, 122] width 10 height 10
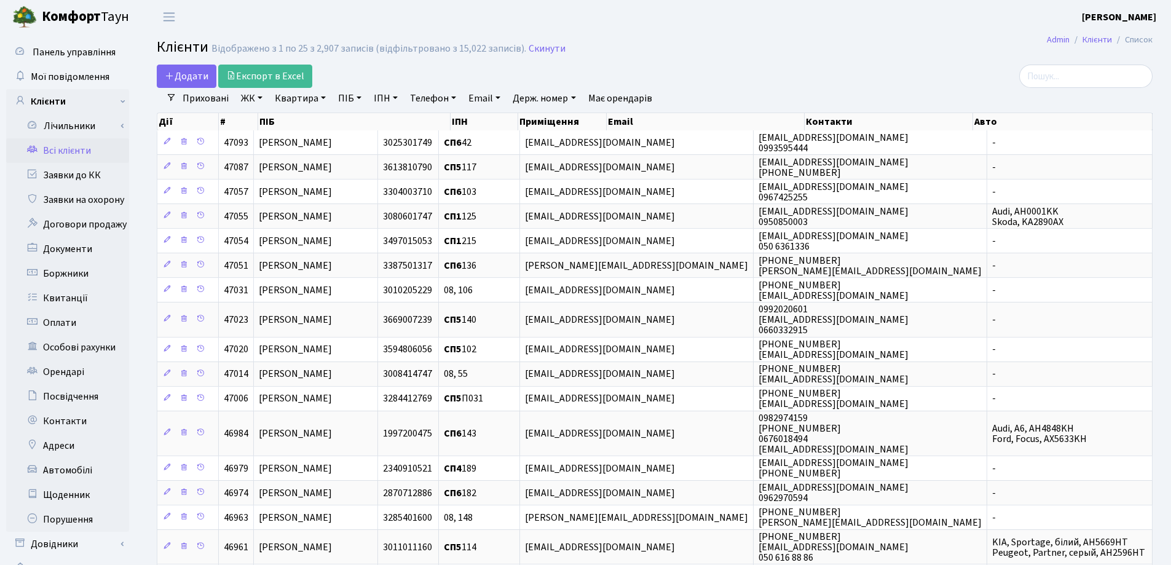
click at [323, 98] on link "Квартира" at bounding box center [300, 98] width 61 height 21
click at [315, 119] on input "text" at bounding box center [307, 122] width 72 height 23
type input "166"
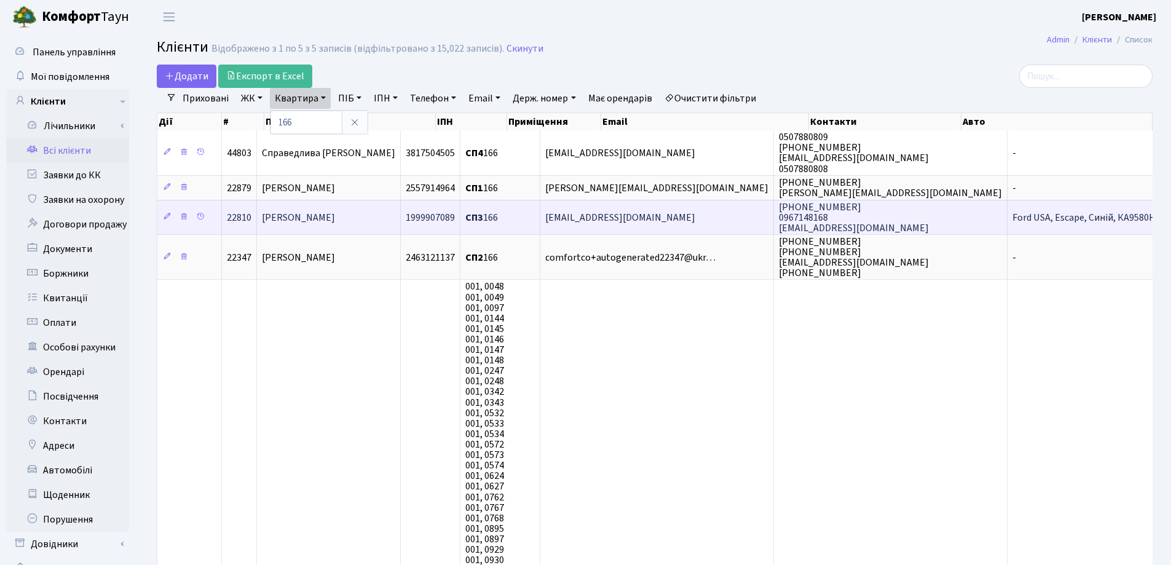
click at [335, 213] on span "[PERSON_NAME]" at bounding box center [298, 218] width 73 height 14
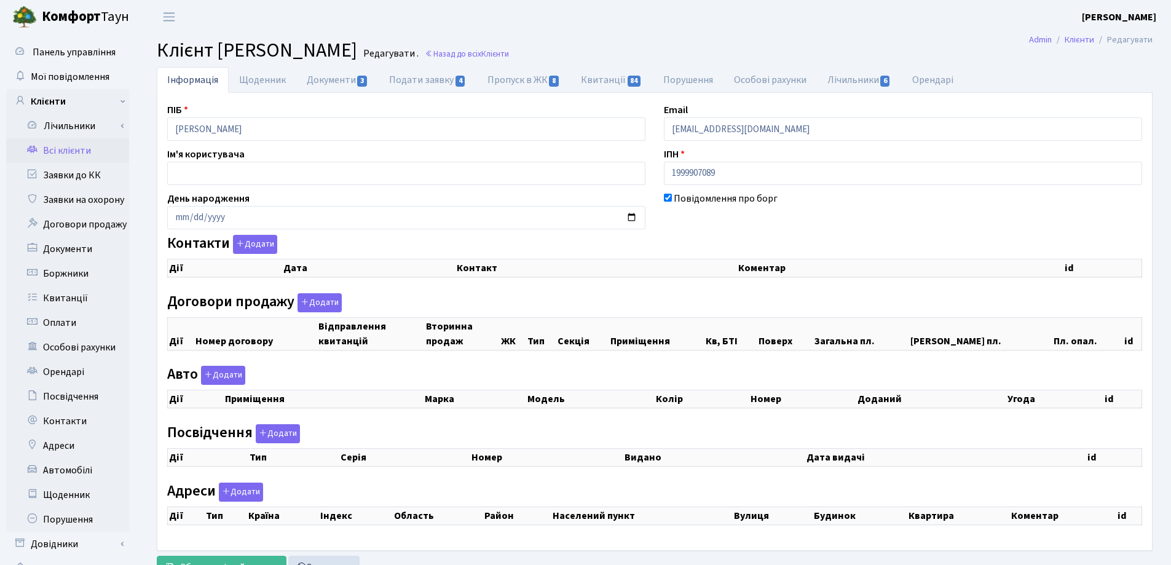
checkbox input "true"
select select "25"
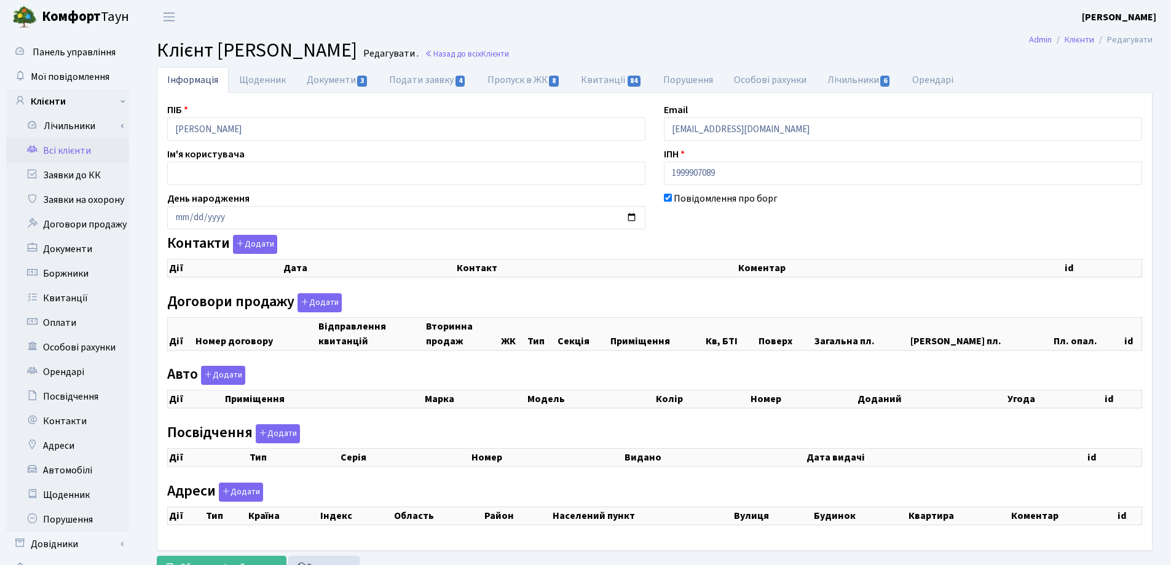
select select "25"
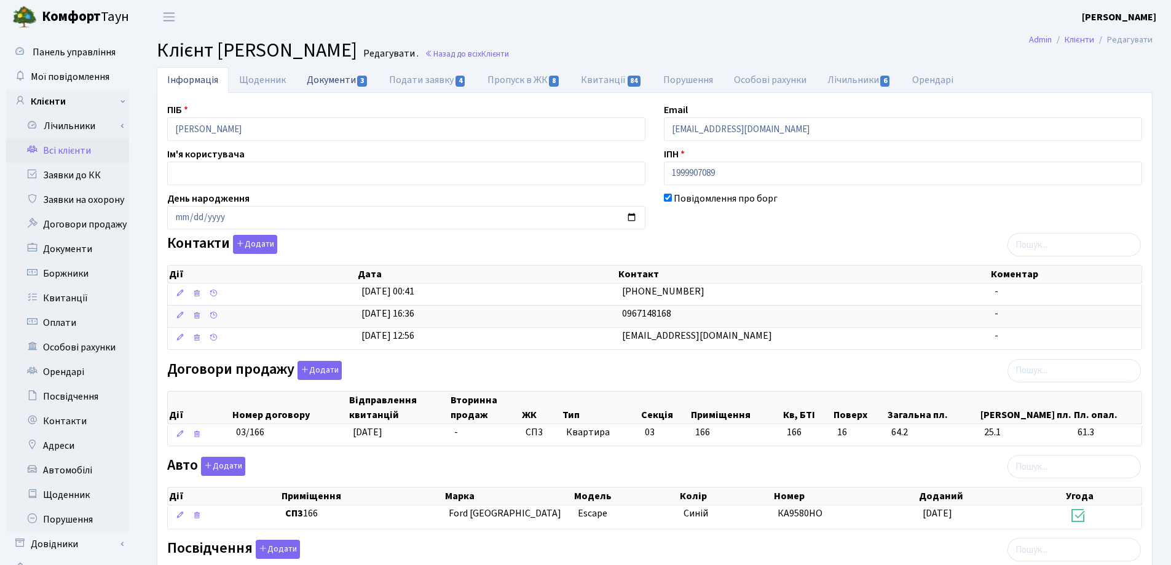
click at [331, 83] on link "Документи 3" at bounding box center [337, 79] width 82 height 25
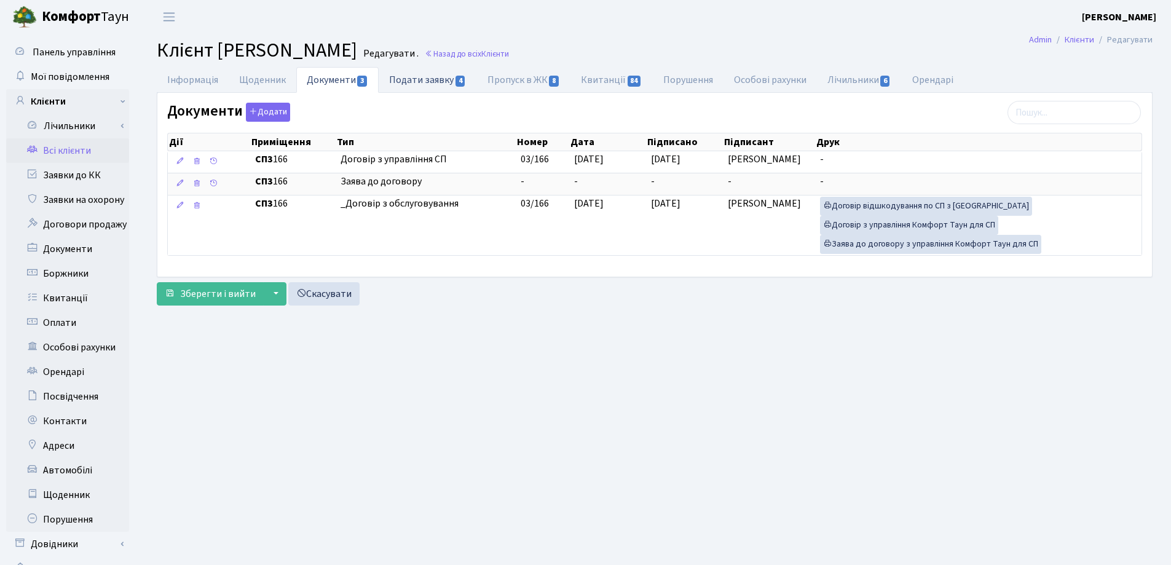
click at [430, 81] on link "Подати заявку 4" at bounding box center [428, 79] width 98 height 25
select select "25"
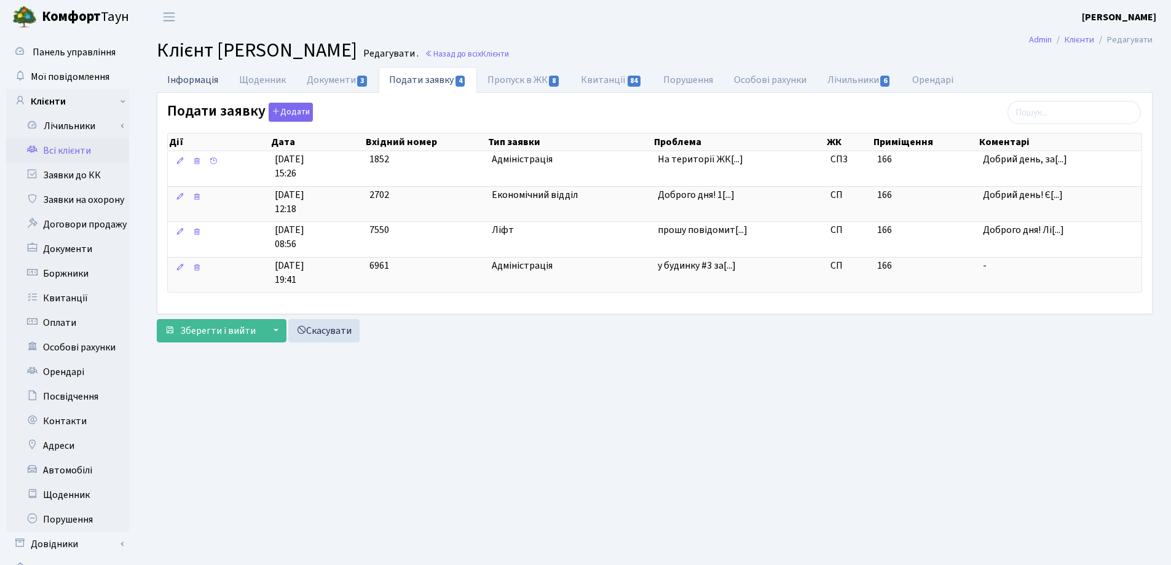
click at [179, 79] on link "Інформація" at bounding box center [193, 79] width 72 height 25
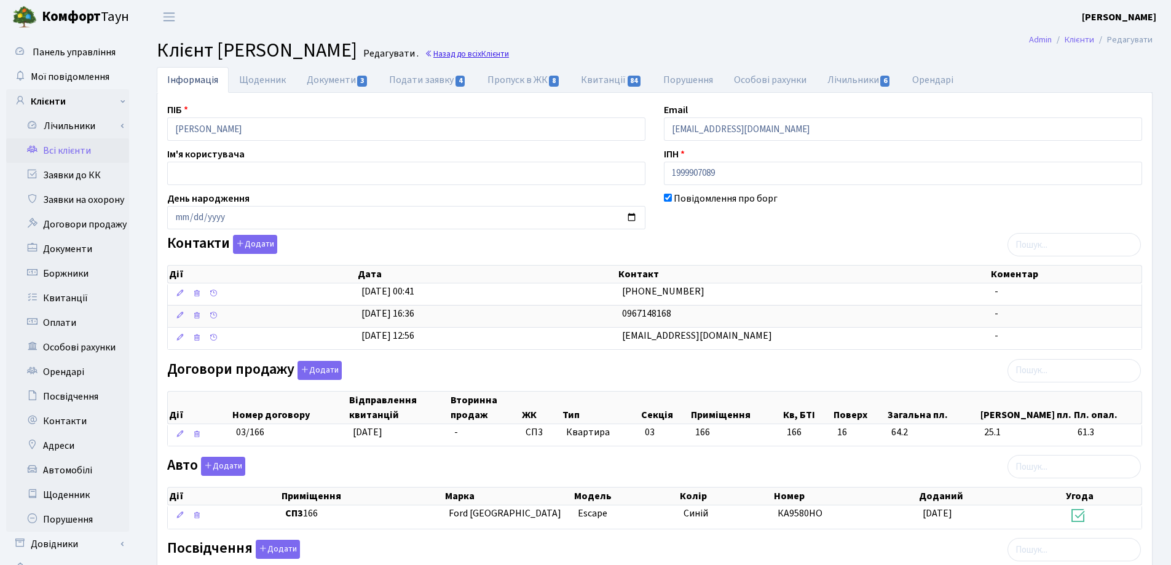
click at [509, 54] on link "Назад до всіх Клієнти" at bounding box center [467, 54] width 84 height 12
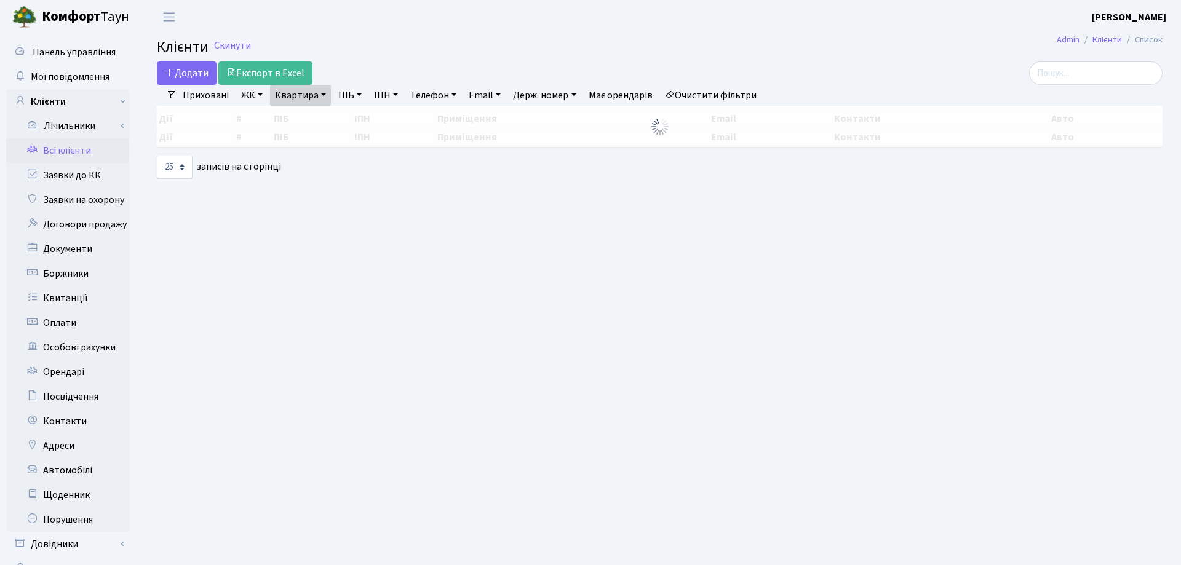
select select "25"
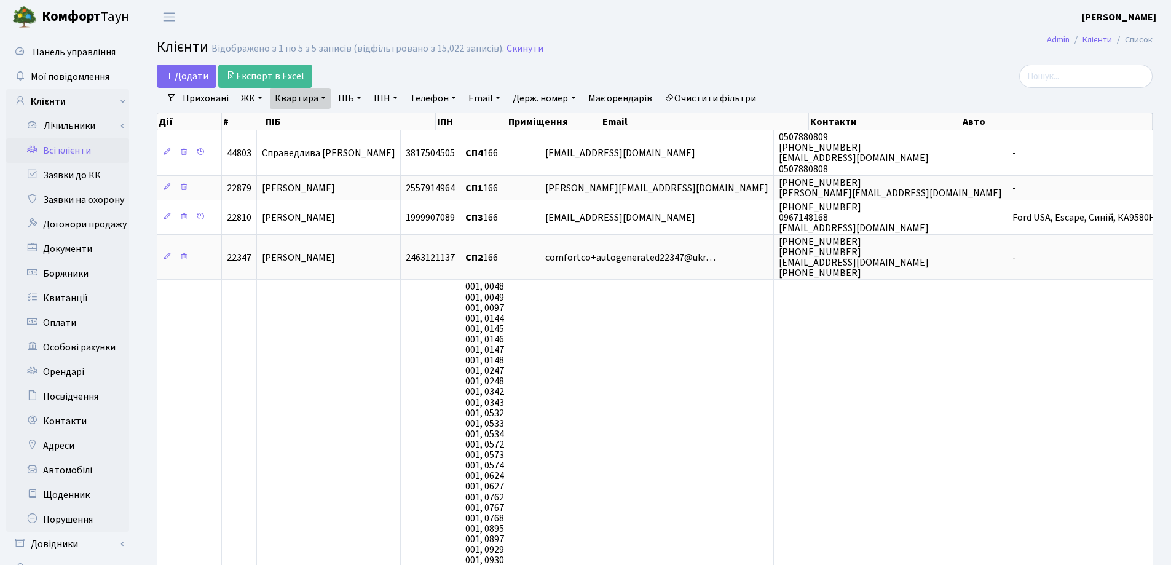
click at [321, 97] on link "Квартира" at bounding box center [300, 98] width 61 height 21
click at [357, 124] on icon at bounding box center [355, 122] width 10 height 10
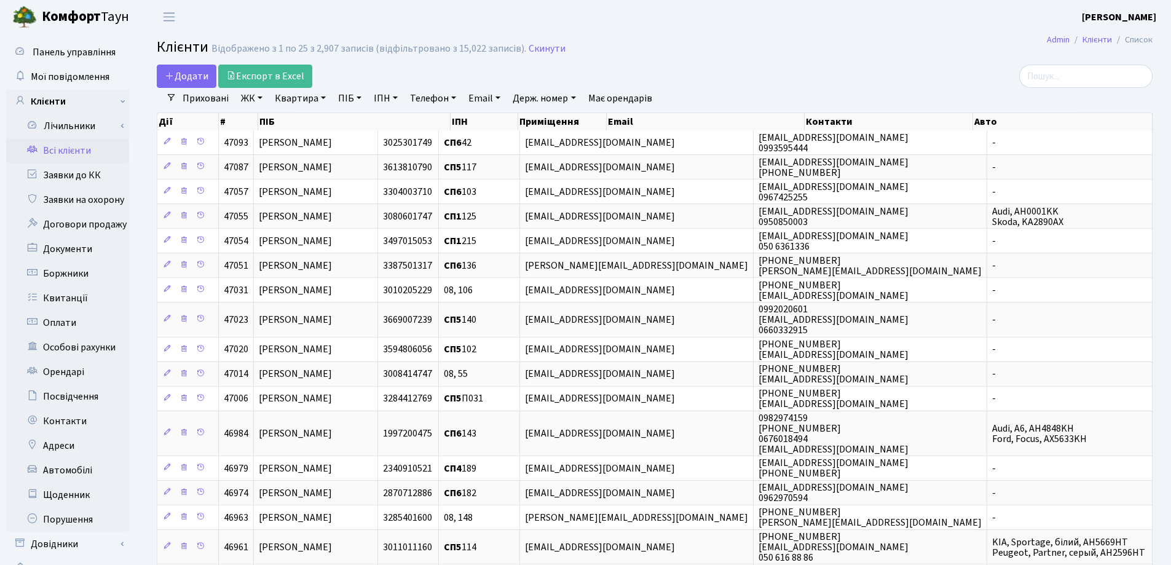
click at [325, 96] on link "Квартира" at bounding box center [300, 98] width 61 height 21
click at [331, 122] on input "text" at bounding box center [307, 122] width 72 height 23
type input "109"
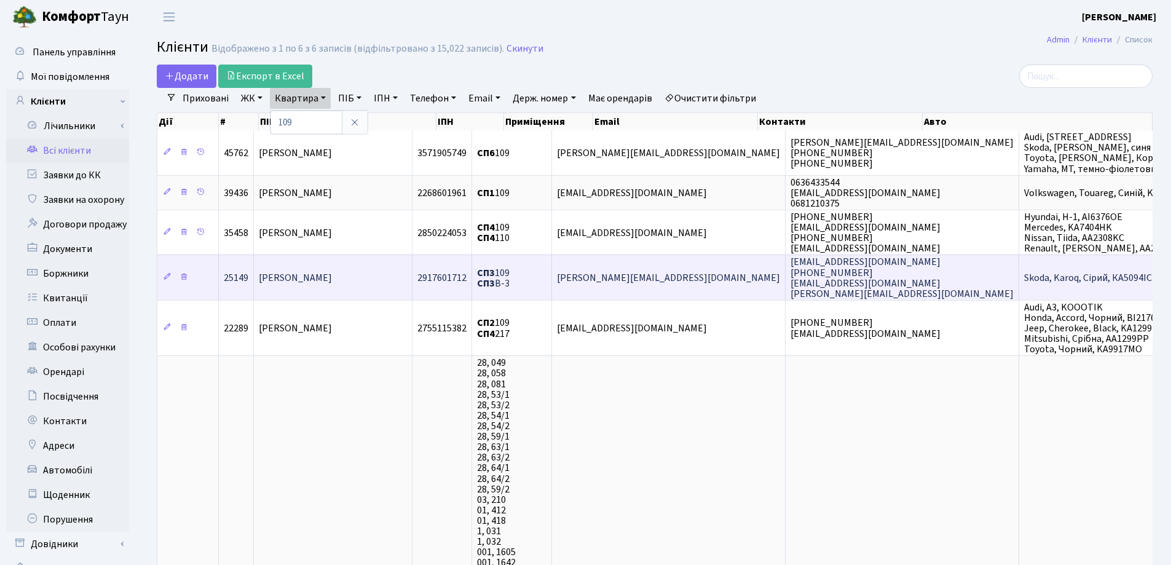
click at [332, 277] on span "[PERSON_NAME]" at bounding box center [295, 278] width 73 height 14
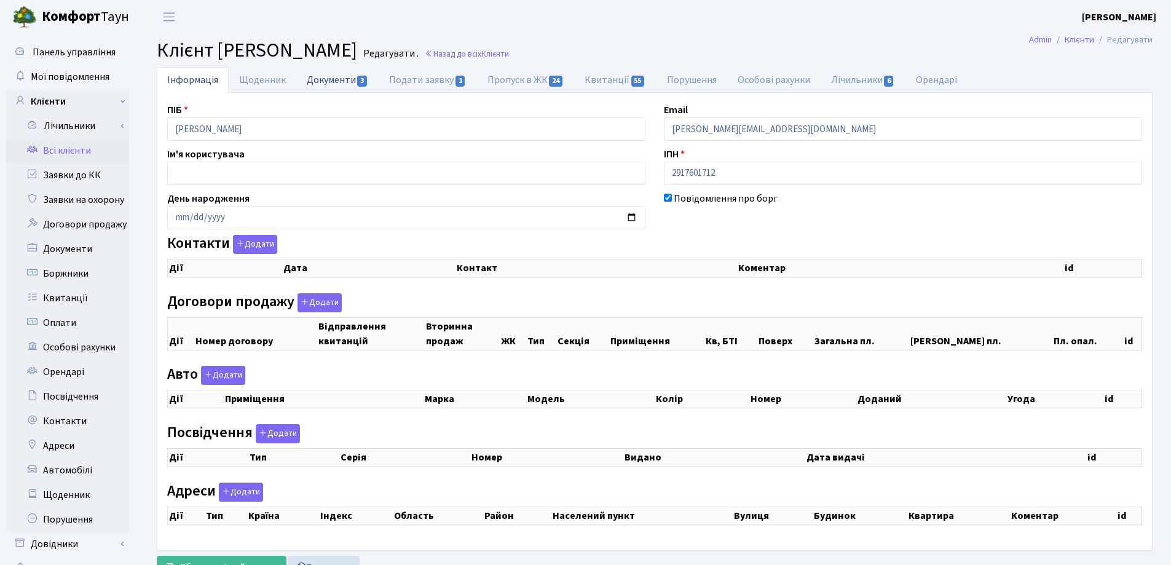
select select "25"
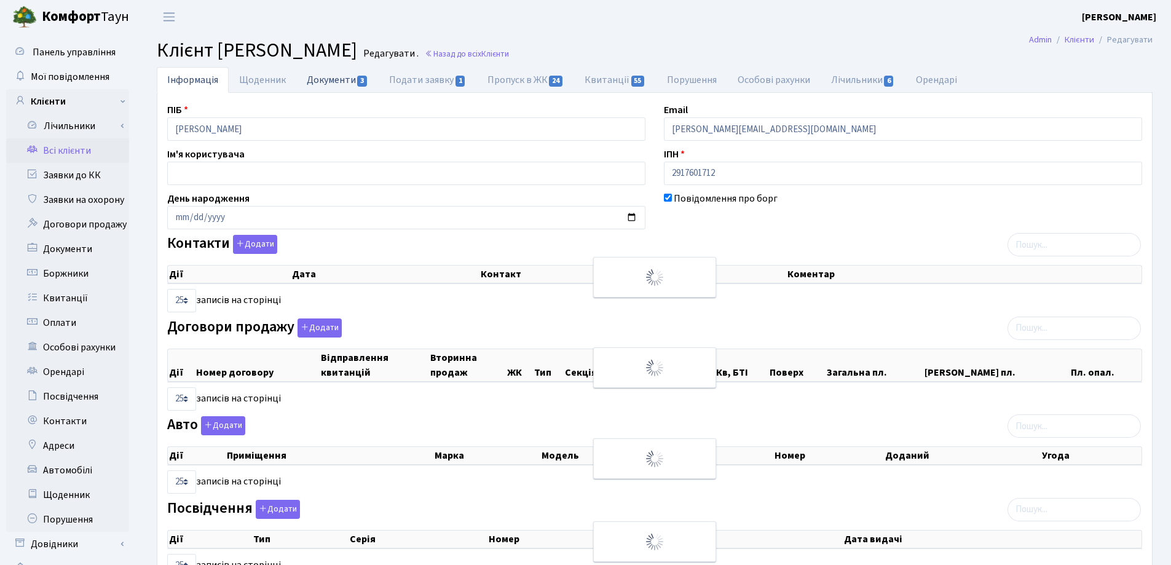
checkbox input "true"
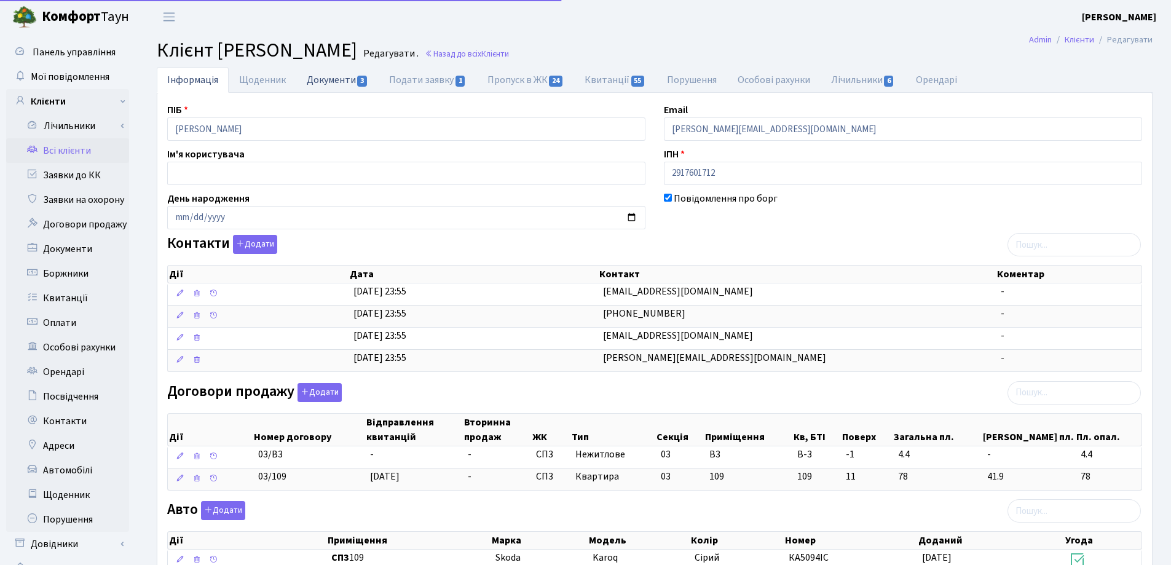
click at [331, 79] on link "Документи 3" at bounding box center [337, 79] width 82 height 25
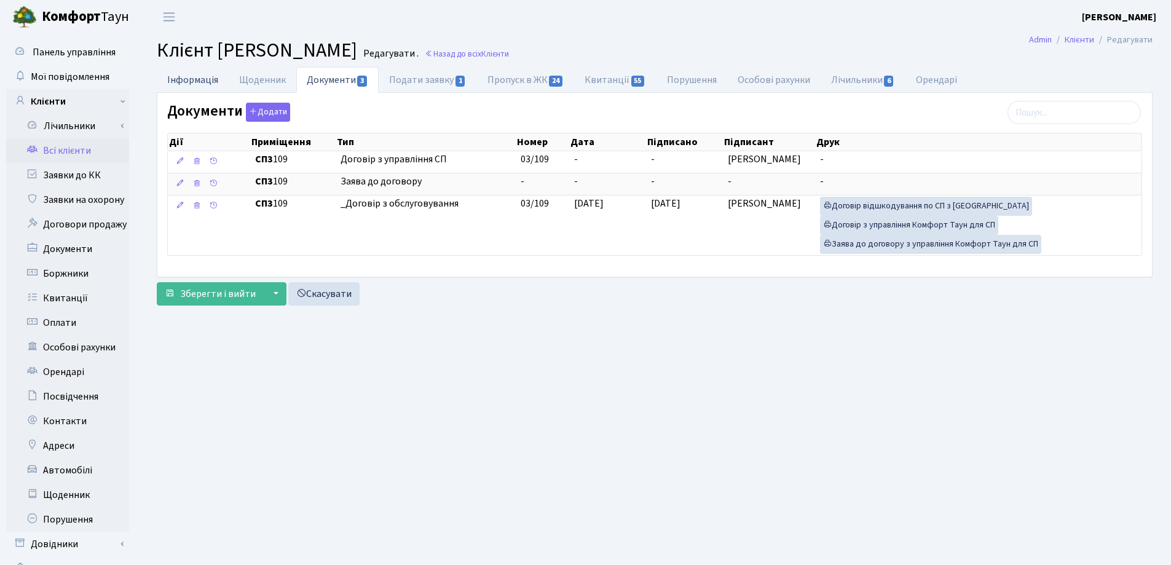
click at [187, 76] on link "Інформація" at bounding box center [193, 79] width 72 height 25
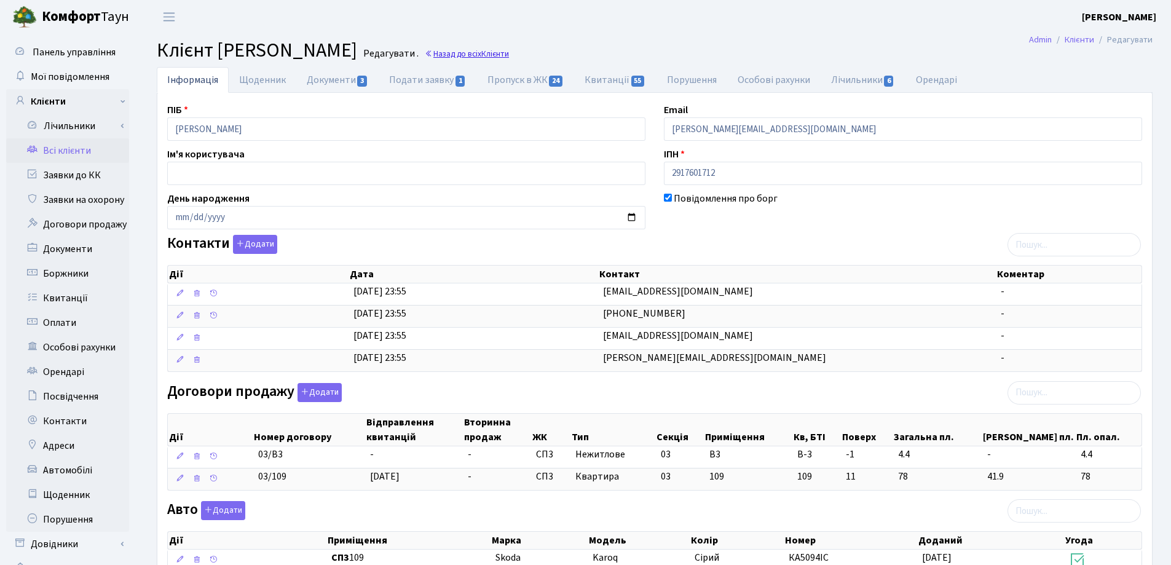
click at [509, 52] on link "Назад до всіх Клієнти" at bounding box center [467, 54] width 84 height 12
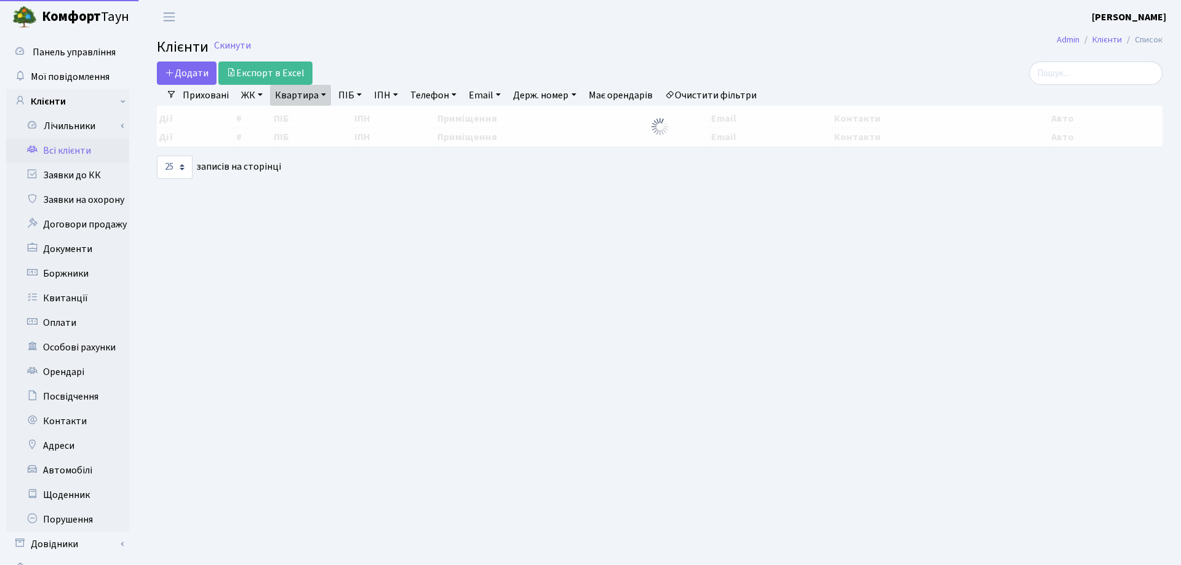
select select "25"
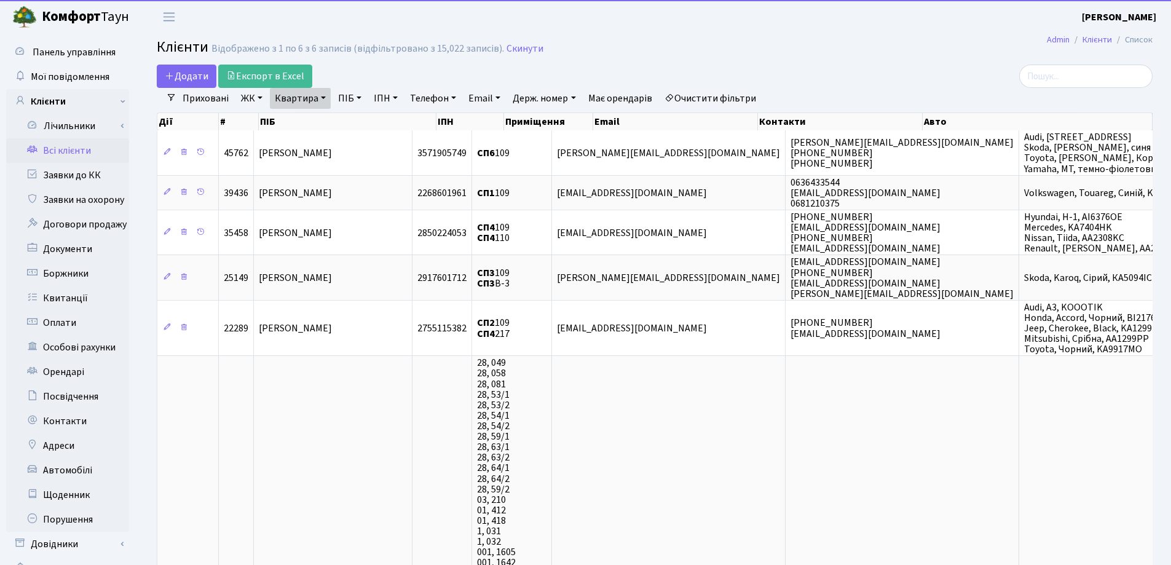
click at [323, 98] on link "Квартира" at bounding box center [300, 98] width 61 height 21
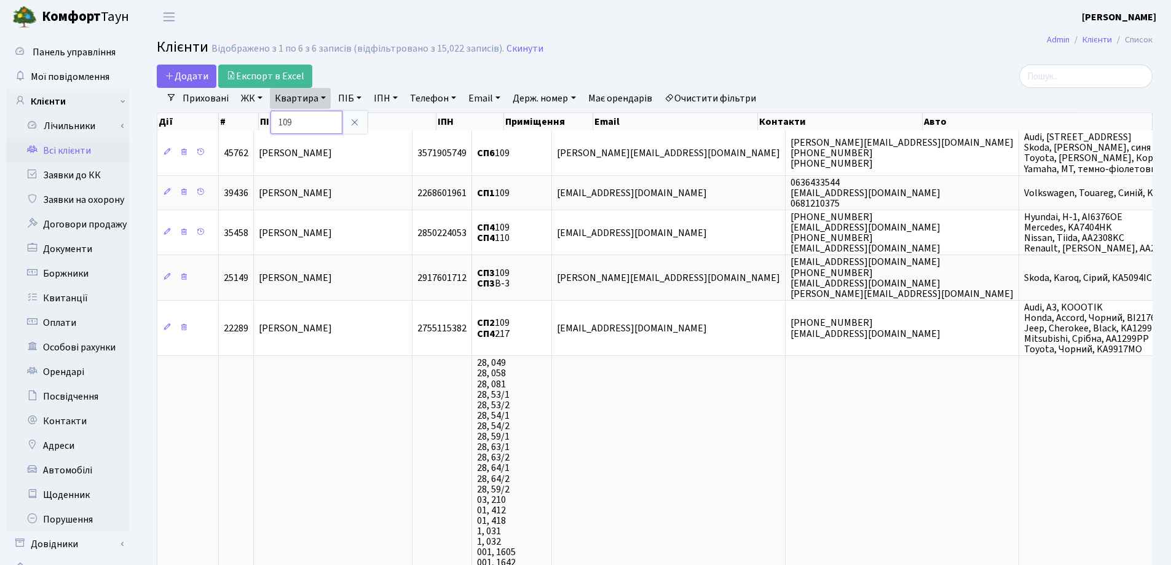
click at [323, 115] on input "109" at bounding box center [307, 122] width 72 height 23
type input "1"
type input "120"
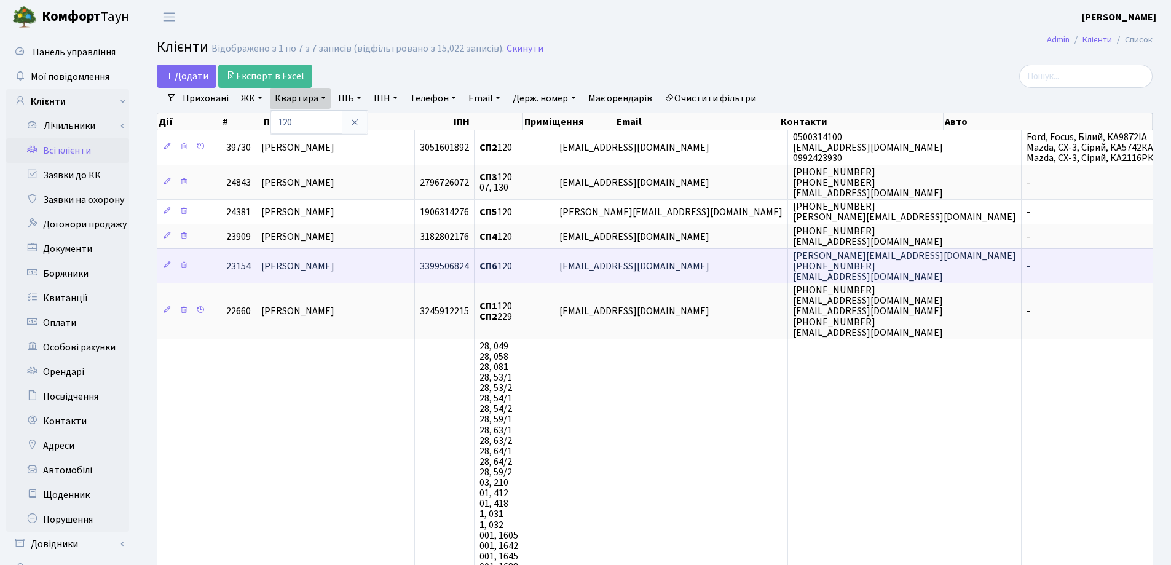
click at [335, 264] on span "[PERSON_NAME]" at bounding box center [297, 267] width 73 height 14
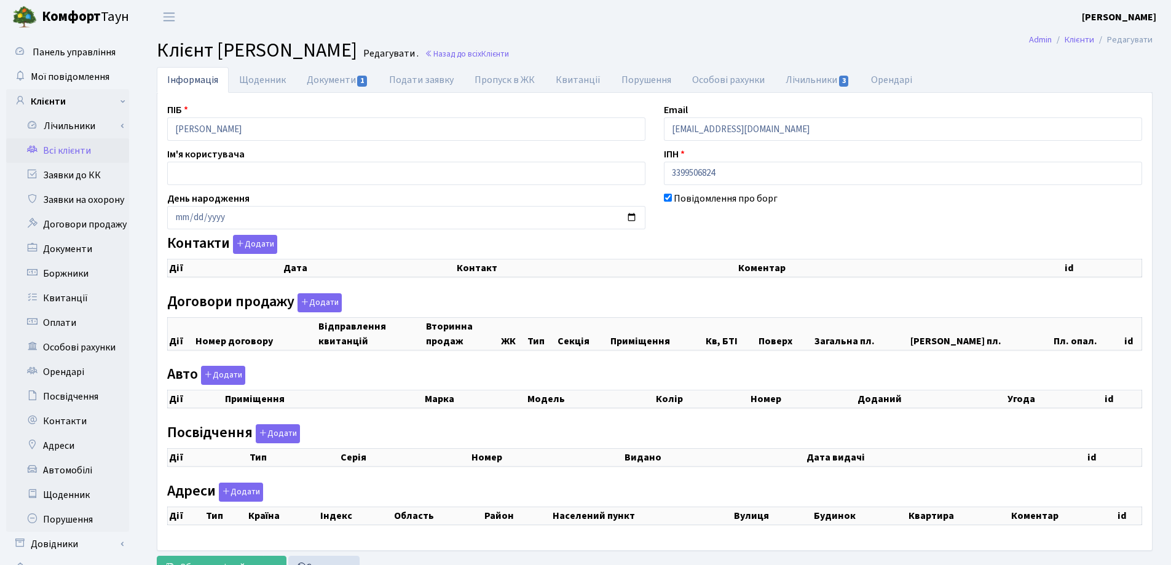
checkbox input "true"
select select "25"
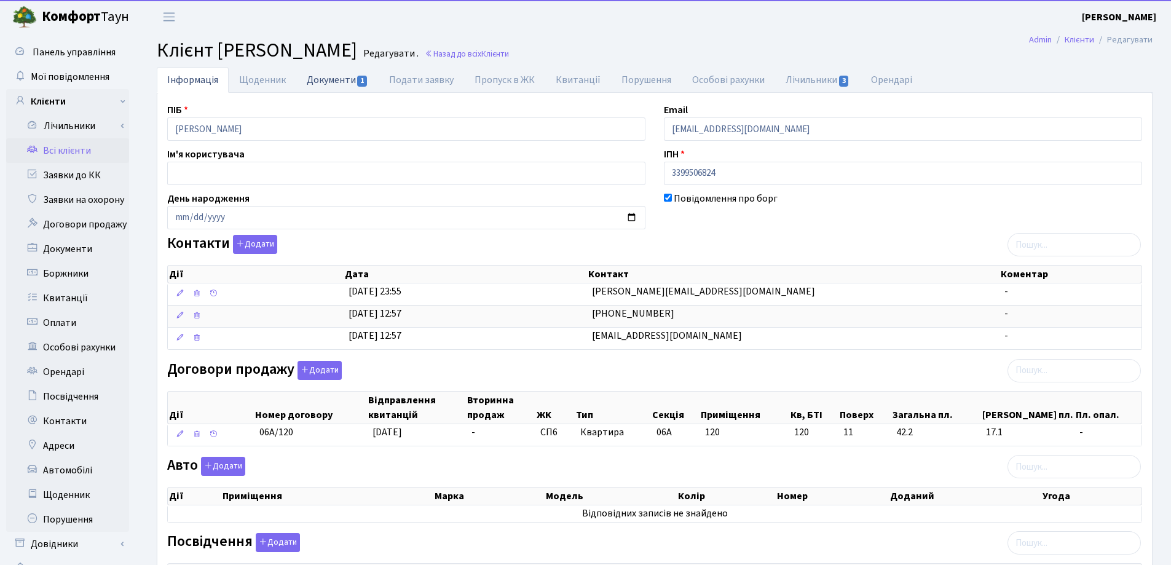
click at [315, 81] on link "Документи 1" at bounding box center [337, 79] width 82 height 25
select select "25"
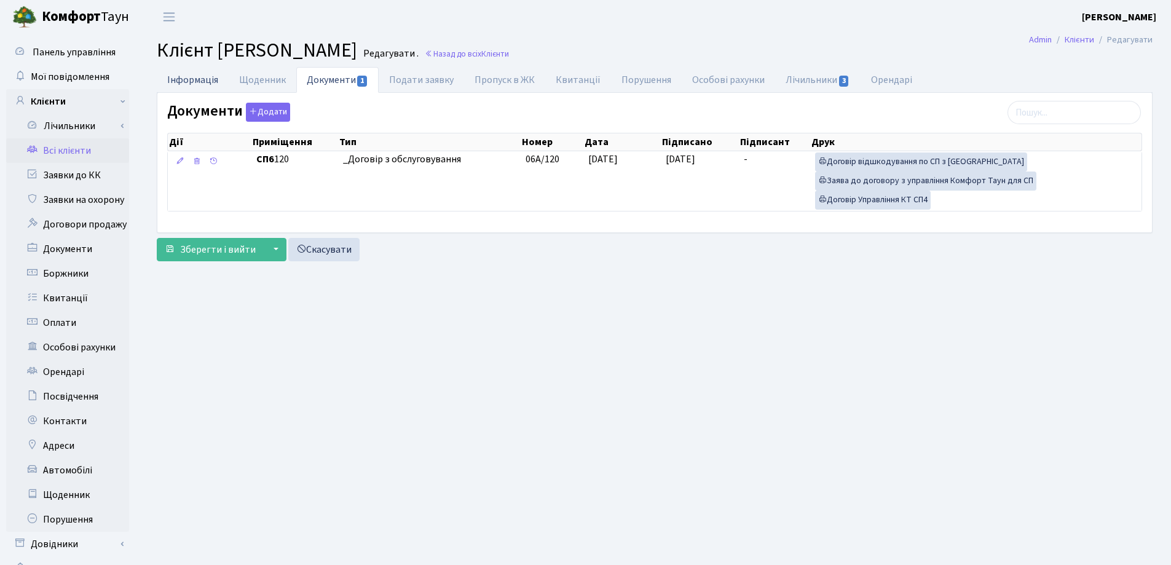
click at [181, 80] on link "Інформація" at bounding box center [193, 79] width 72 height 25
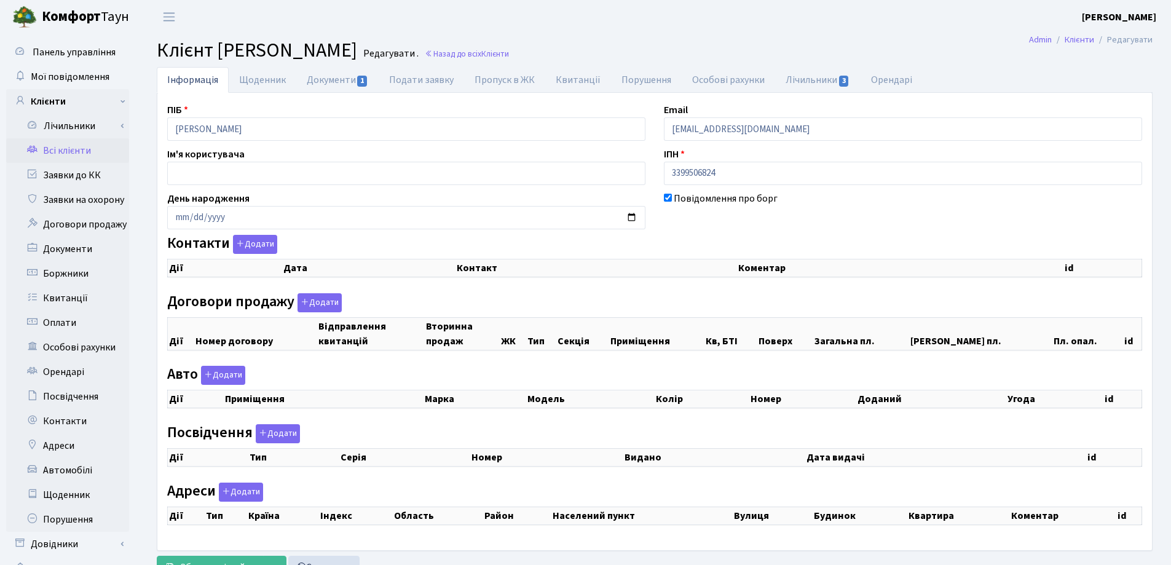
checkbox input "true"
select select "25"
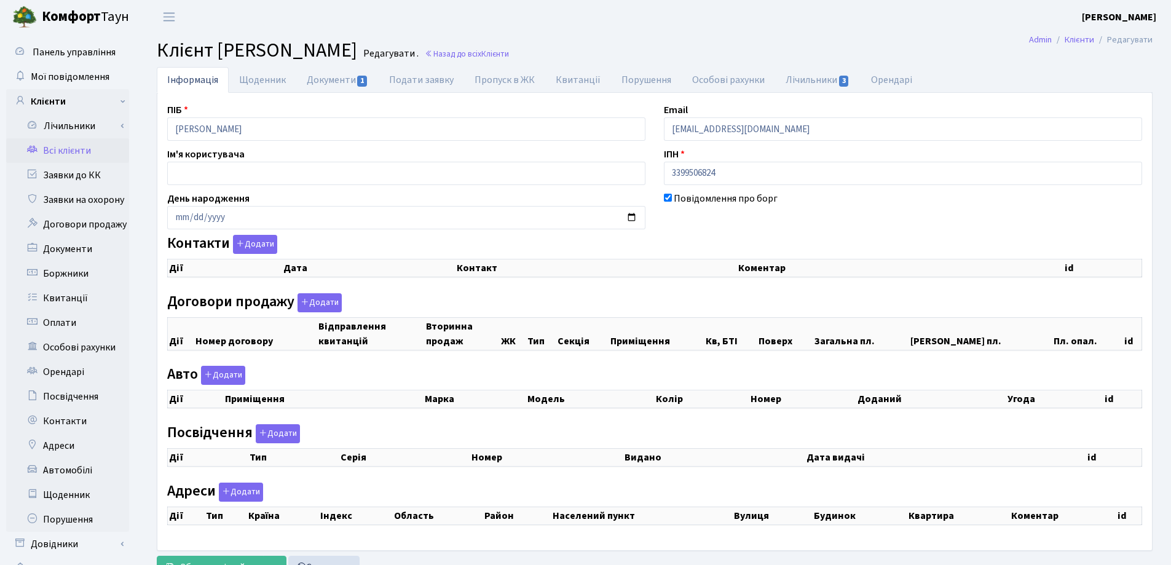
select select "25"
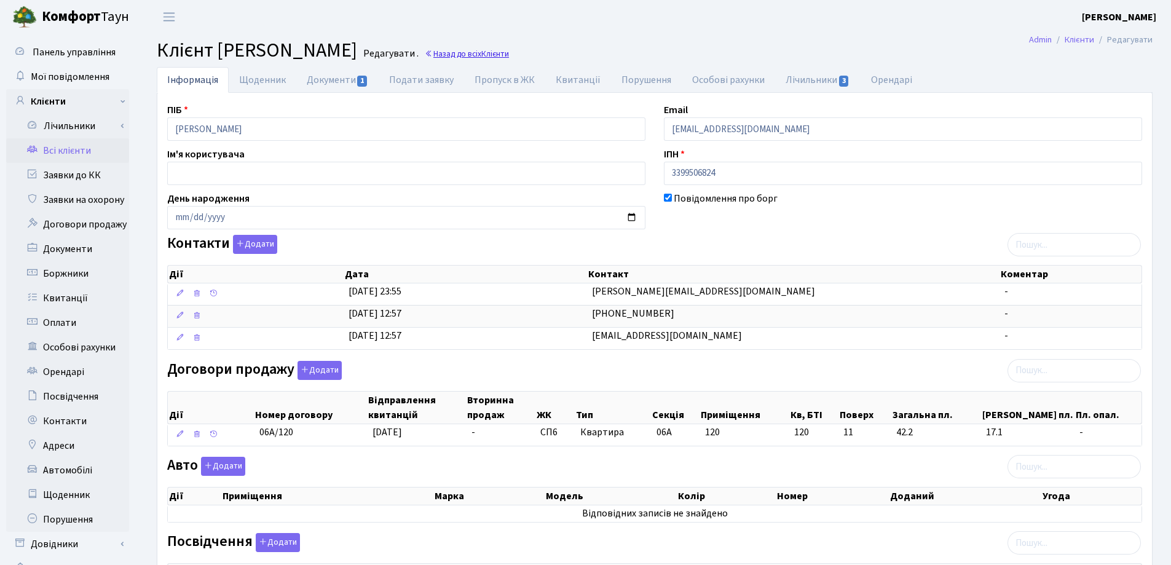
click at [509, 53] on link "Назад до всіх Клієнти" at bounding box center [467, 54] width 84 height 12
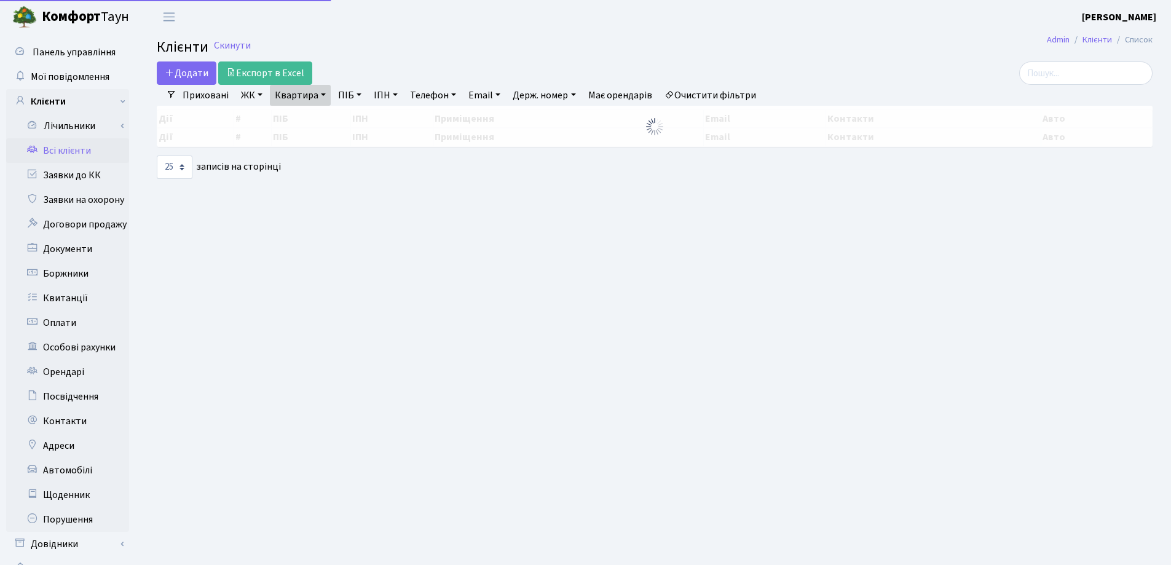
select select "25"
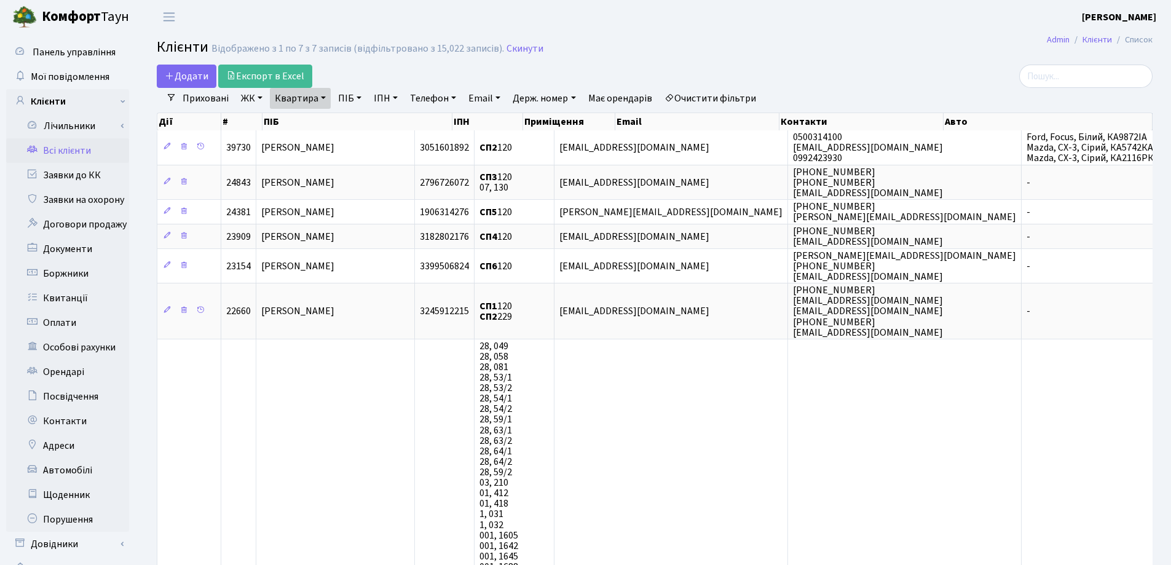
click at [323, 96] on link "Квартира" at bounding box center [300, 98] width 61 height 21
click at [317, 121] on input "120" at bounding box center [307, 122] width 72 height 23
type input "109"
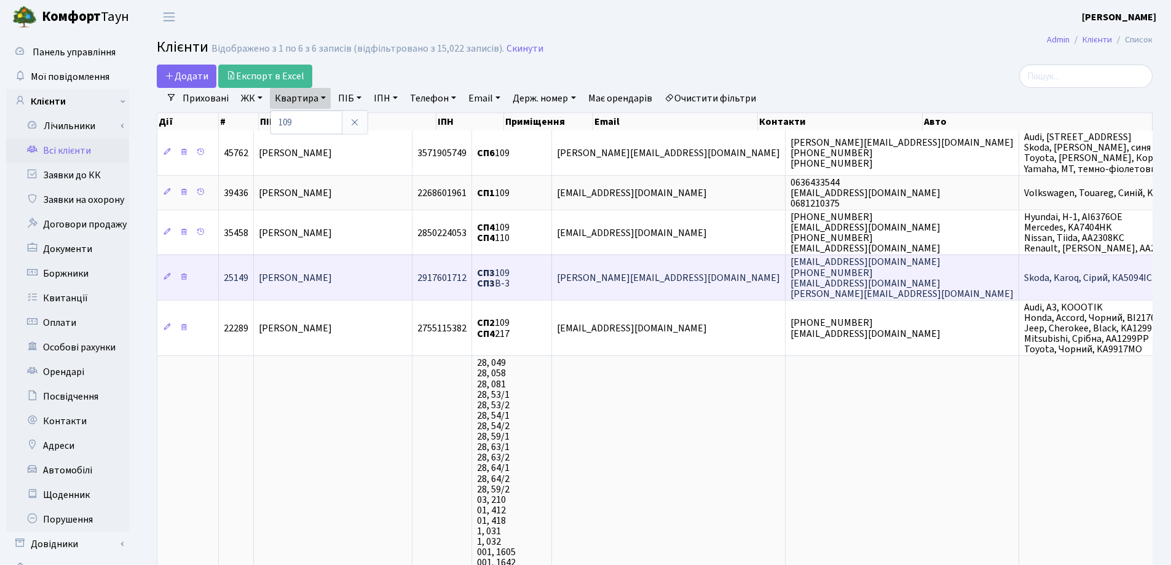
click at [365, 289] on td "Загурський Роман Станіславович" at bounding box center [333, 277] width 159 height 45
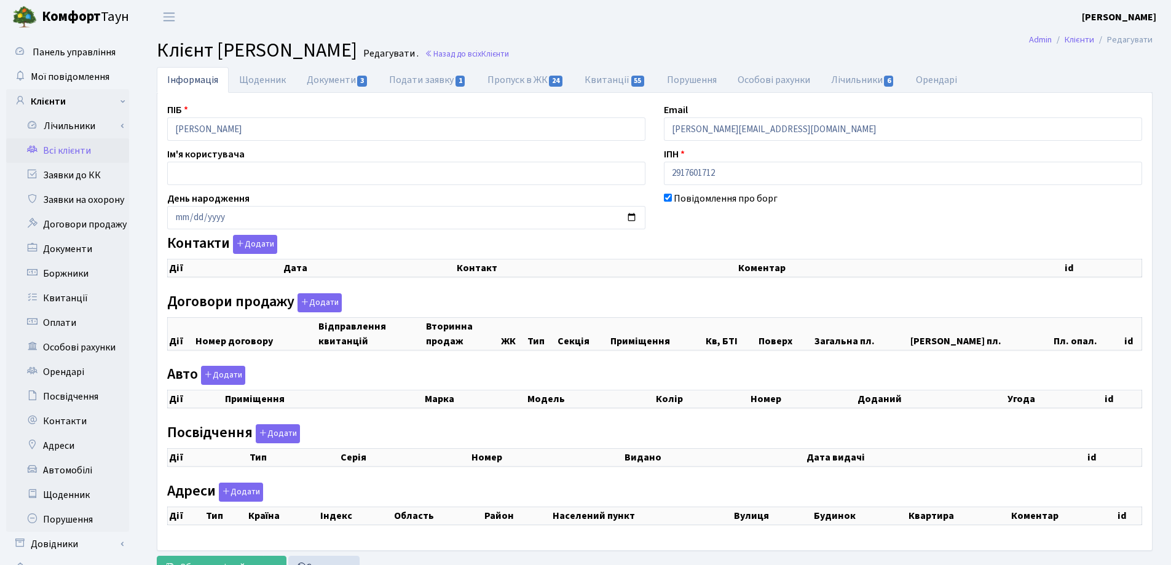
checkbox input "true"
select select "25"
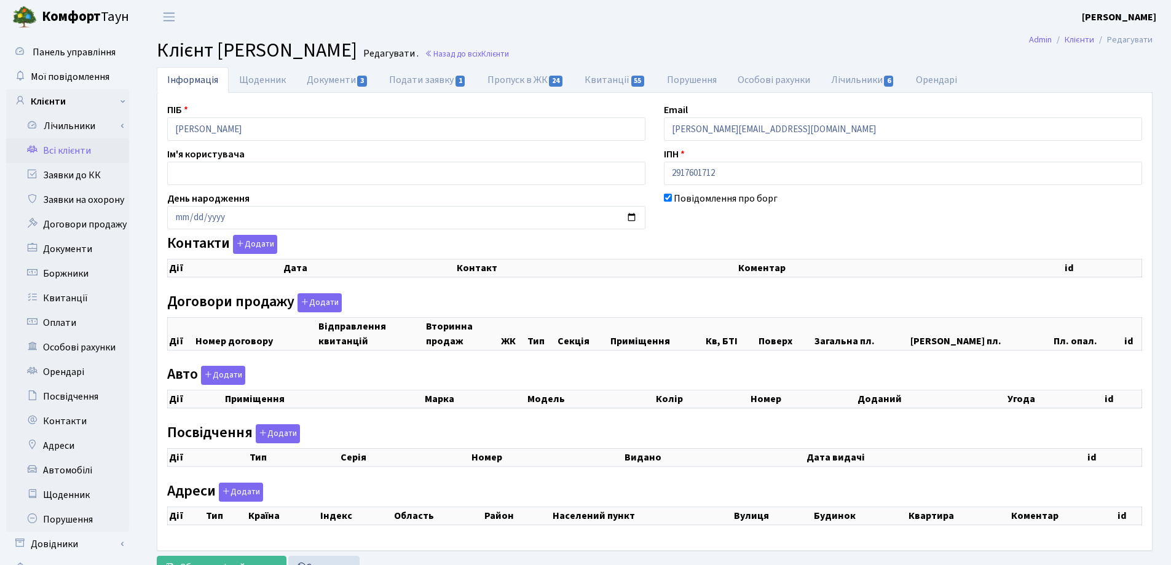
select select "25"
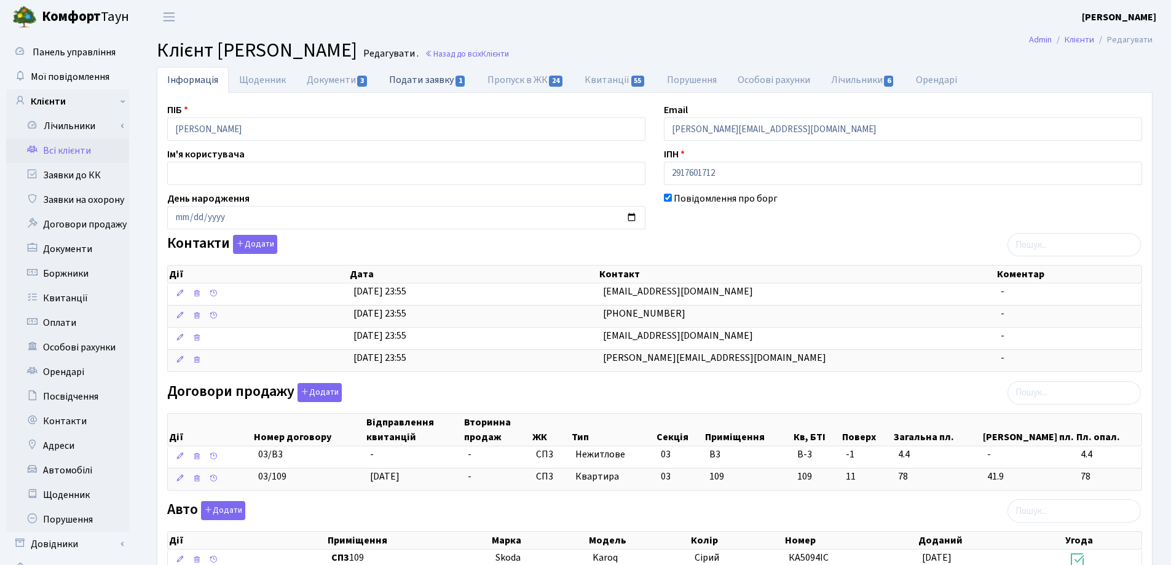
click at [416, 81] on link "Подати заявку 1" at bounding box center [428, 79] width 98 height 25
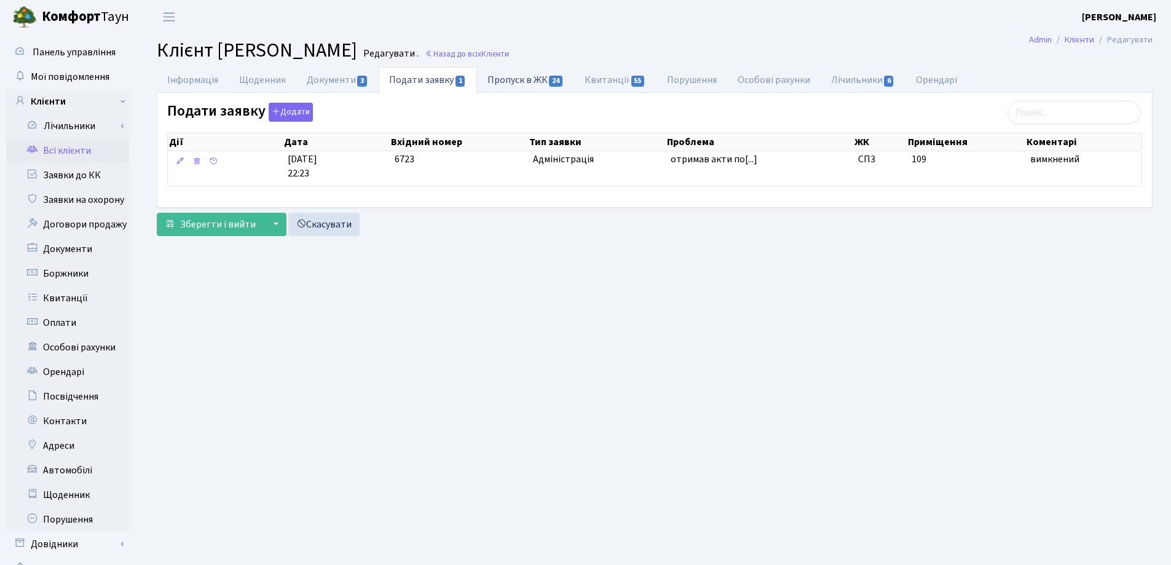
click at [489, 81] on link "Пропуск в ЖК 24" at bounding box center [525, 79] width 97 height 25
select select "25"
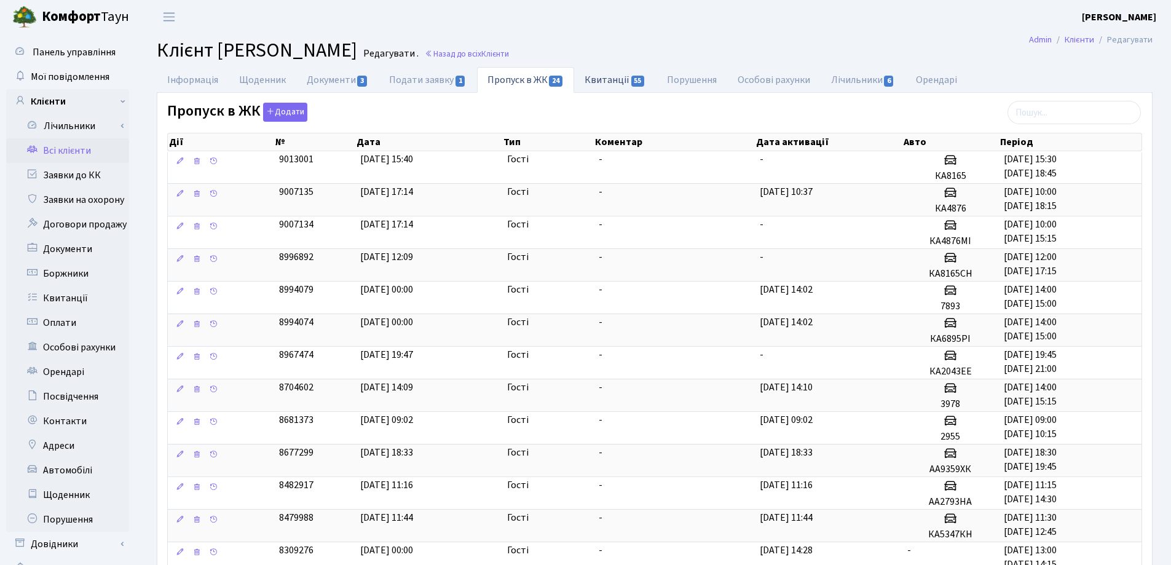
click at [588, 79] on link "Квитанції 55" at bounding box center [615, 79] width 82 height 25
select select "25"
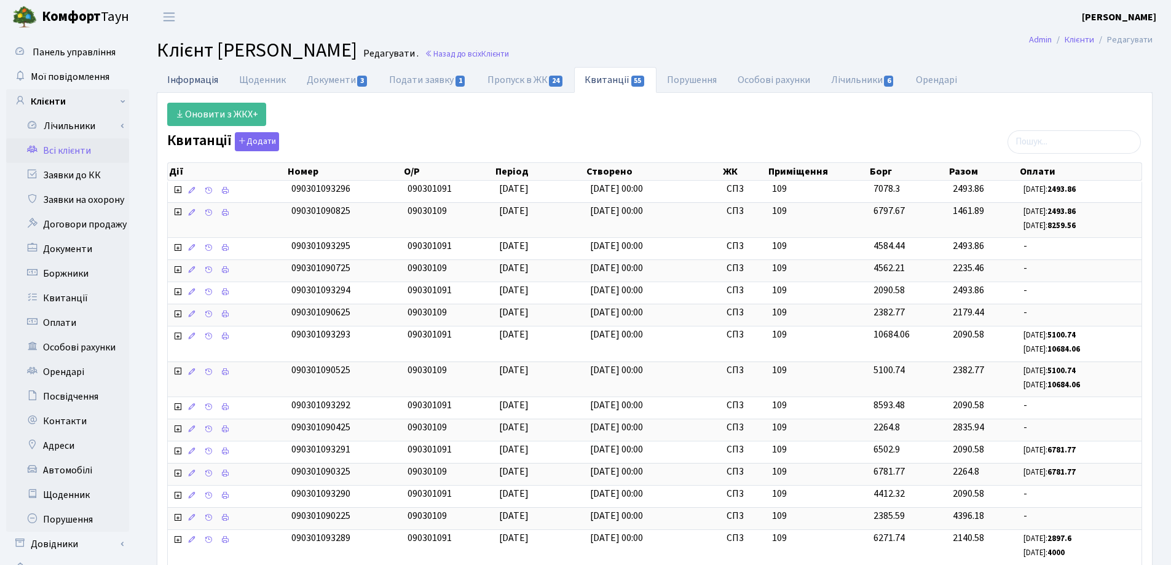
click at [198, 76] on link "Інформація" at bounding box center [193, 79] width 72 height 25
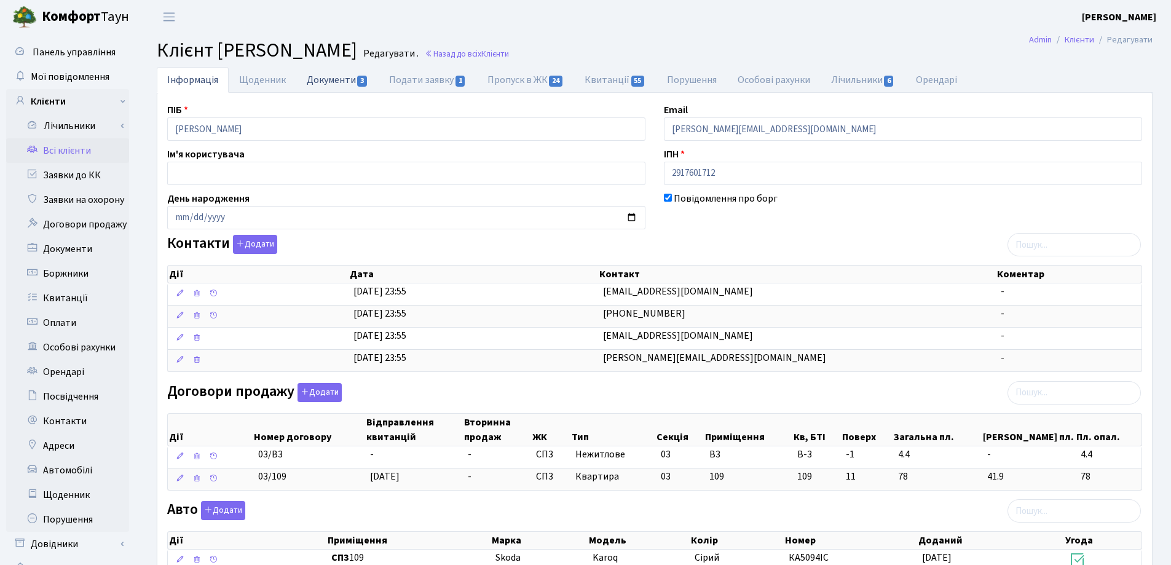
click at [322, 85] on link "Документи 3" at bounding box center [337, 79] width 82 height 25
select select "25"
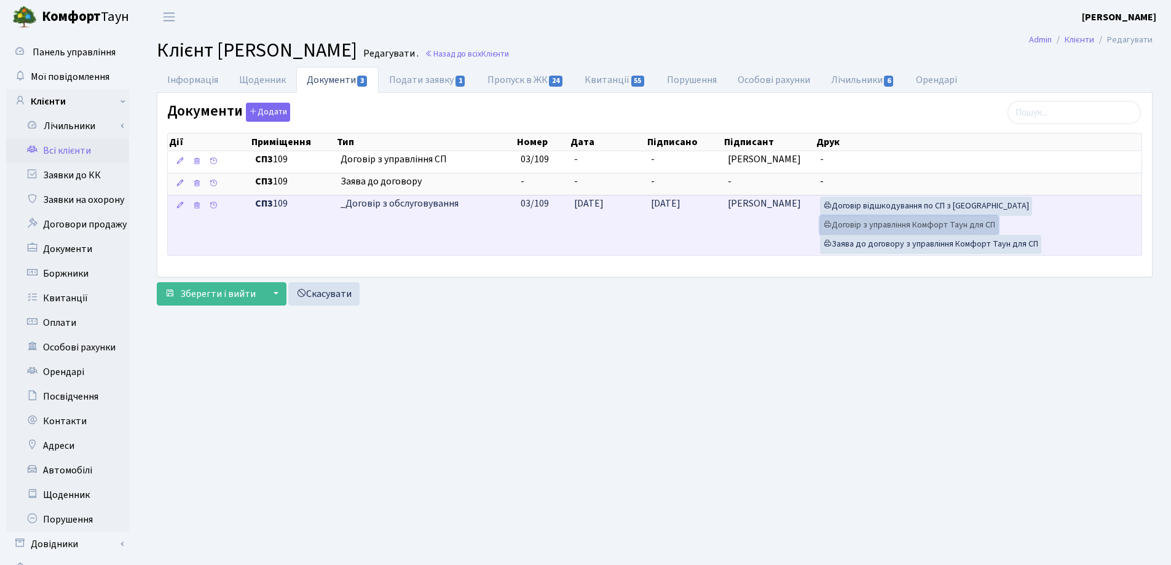
click at [852, 226] on link "Договір з управління Комфорт Таун для СП" at bounding box center [909, 225] width 178 height 19
click at [885, 206] on link "Договір відшкодування по СП з Екві" at bounding box center [926, 206] width 212 height 19
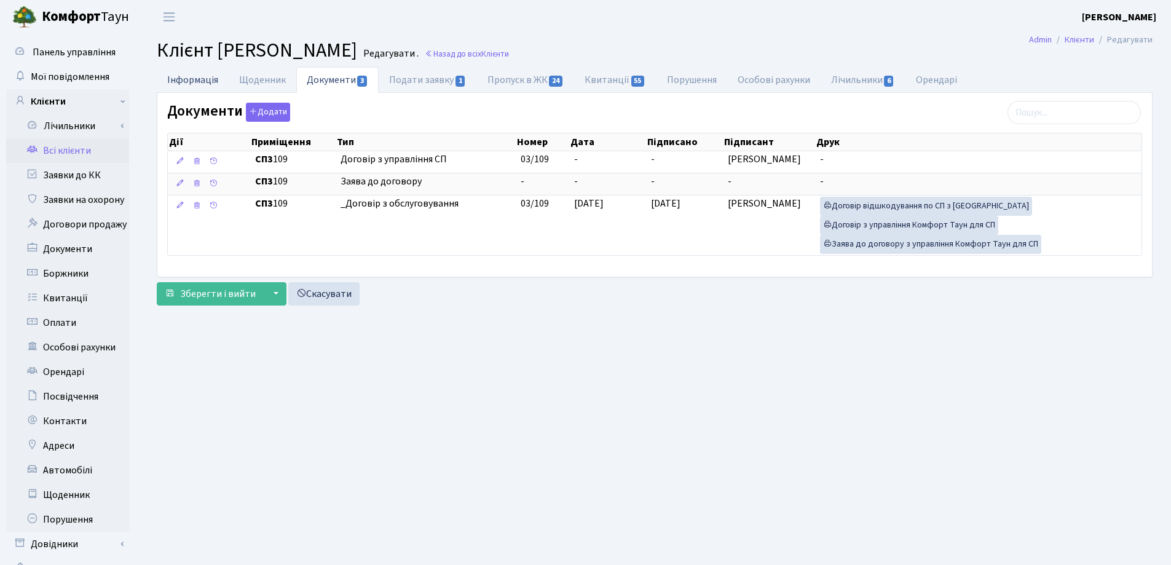
click at [181, 82] on link "Інформація" at bounding box center [193, 79] width 72 height 25
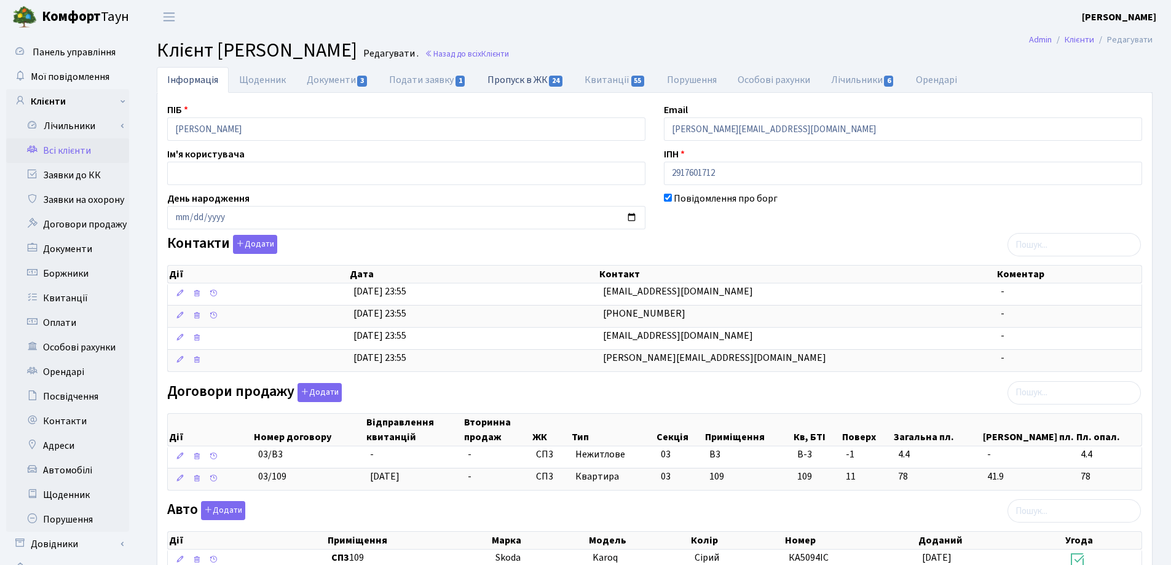
click at [518, 80] on link "Пропуск в ЖК 24" at bounding box center [525, 79] width 97 height 25
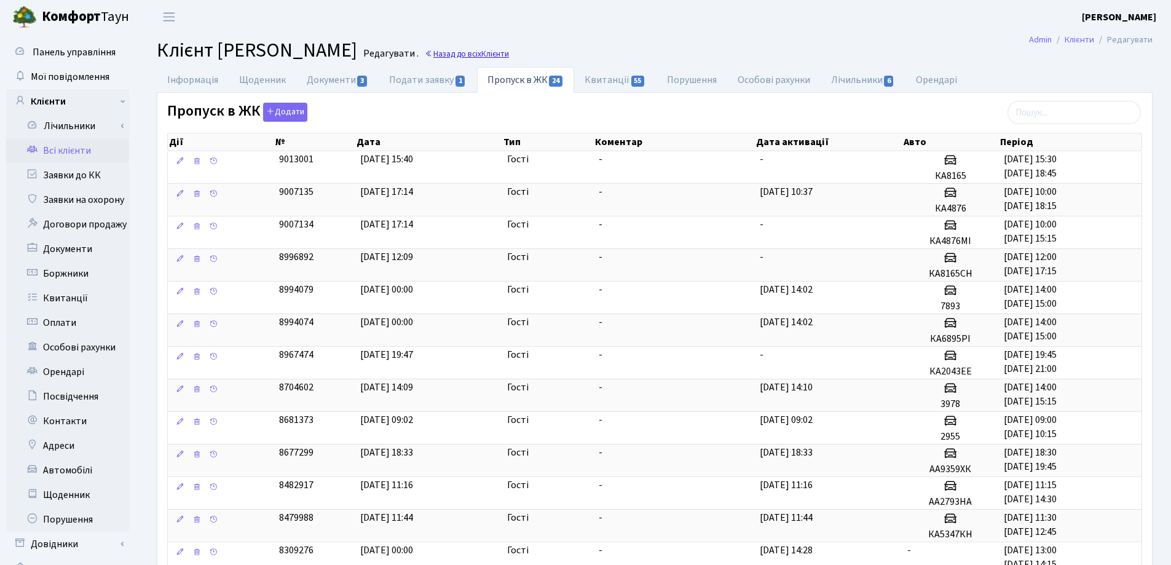
click at [509, 50] on link "Назад до всіх Клієнти" at bounding box center [467, 54] width 84 height 12
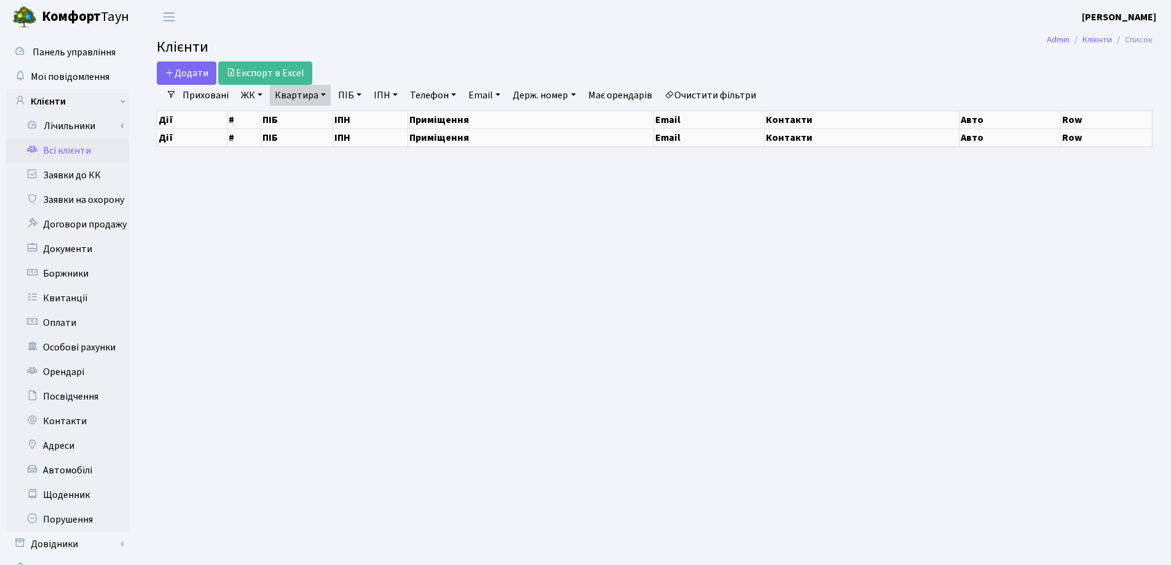
select select "25"
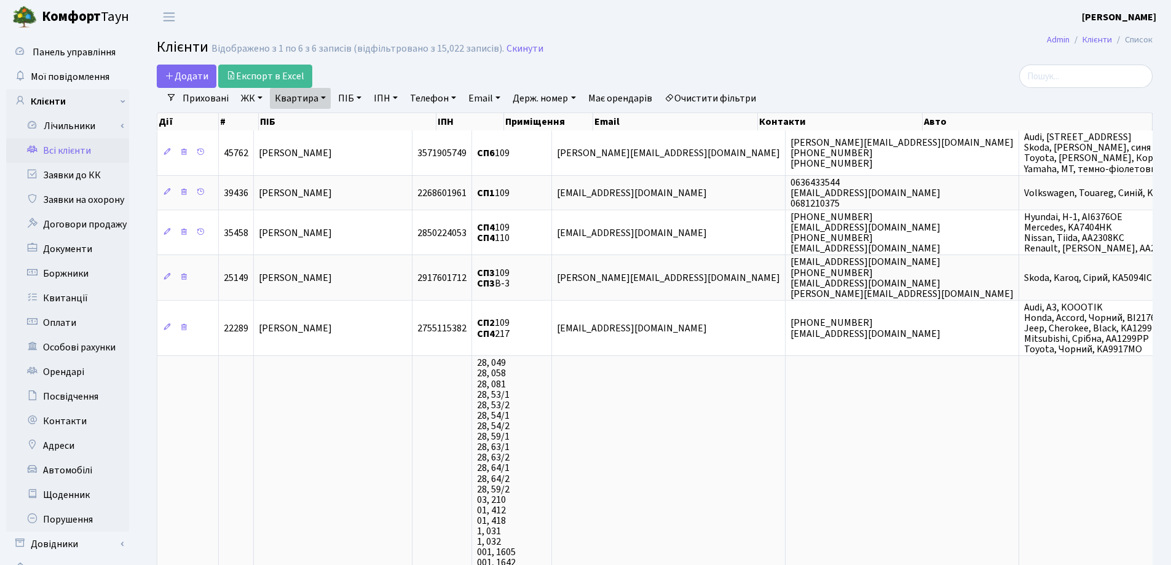
click at [323, 96] on link "Квартира" at bounding box center [300, 98] width 61 height 21
click at [354, 123] on icon at bounding box center [355, 122] width 10 height 10
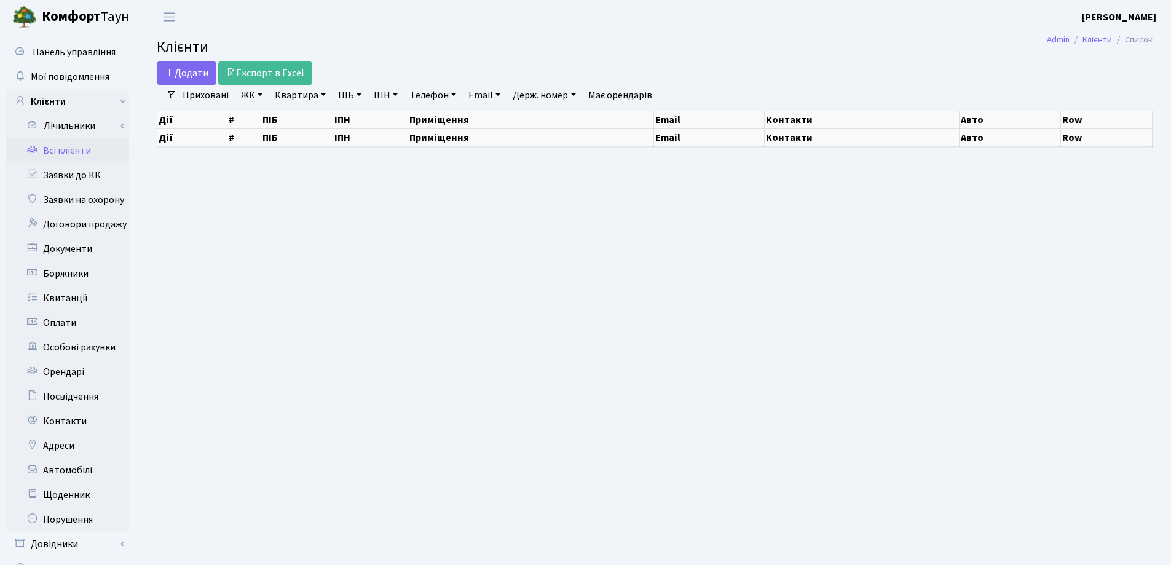
select select "25"
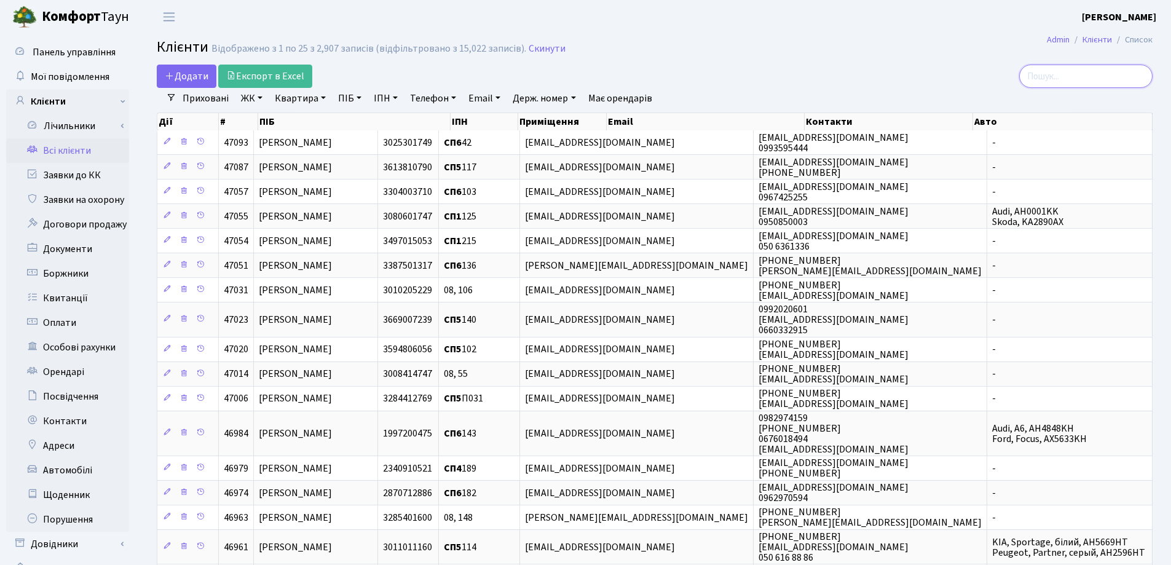
click at [1077, 82] on input "search" at bounding box center [1086, 76] width 133 height 23
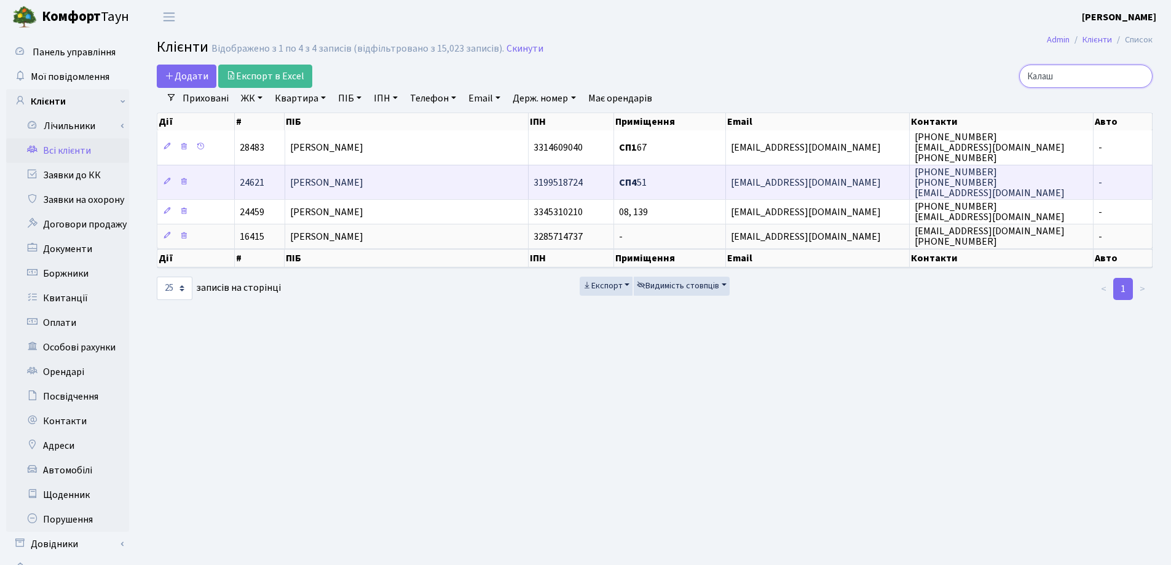
type input "Калаш"
click at [477, 181] on td "[PERSON_NAME]" at bounding box center [407, 182] width 244 height 34
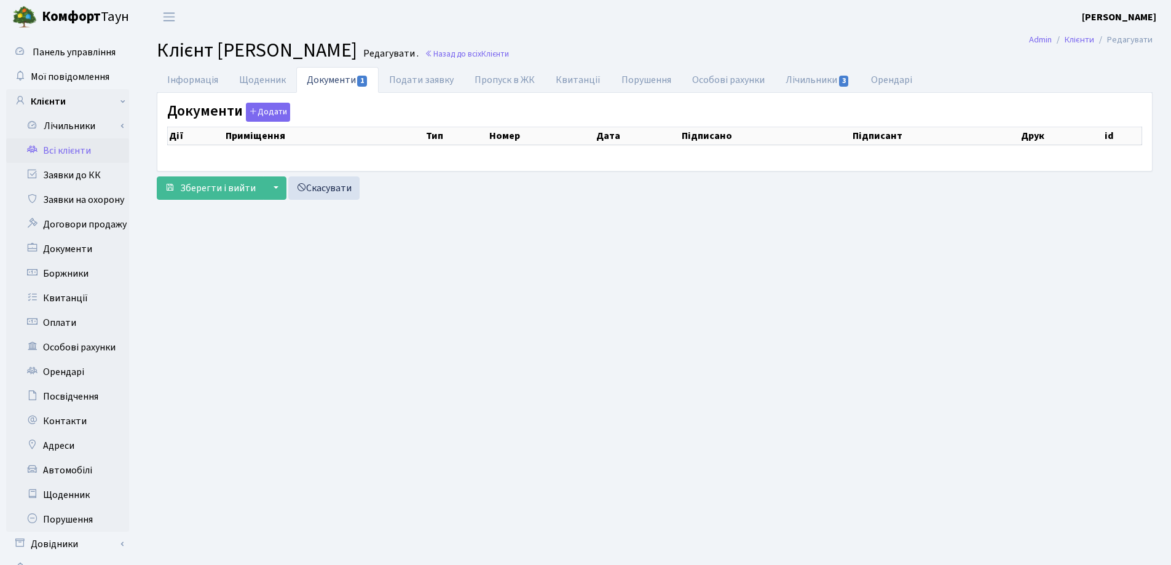
checkbox input "true"
select select "25"
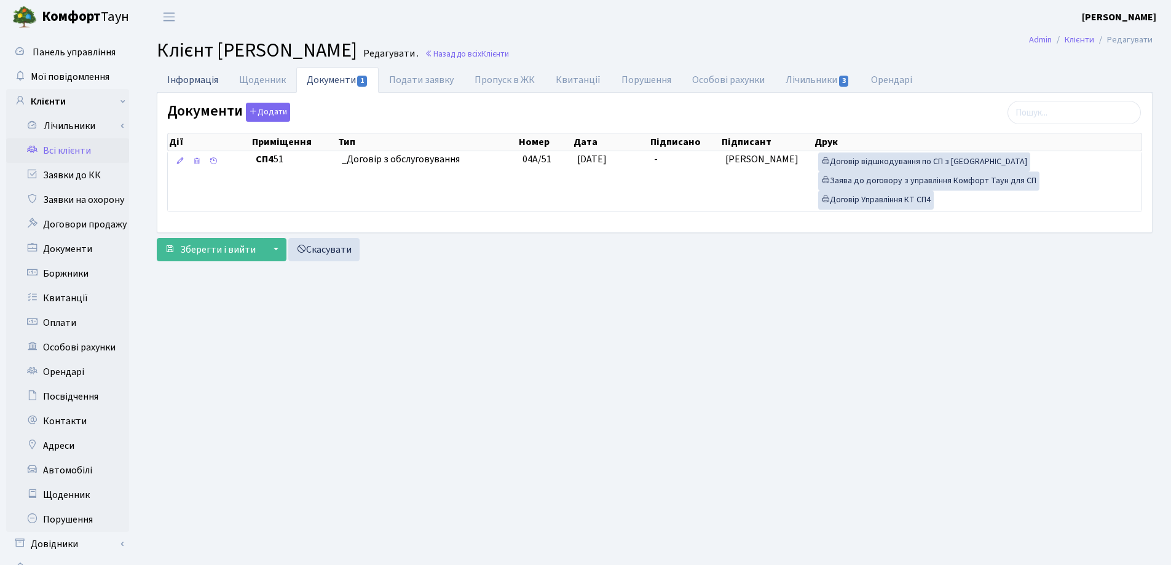
click at [181, 80] on link "Інформація" at bounding box center [193, 79] width 72 height 25
select select "25"
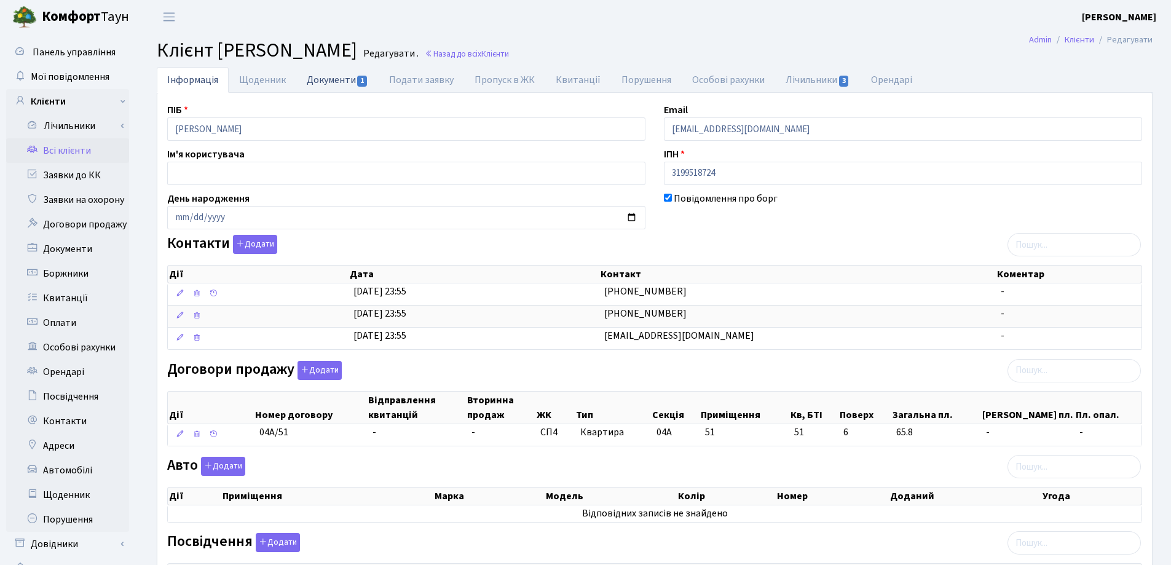
click at [324, 80] on link "Документи 1" at bounding box center [337, 79] width 82 height 25
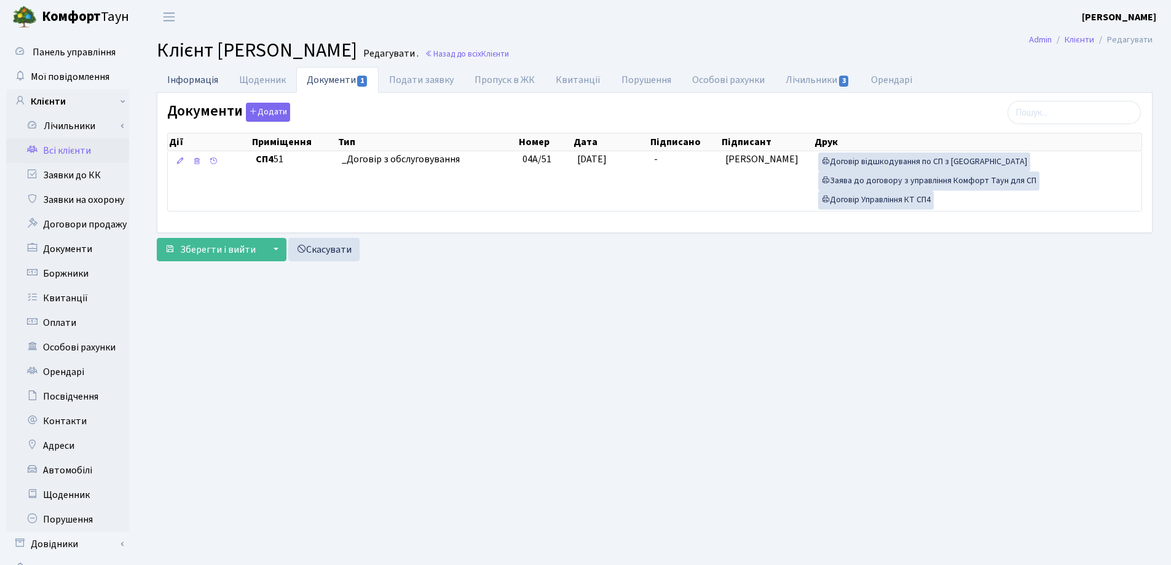
click at [200, 82] on link "Інформація" at bounding box center [193, 79] width 72 height 25
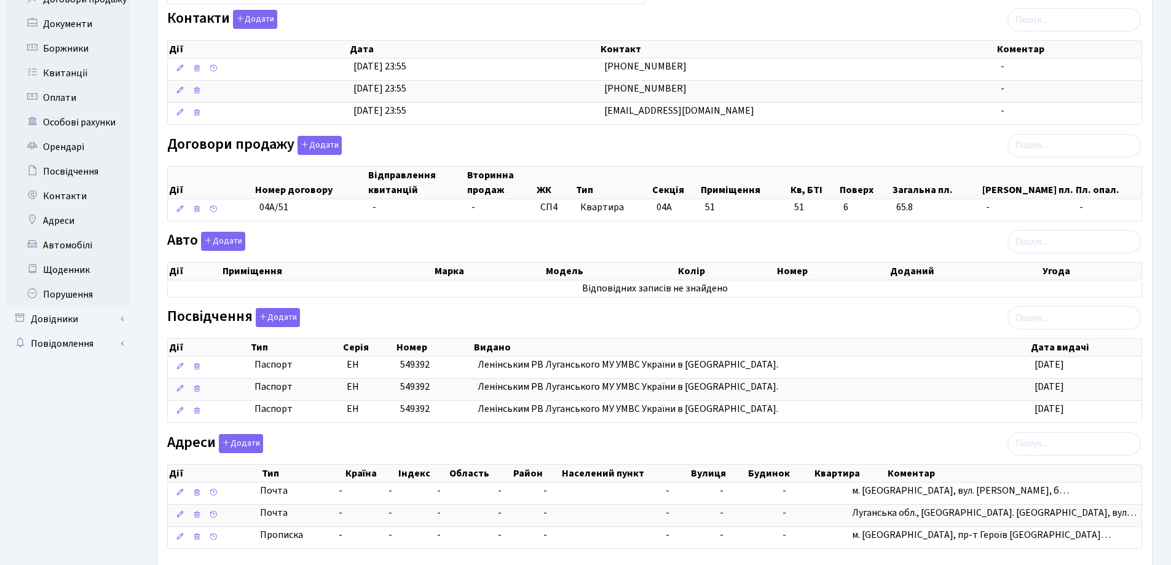
scroll to position [295, 0]
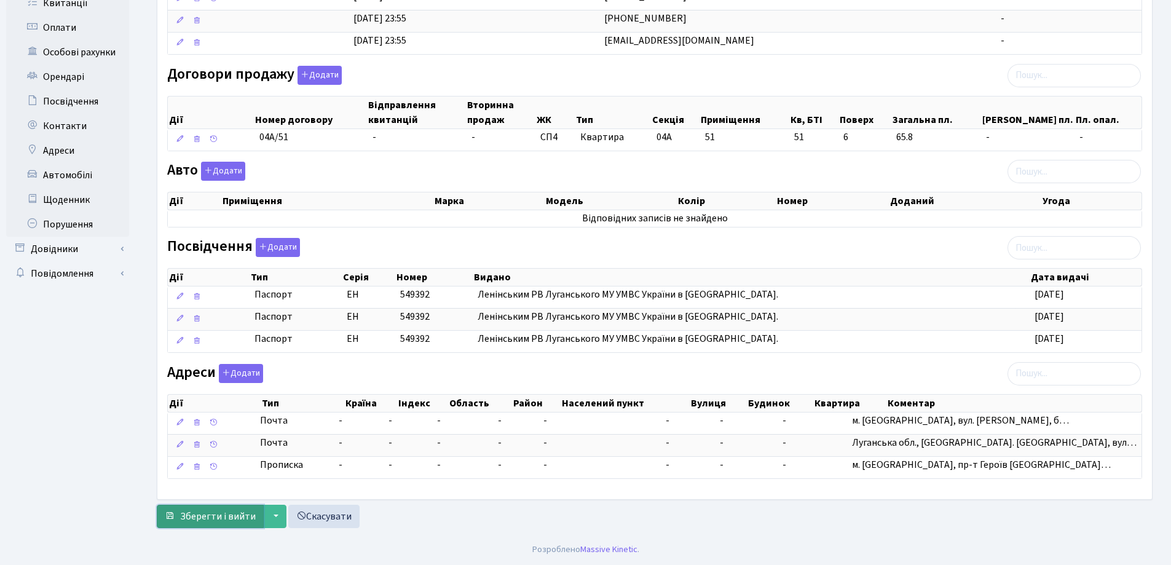
click at [225, 515] on span "Зберегти і вийти" at bounding box center [218, 517] width 76 height 14
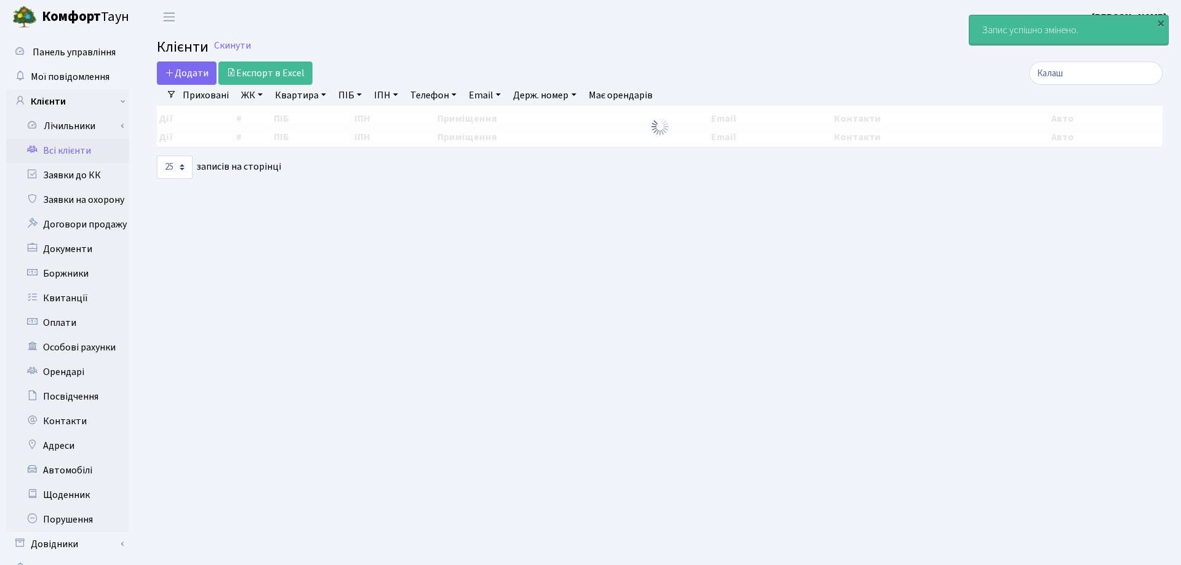
select select "25"
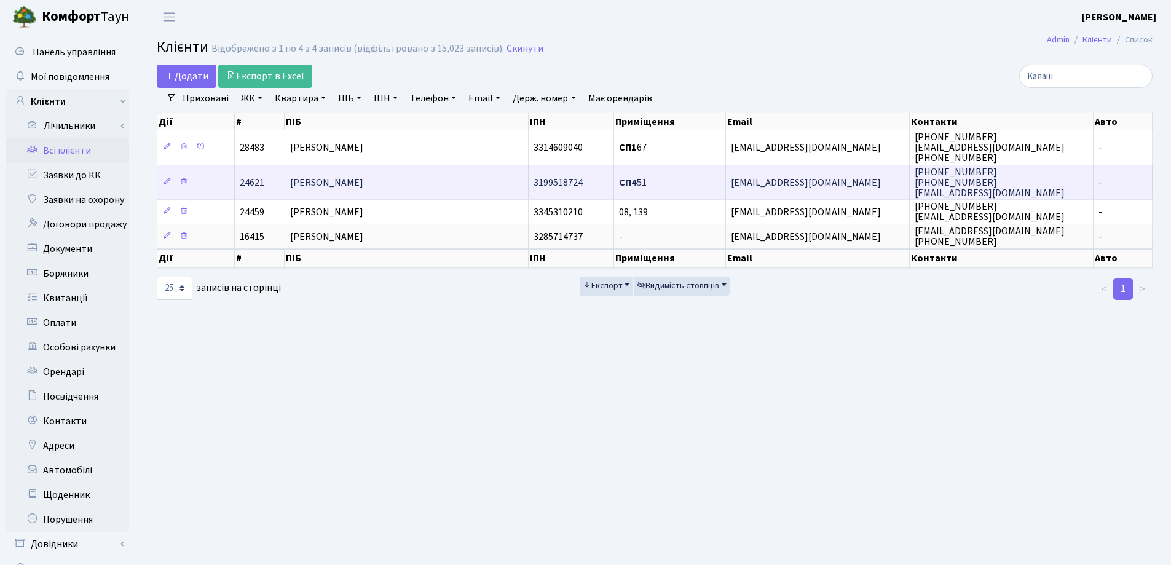
click at [482, 186] on td "[PERSON_NAME]" at bounding box center [407, 182] width 244 height 34
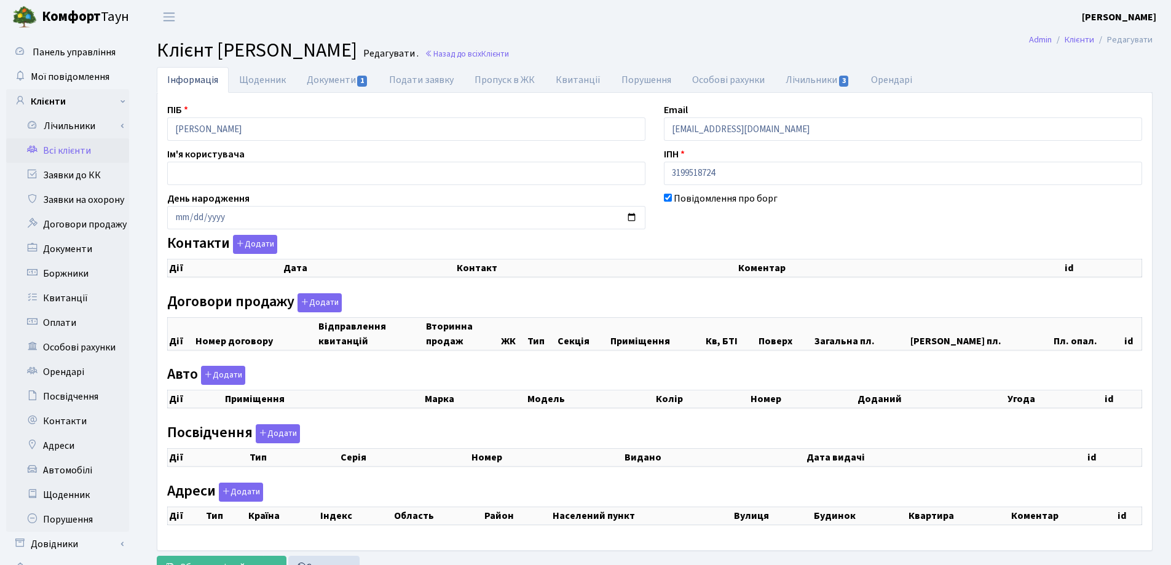
checkbox input "true"
select select "25"
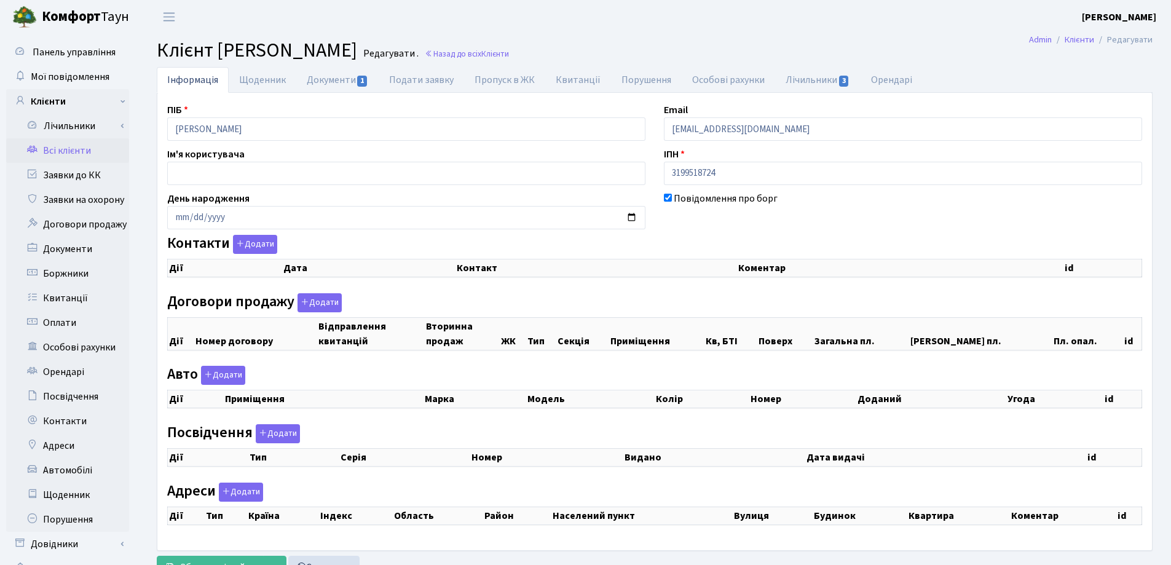
select select "25"
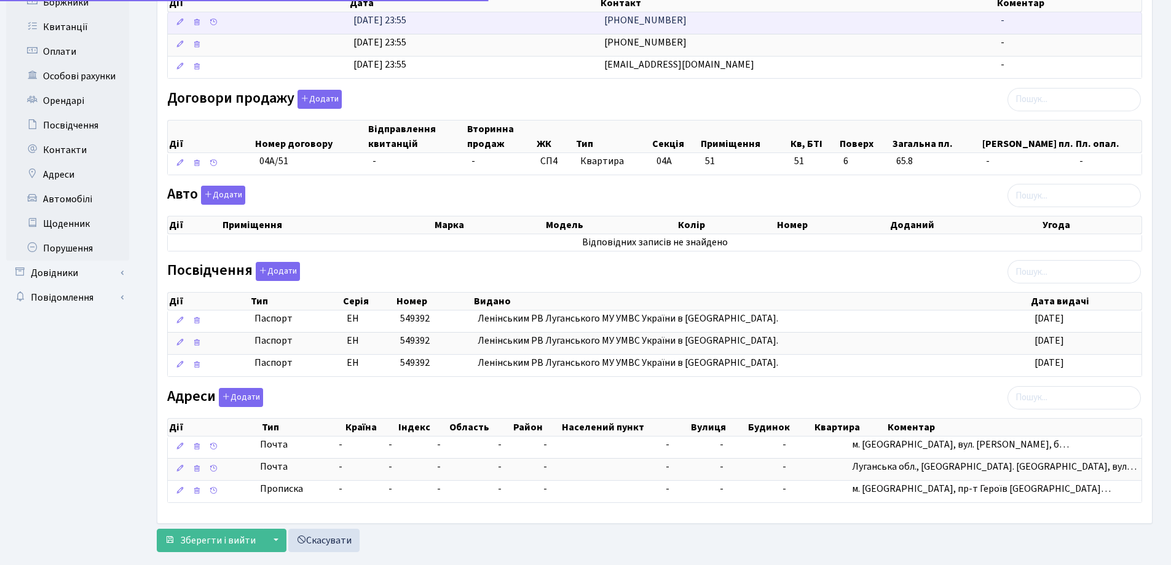
scroll to position [295, 0]
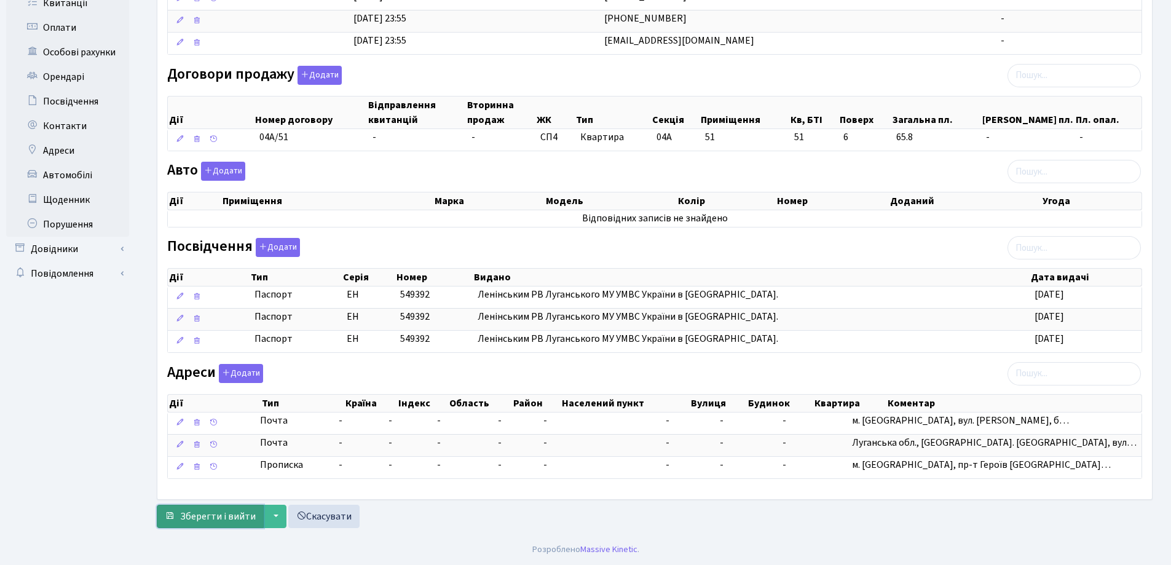
click at [202, 518] on span "Зберегти і вийти" at bounding box center [218, 517] width 76 height 14
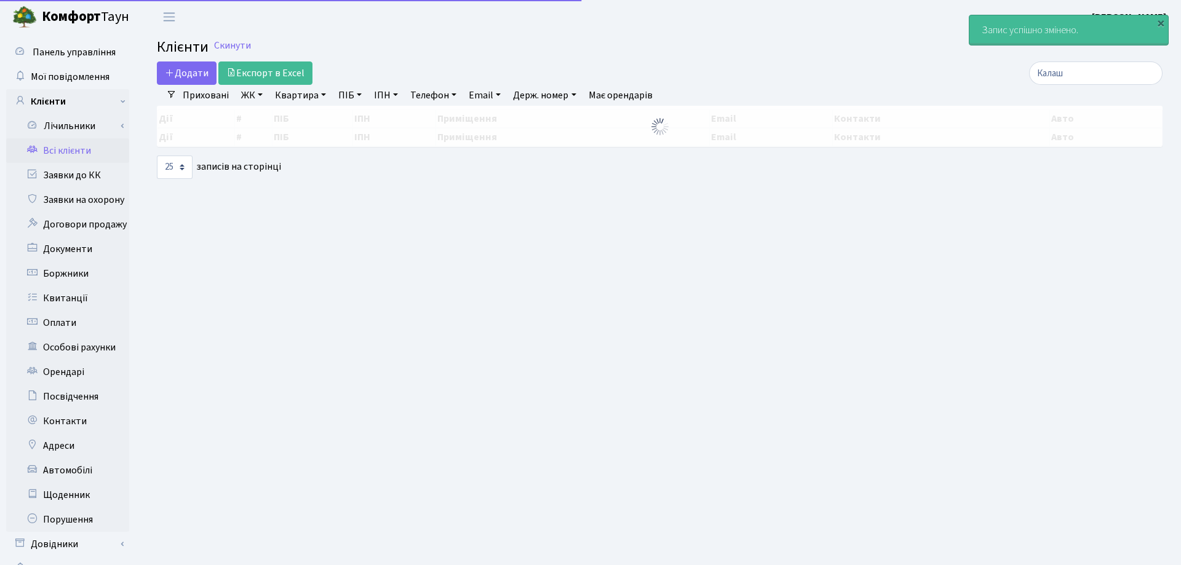
select select "25"
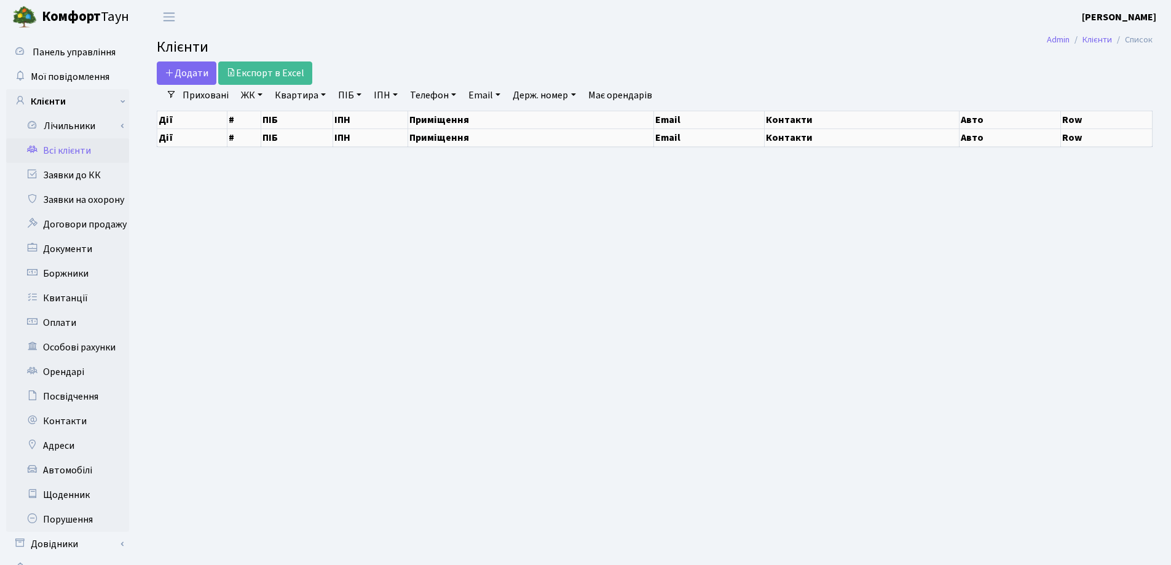
select select "25"
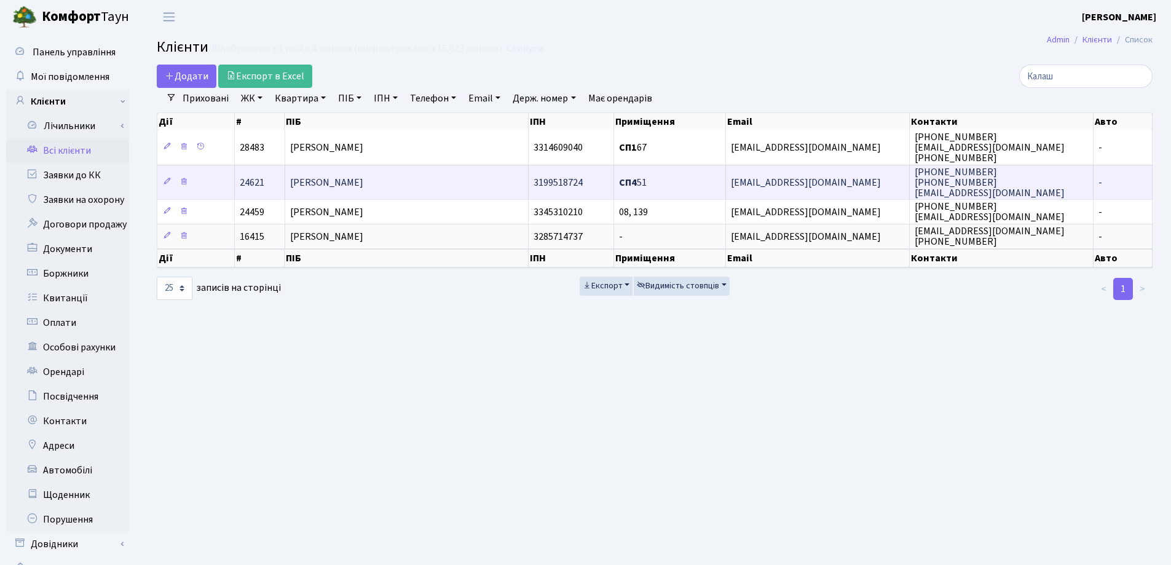
click at [485, 180] on td "[PERSON_NAME]" at bounding box center [407, 182] width 244 height 34
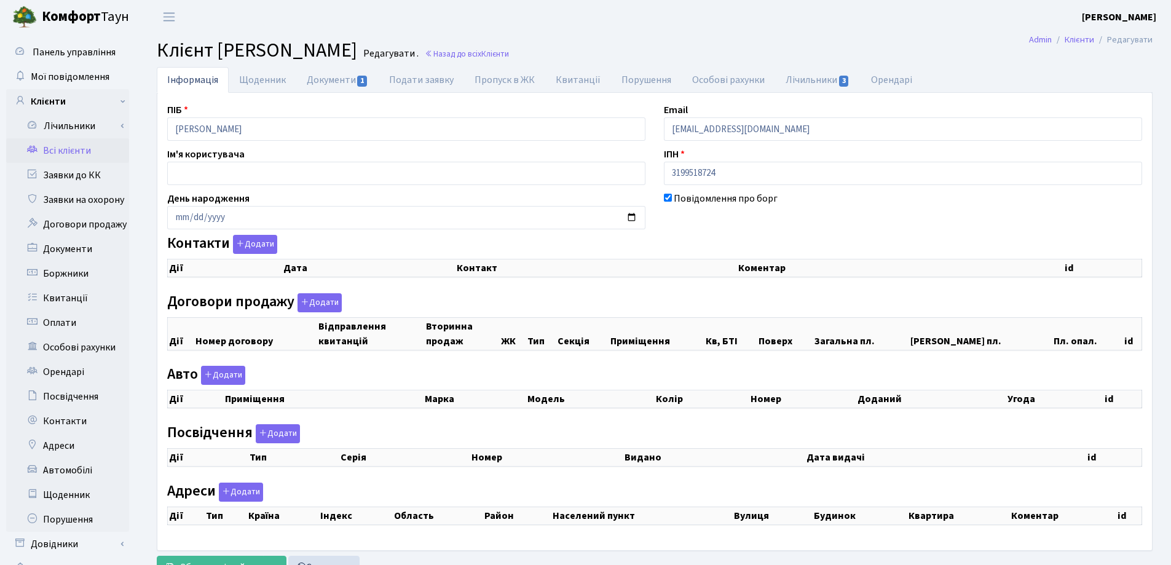
checkbox input "true"
select select "25"
checkbox input "true"
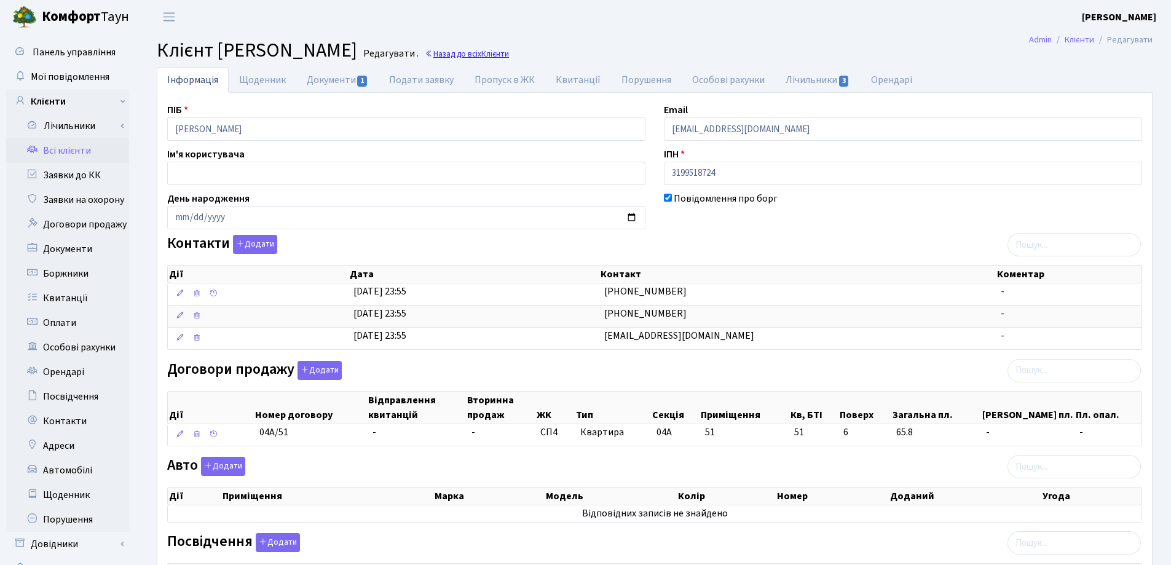
click at [509, 53] on link "Назад до всіх Клієнти" at bounding box center [467, 54] width 84 height 12
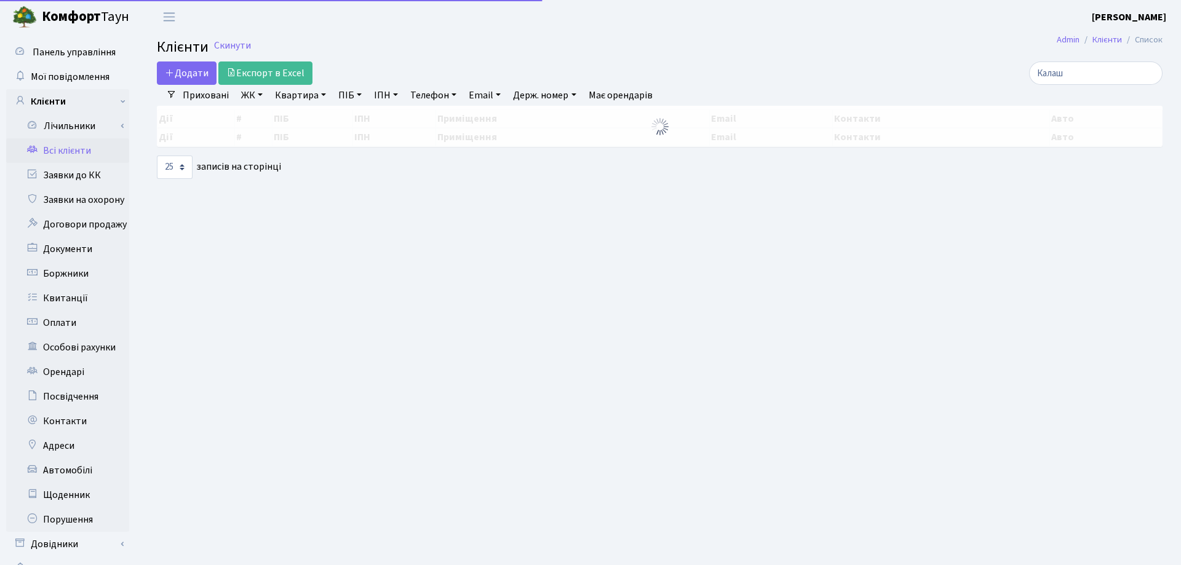
select select "25"
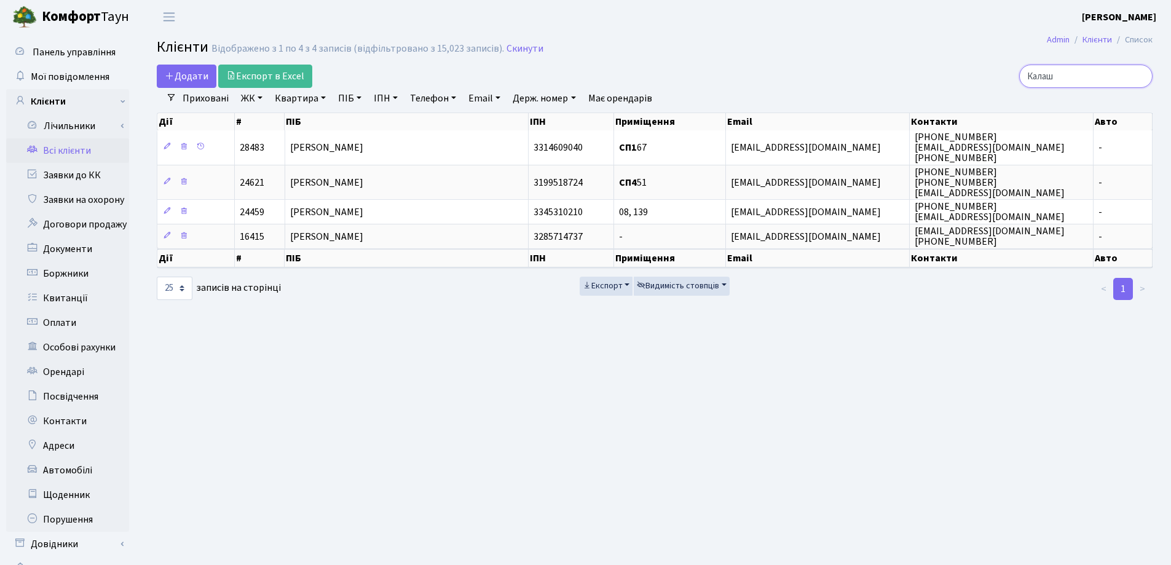
click at [1140, 75] on input "Калаш" at bounding box center [1086, 76] width 133 height 23
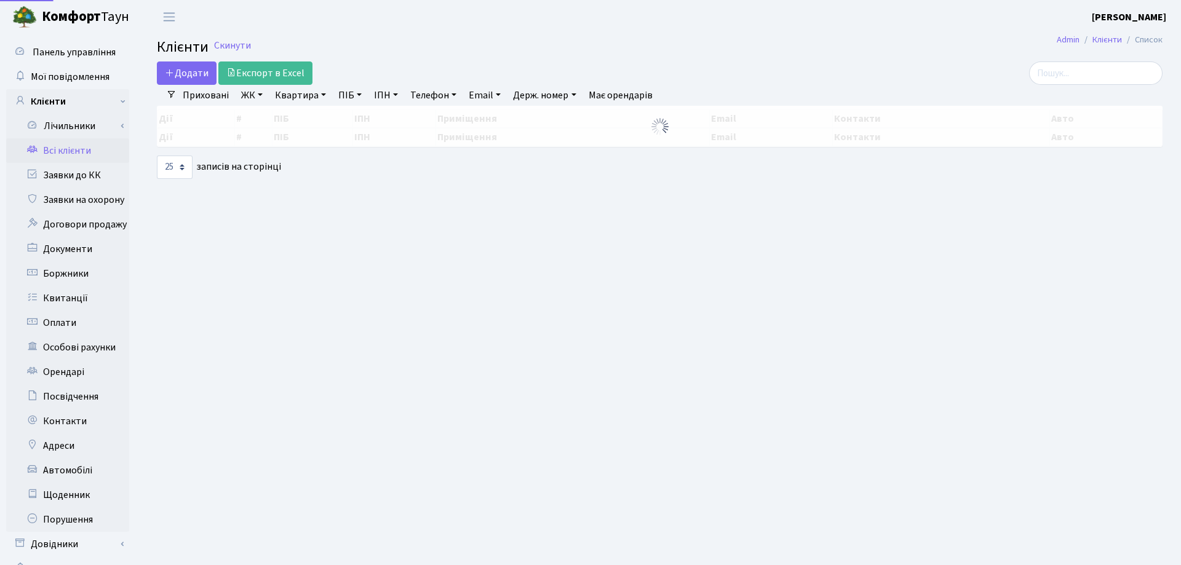
select select "25"
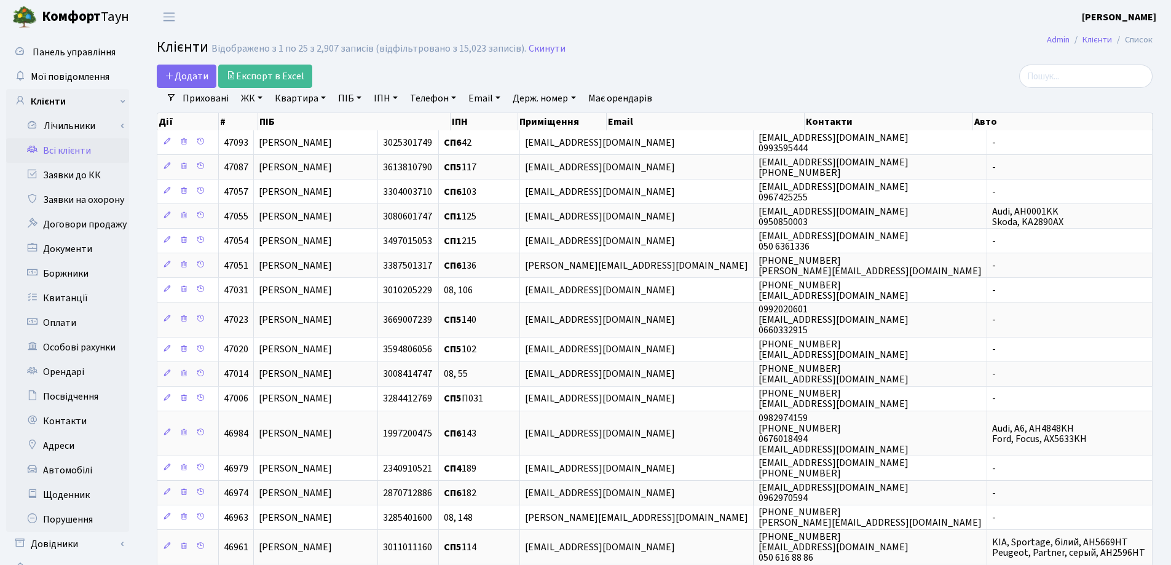
click at [844, 57] on h2 "Клієнти Відображено з 1 по 25 з 2,907 записів (відфільтровано з 15,023 записів)…" at bounding box center [655, 49] width 996 height 21
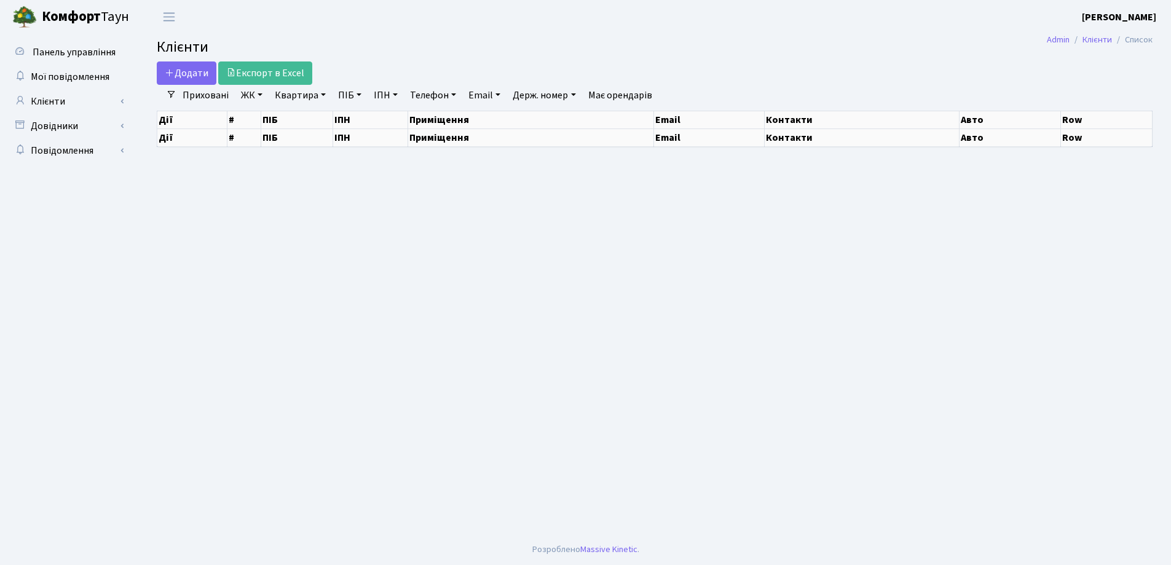
select select "25"
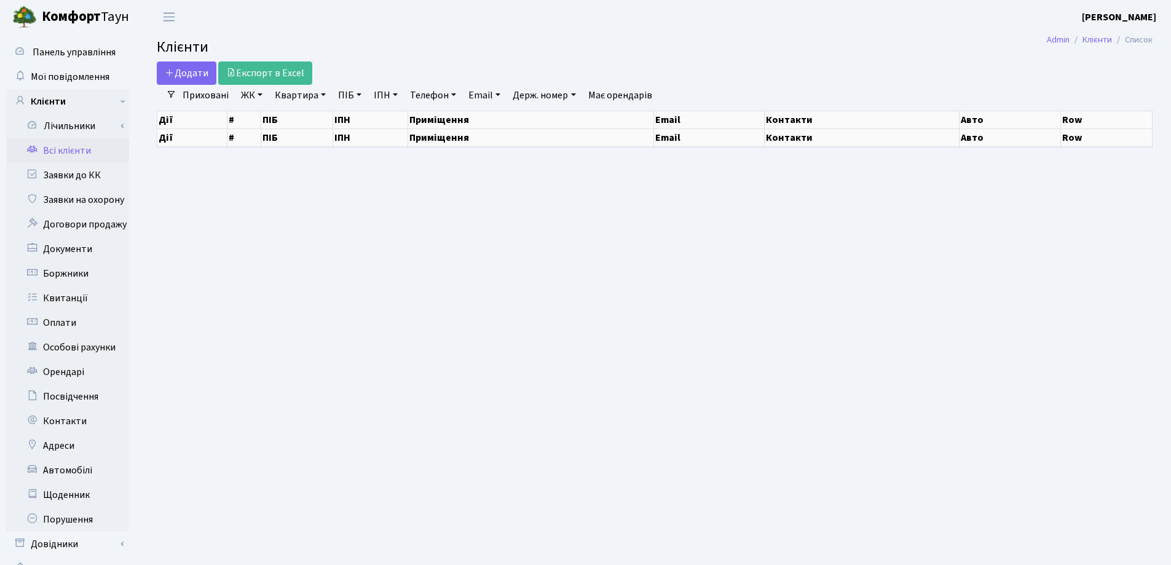
select select "25"
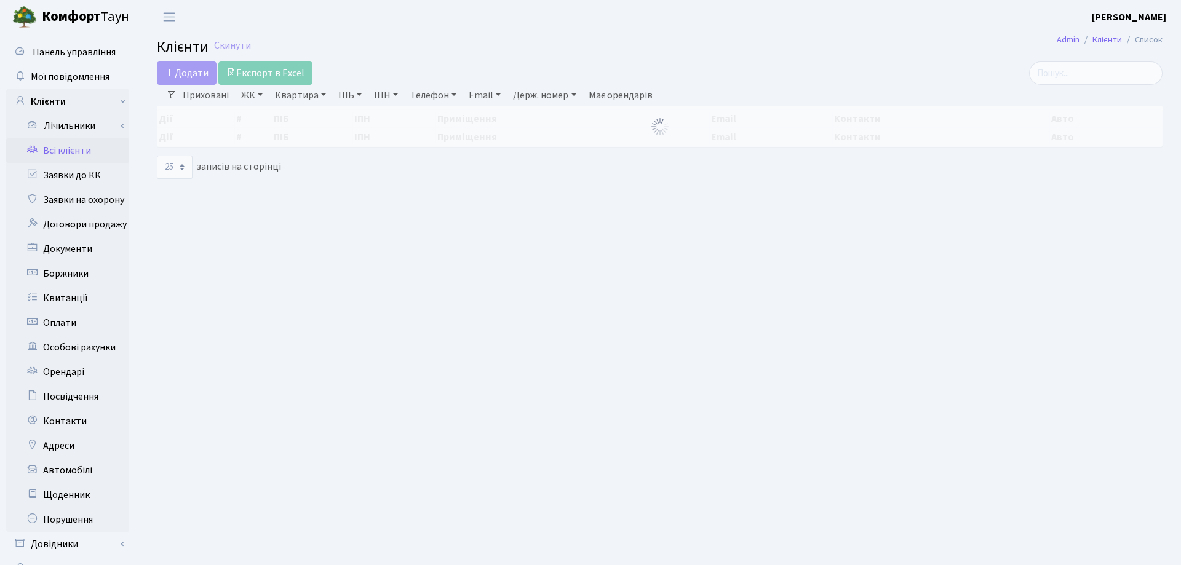
select select "25"
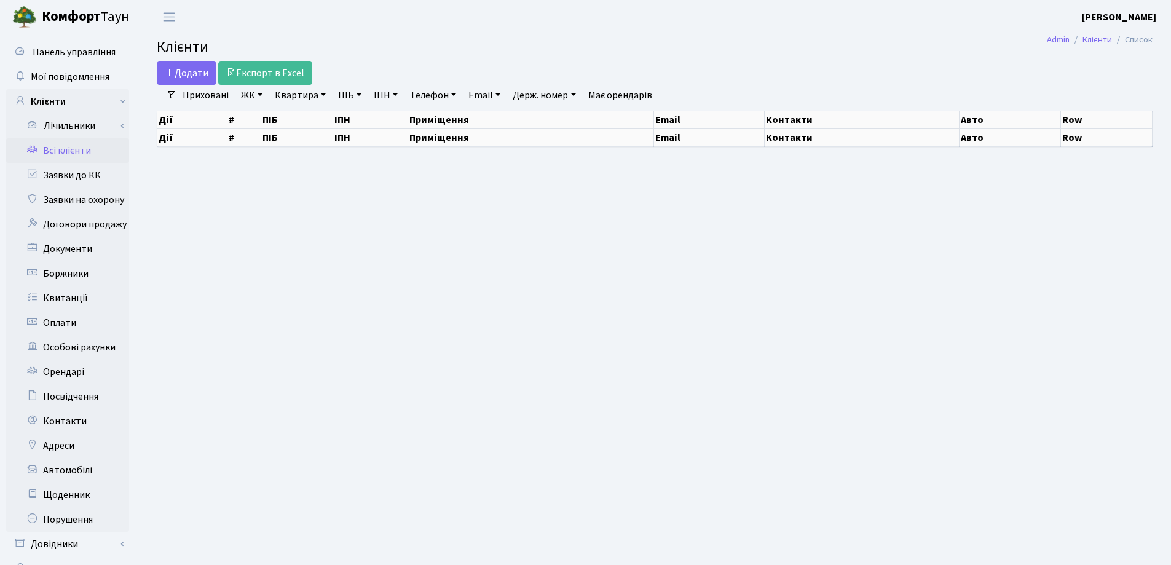
select select "25"
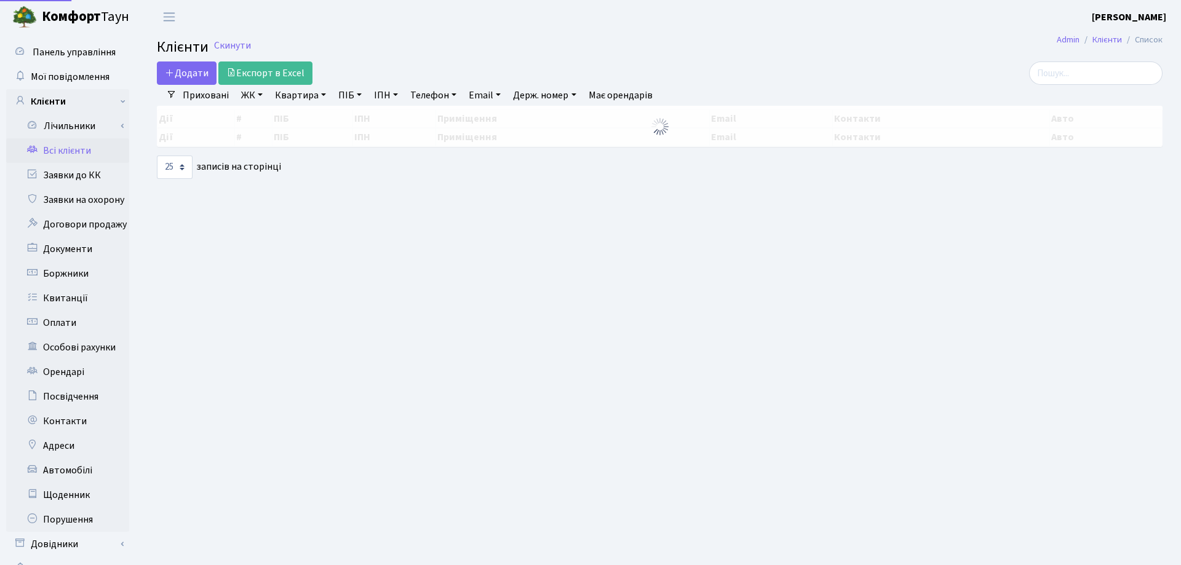
select select "25"
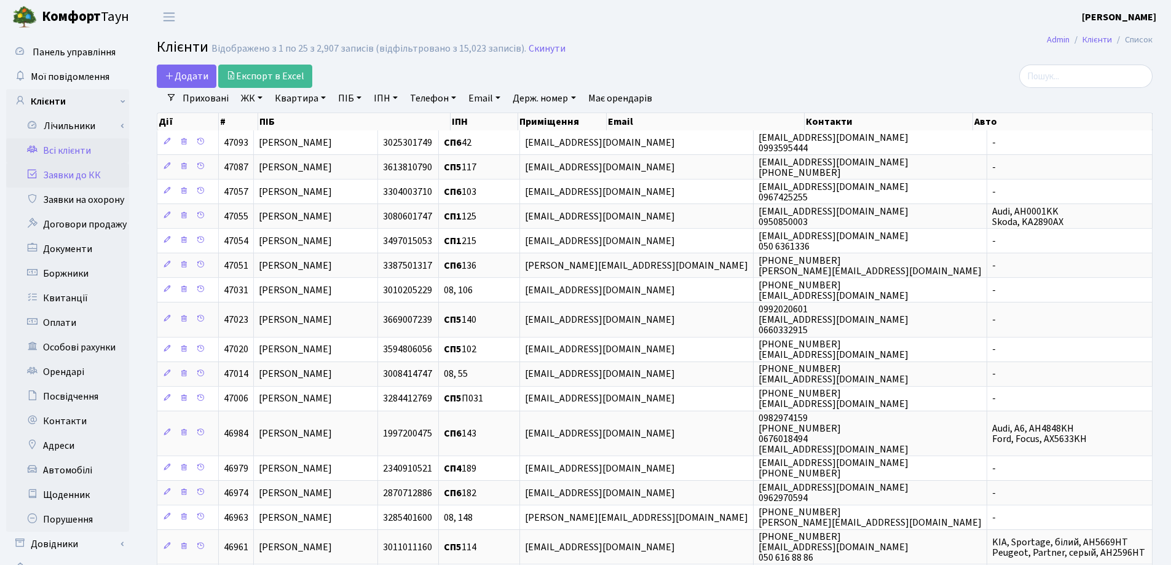
click at [77, 175] on link "Заявки до КК" at bounding box center [67, 175] width 123 height 25
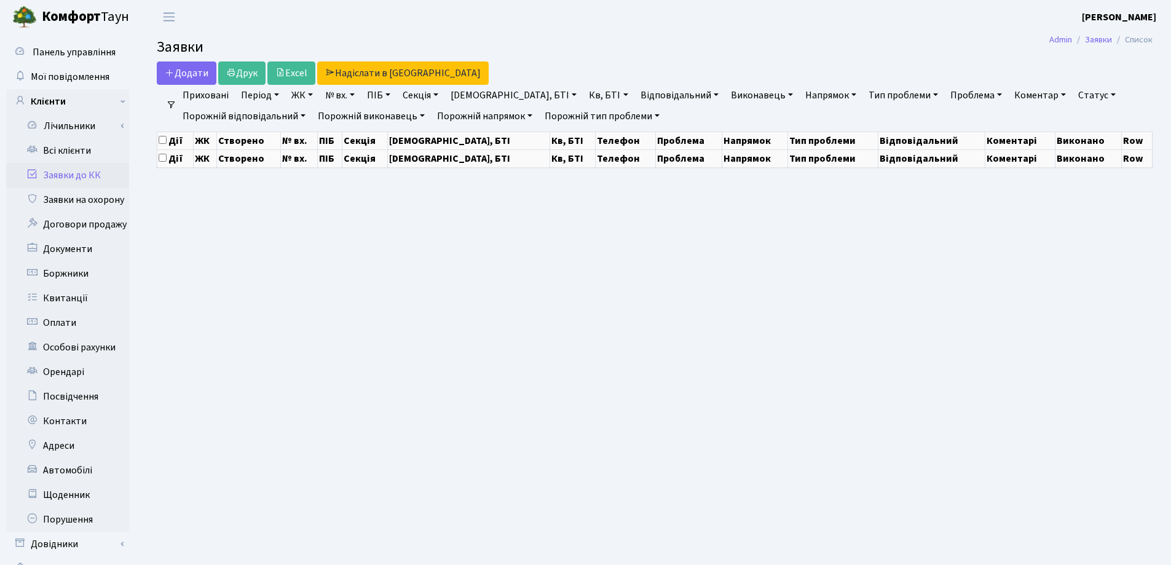
select select "25"
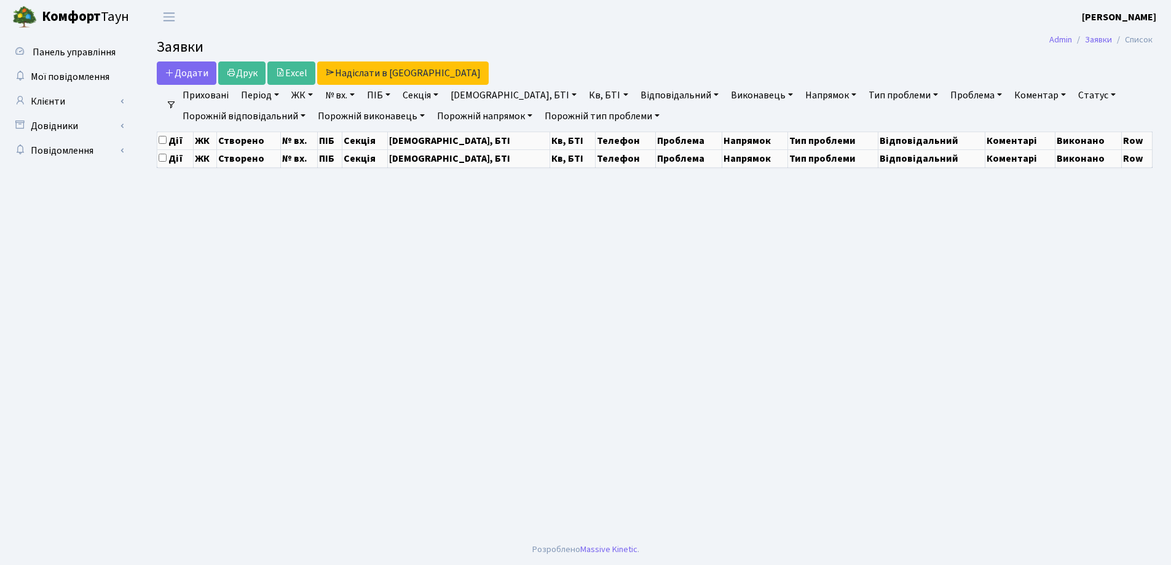
select select "25"
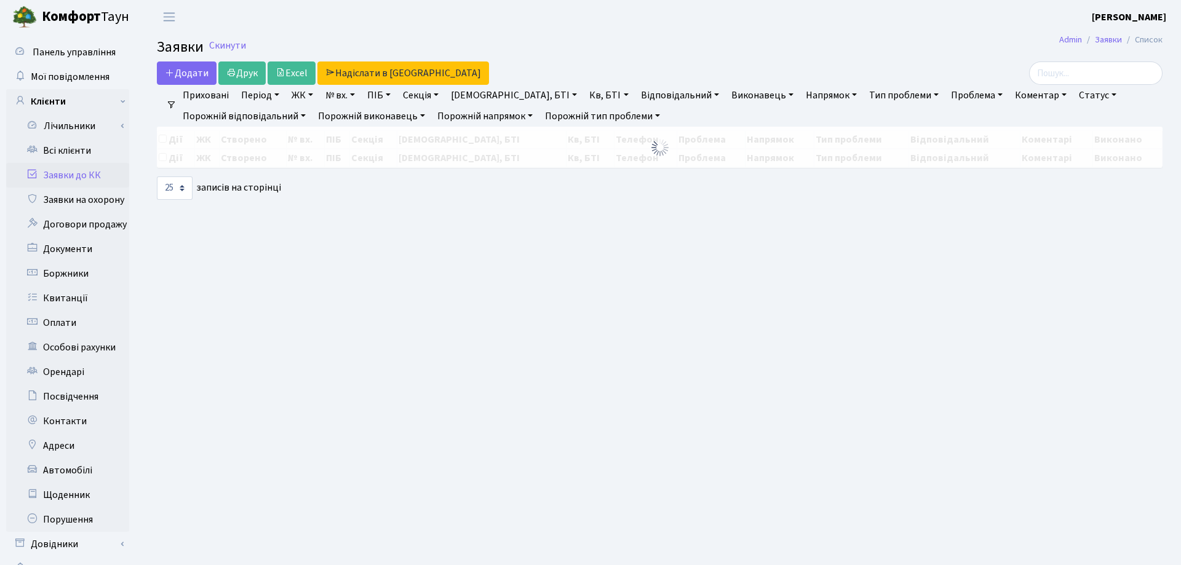
select select "25"
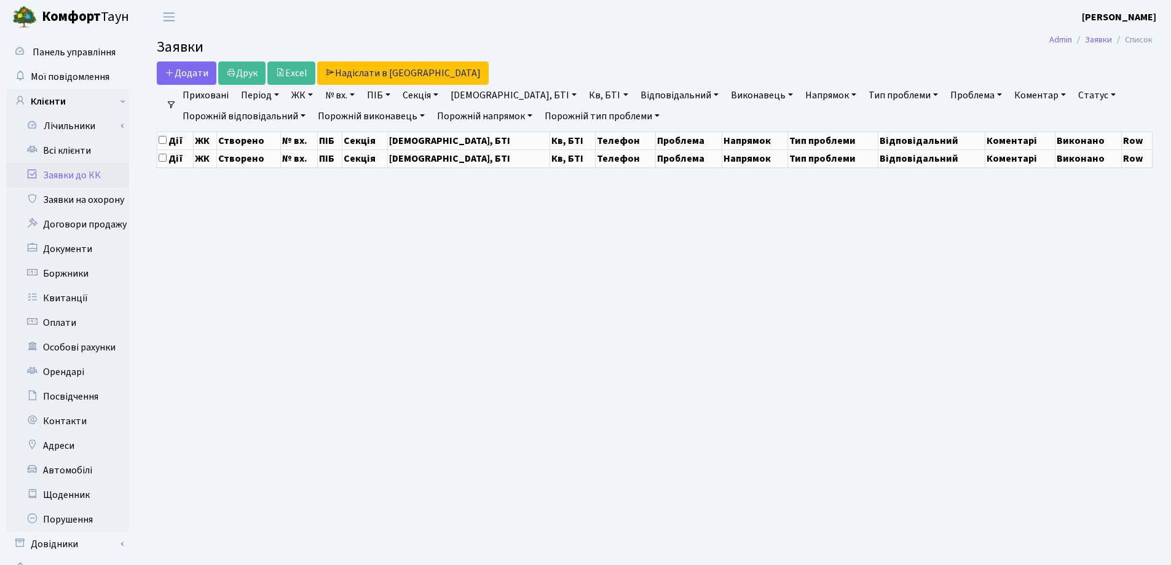
select select "25"
